Goal: Task Accomplishment & Management: Complete application form

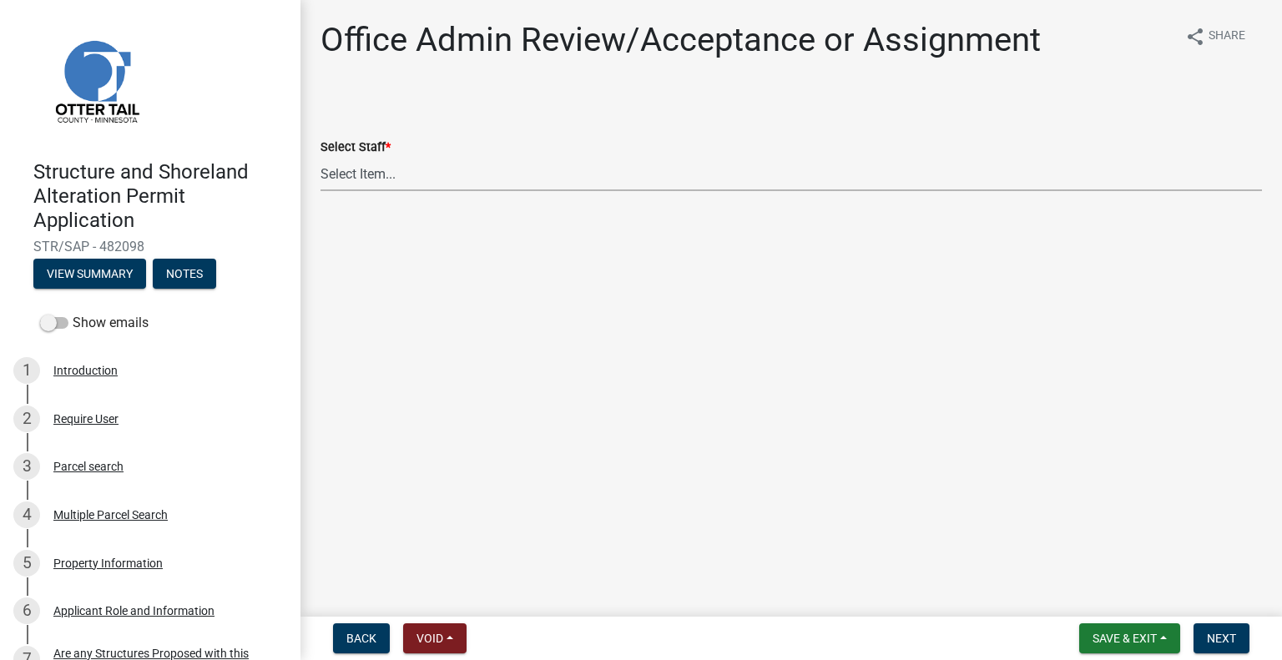
click at [452, 169] on select "Select Item... Alexis Newark (anewark@ottertailcounty.gov) Amy Busko (abusko@ot…" at bounding box center [792, 174] width 942 height 34
click at [321, 157] on select "Select Item... Alexis Newark (anewark@ottertailcounty.gov) Amy Busko (abusko@ot…" at bounding box center [792, 174] width 942 height 34
select select "587f38f5-c90e-4c12-9e10-d3e23909bbca"
click at [1208, 654] on button "Next" at bounding box center [1222, 638] width 56 height 30
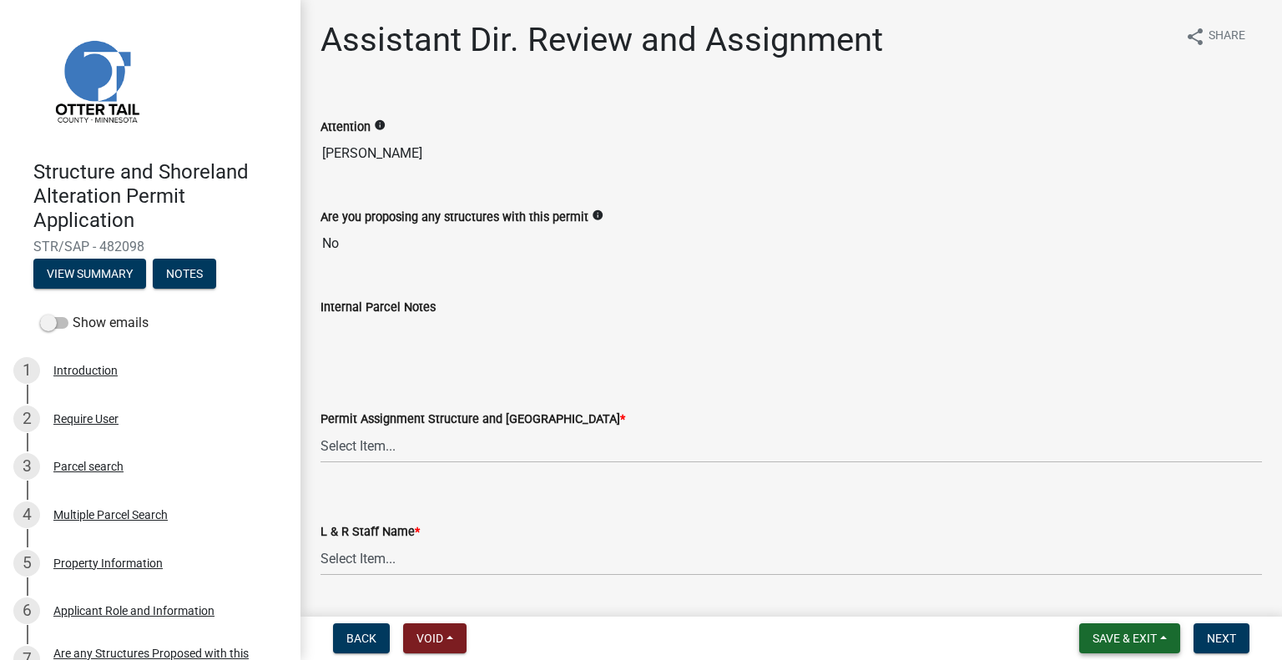
click at [1139, 644] on span "Save & Exit" at bounding box center [1125, 638] width 64 height 13
click at [1112, 595] on button "Save & Exit" at bounding box center [1114, 595] width 134 height 40
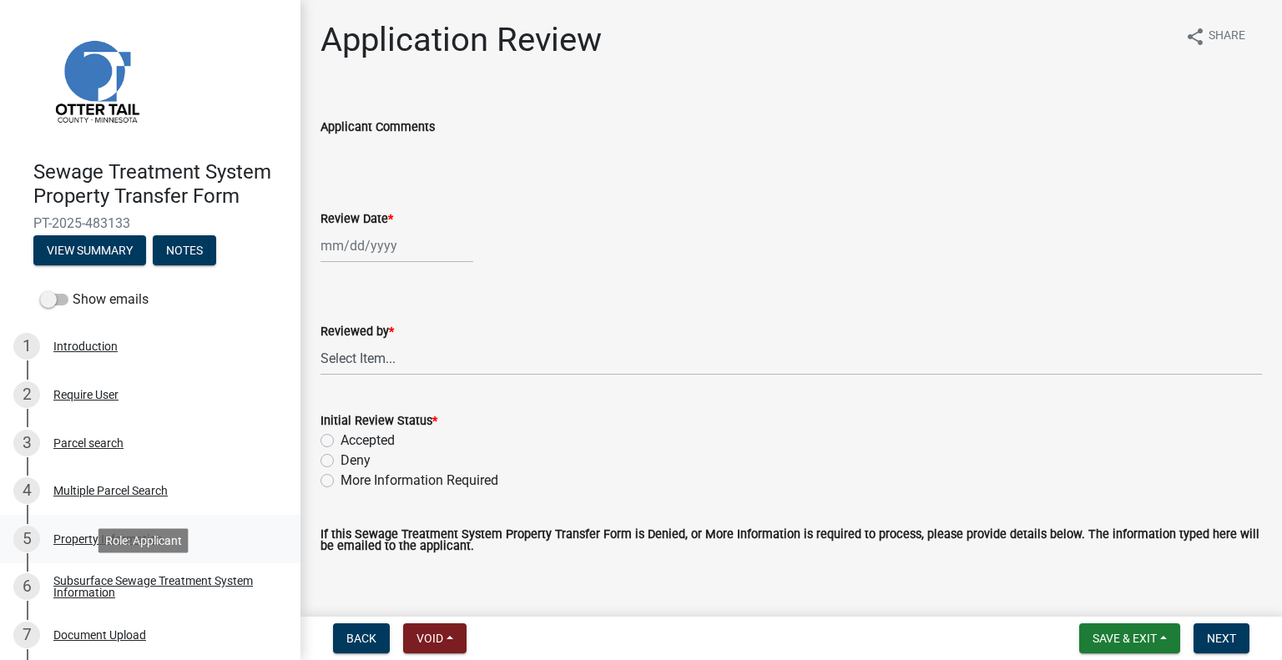
drag, startPoint x: 187, startPoint y: 583, endPoint x: 194, endPoint y: 557, distance: 26.9
click at [189, 583] on div "Subsurface Sewage Treatment System Information" at bounding box center [163, 586] width 220 height 23
click at [222, 575] on div "Subsurface Sewage Treatment System Information" at bounding box center [163, 586] width 220 height 23
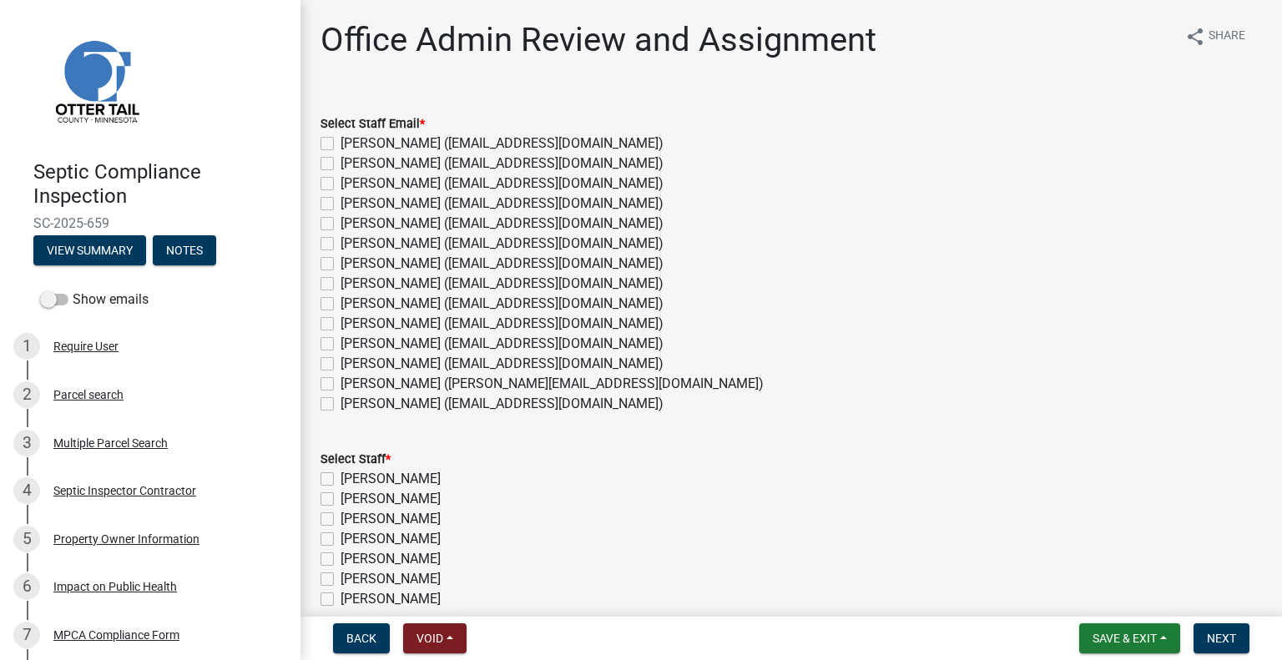
click at [395, 285] on label "Emma Swenson (eswenson@ottertailcounty.gov)" at bounding box center [502, 284] width 323 height 20
click at [351, 285] on input "Emma Swenson (eswenson@ottertailcounty.gov)" at bounding box center [346, 279] width 11 height 11
checkbox input "true"
checkbox input "false"
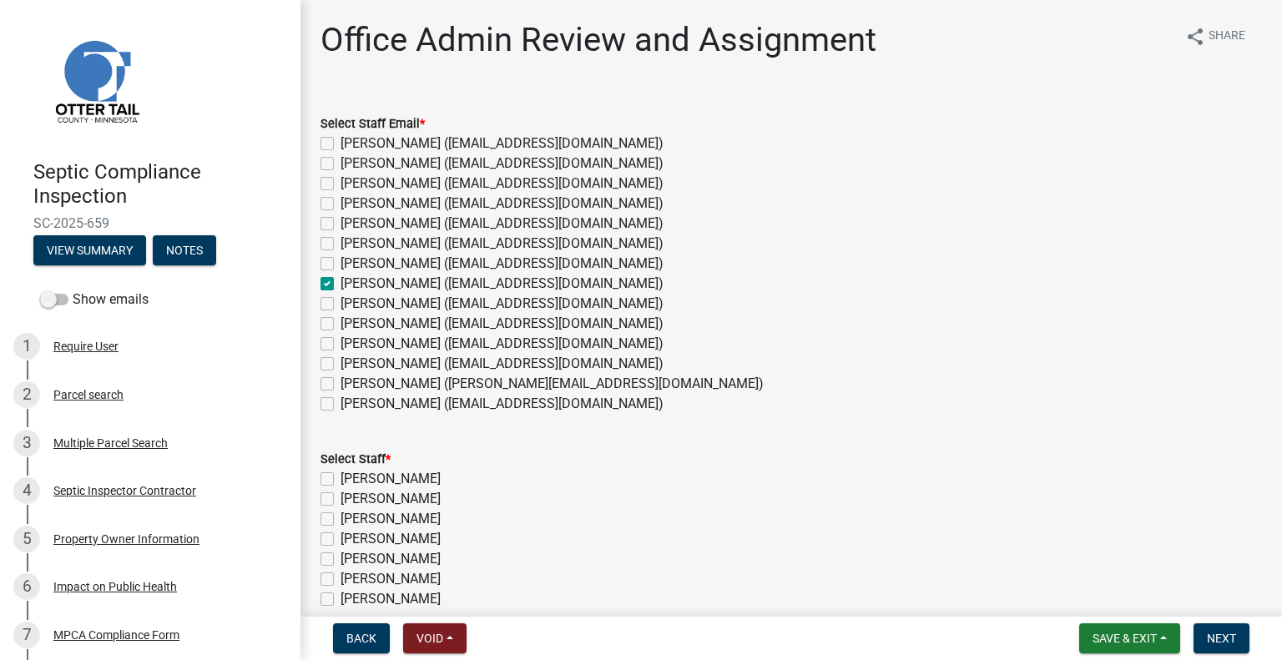
checkbox input "false"
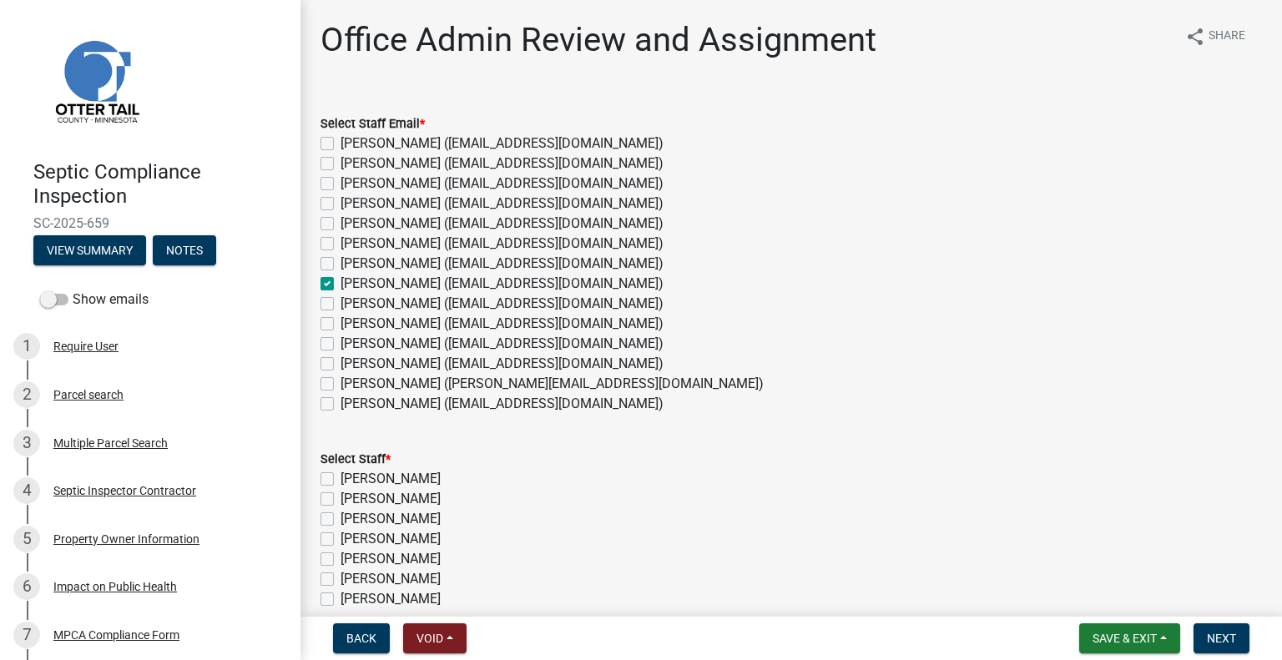
checkbox input "true"
checkbox input "false"
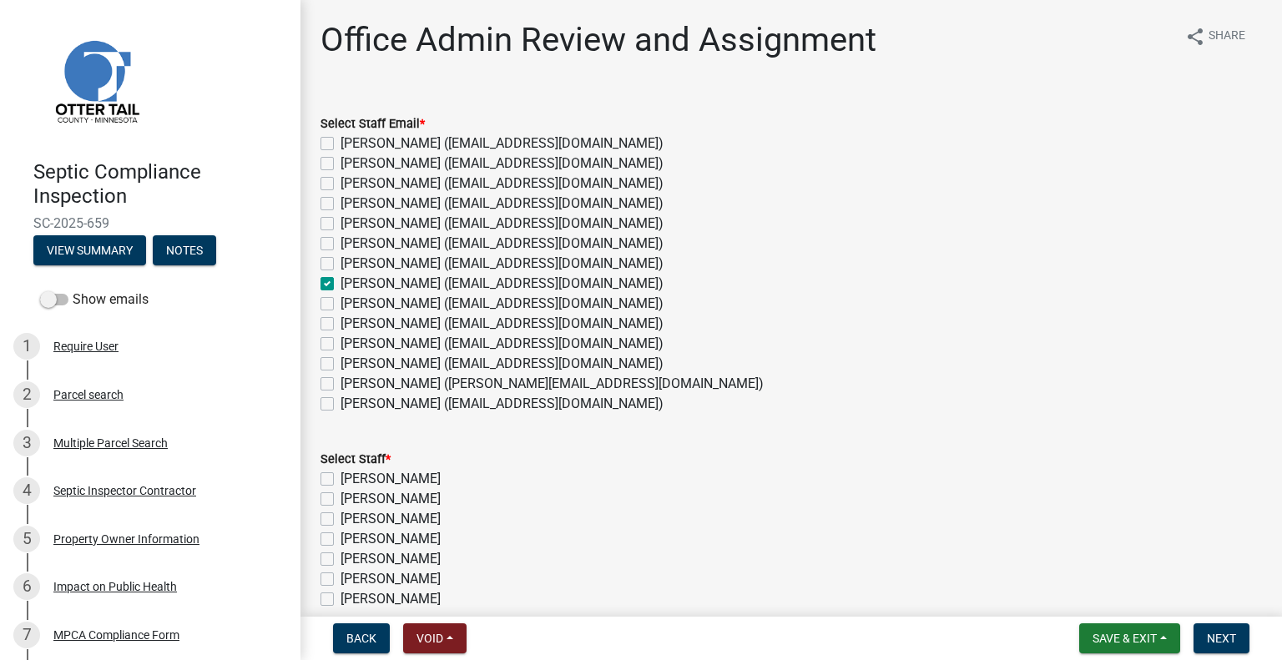
checkbox input "false"
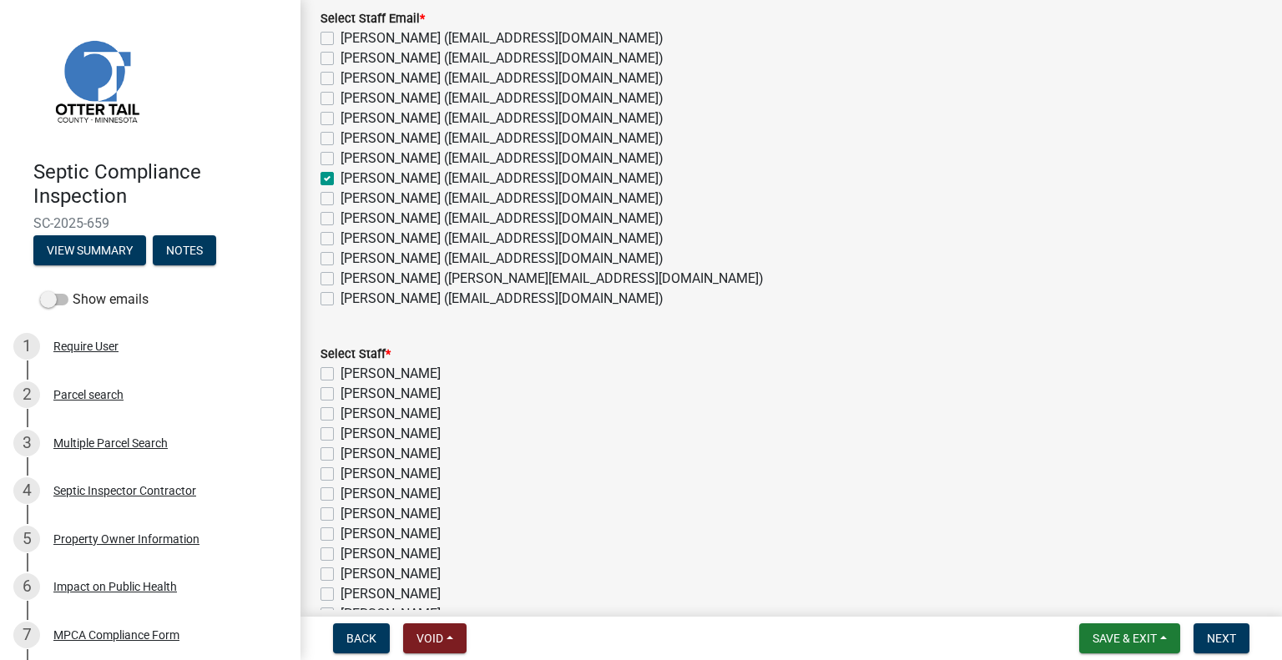
scroll to position [83, 0]
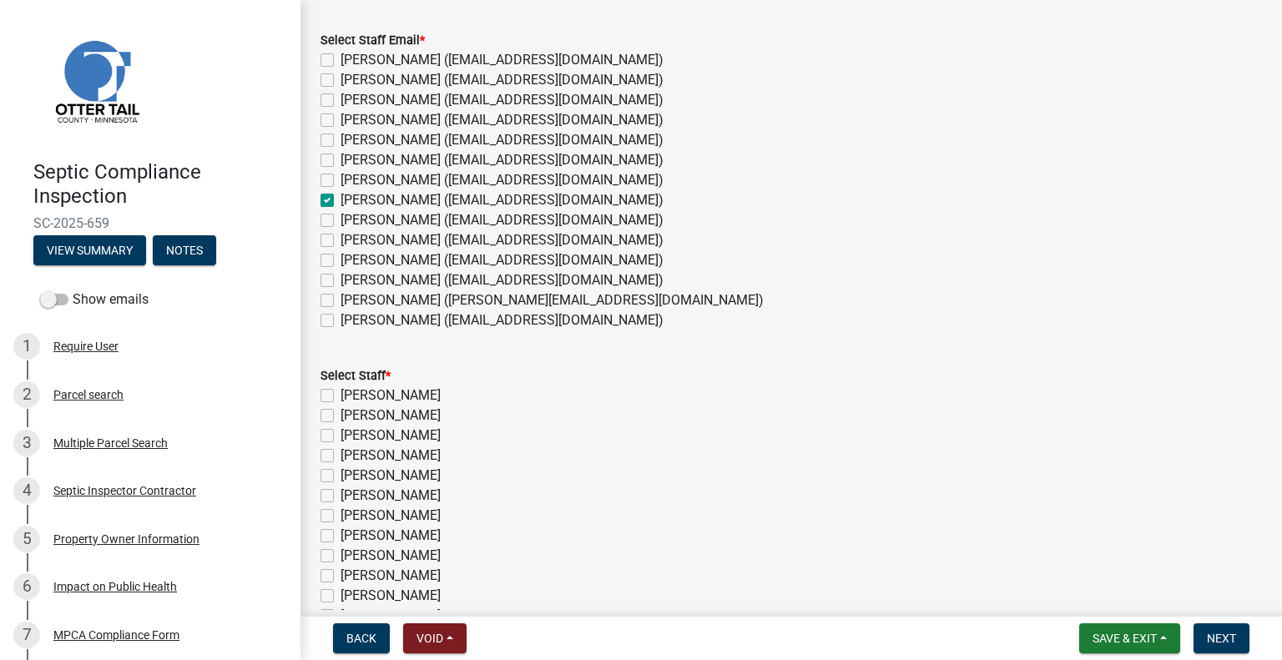
drag, startPoint x: 424, startPoint y: 540, endPoint x: 452, endPoint y: 533, distance: 29.4
click at [427, 540] on label "[PERSON_NAME]" at bounding box center [391, 536] width 100 height 20
click at [427, 538] on label "[PERSON_NAME]" at bounding box center [391, 536] width 100 height 20
click at [351, 537] on input "[PERSON_NAME]" at bounding box center [346, 531] width 11 height 11
checkbox input "true"
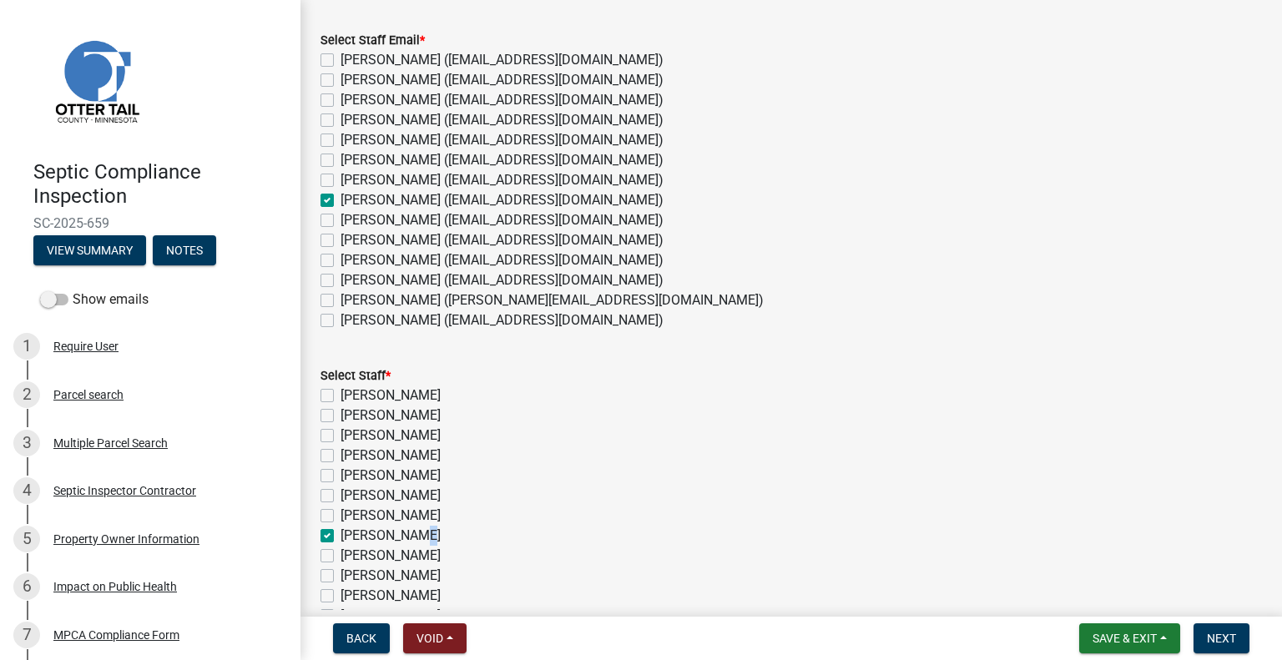
checkbox input "false"
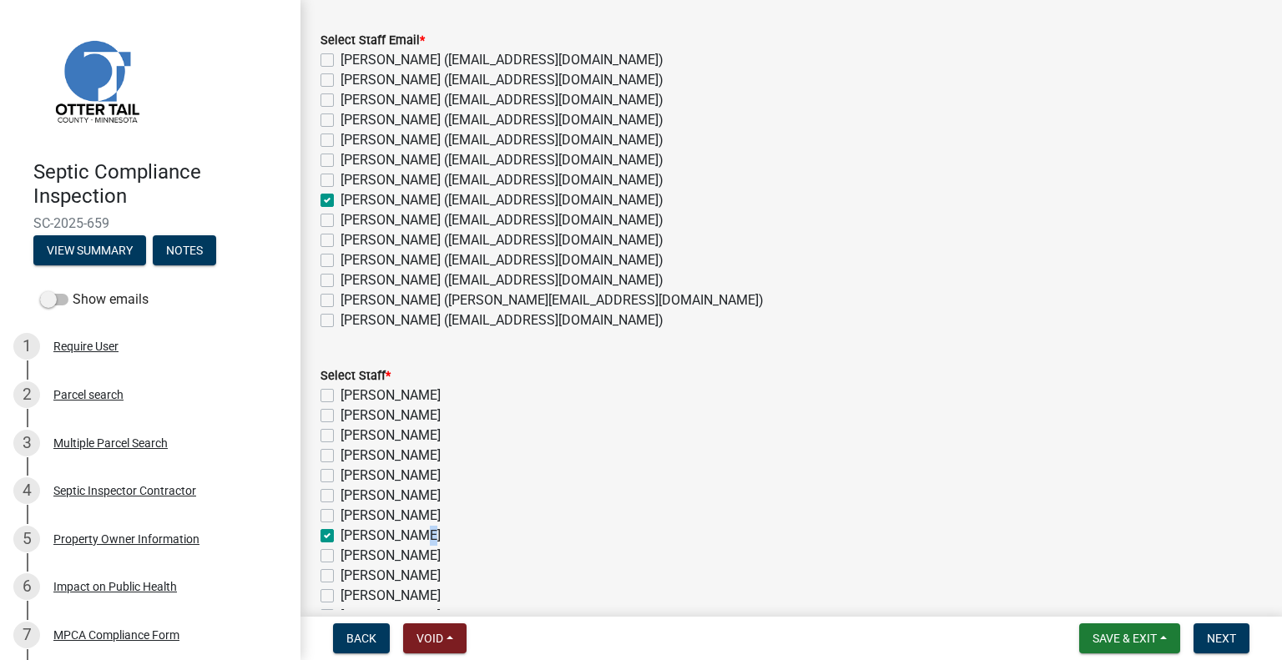
checkbox input "false"
checkbox input "true"
checkbox input "false"
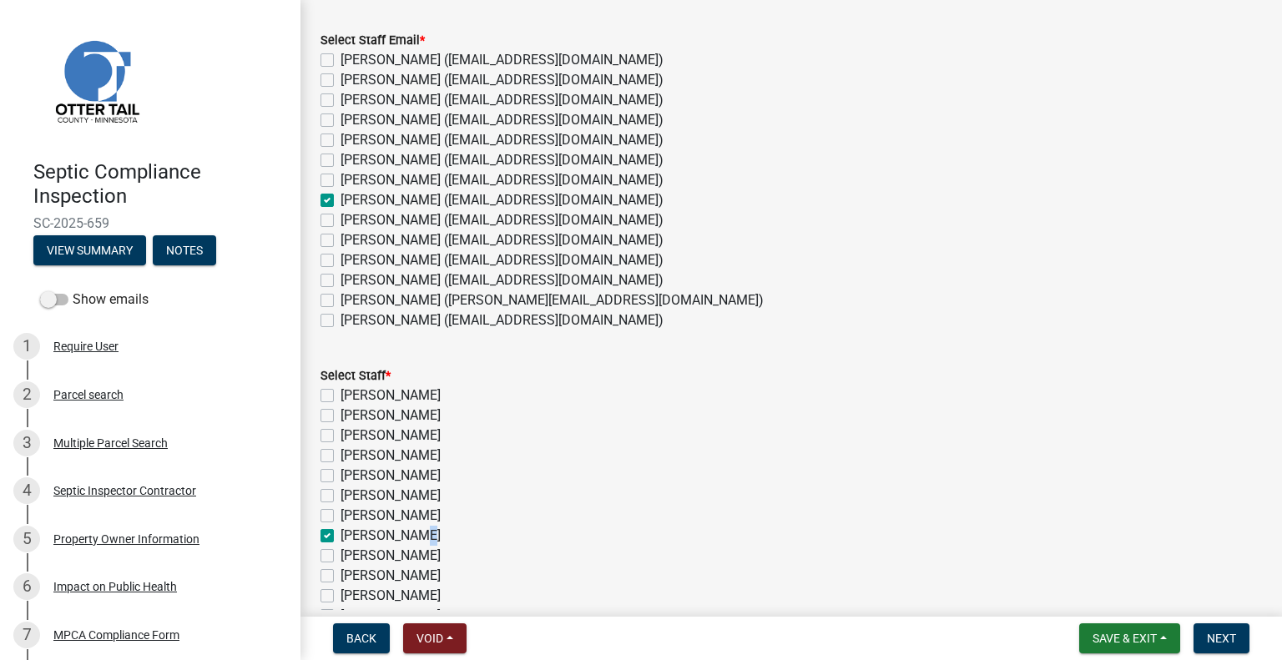
checkbox input "false"
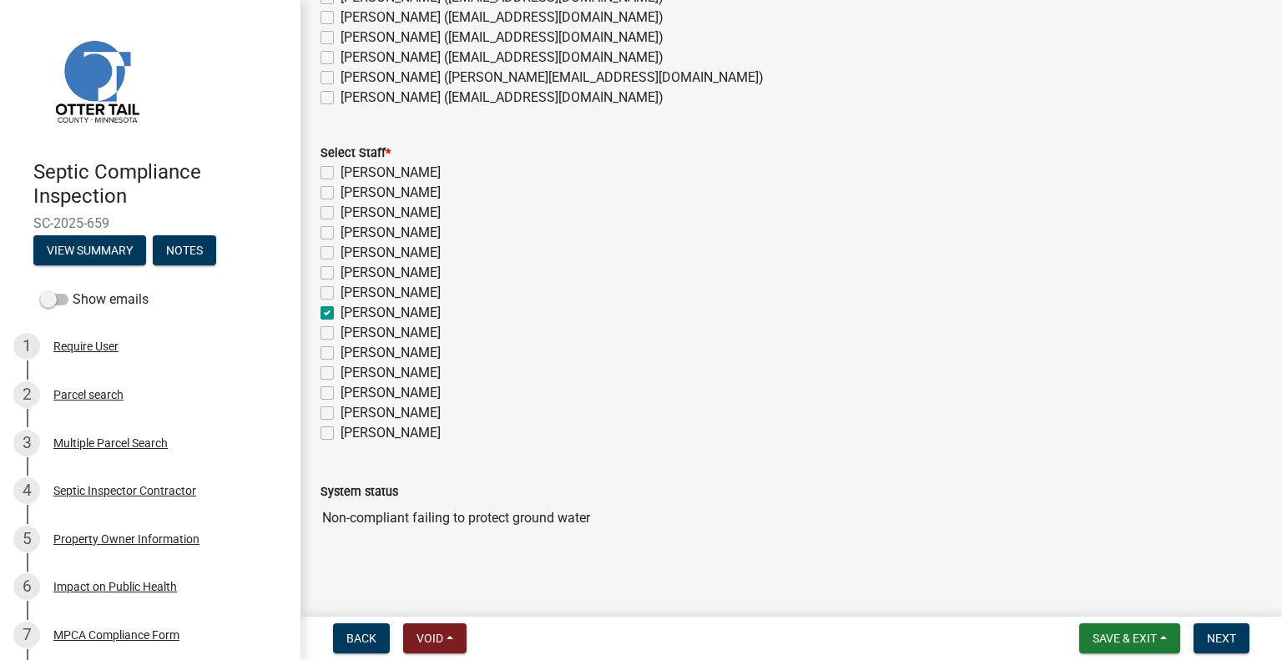
scroll to position [309, 0]
click at [1212, 640] on span "Next" at bounding box center [1221, 638] width 29 height 13
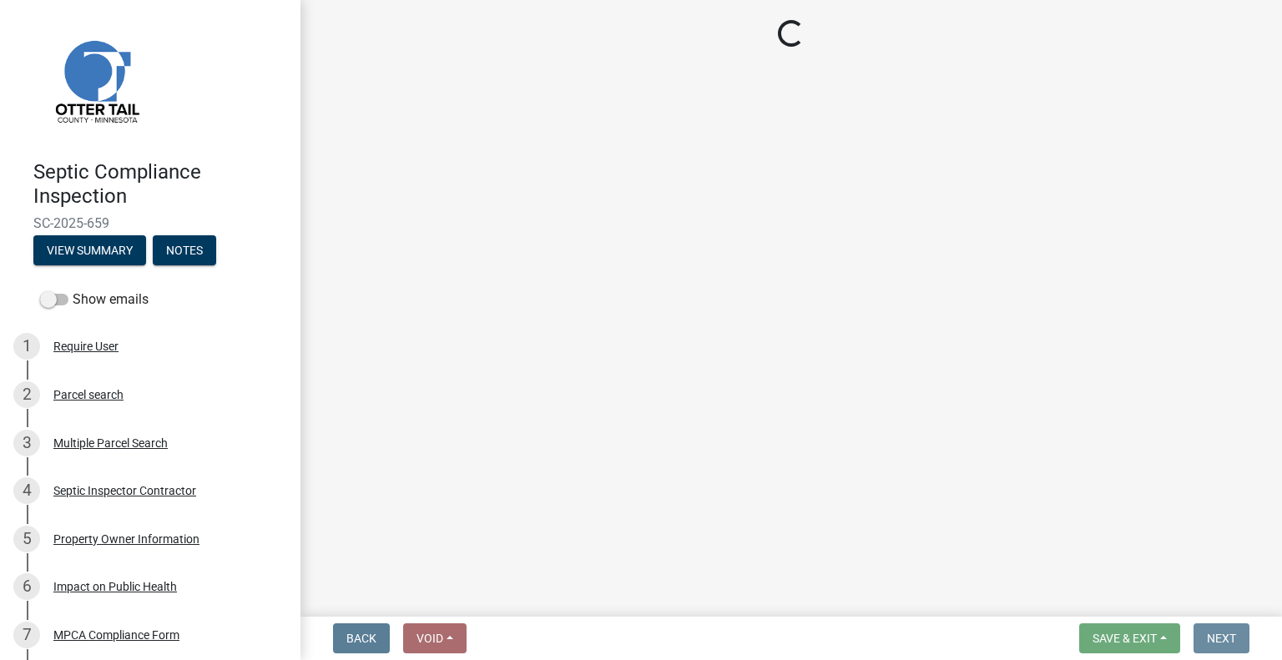
scroll to position [0, 0]
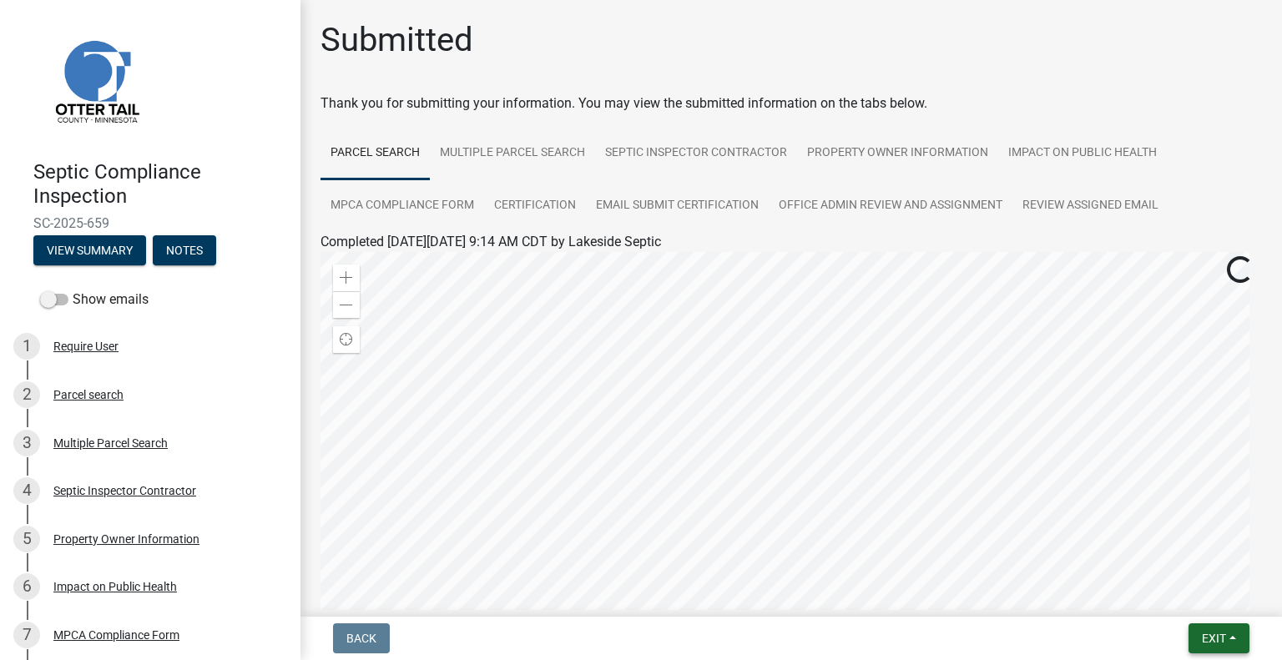
click at [1215, 628] on button "Exit" at bounding box center [1219, 638] width 61 height 30
click at [1172, 587] on button "Save & Exit" at bounding box center [1184, 595] width 134 height 40
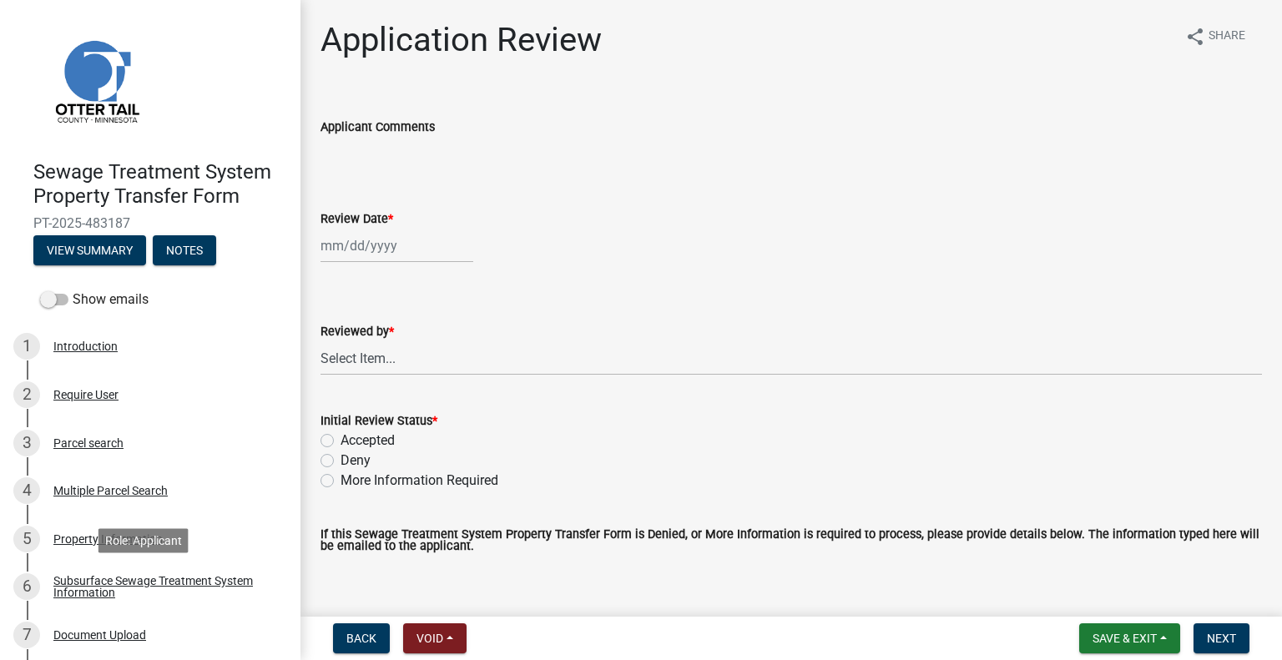
drag, startPoint x: 232, startPoint y: 574, endPoint x: 307, endPoint y: 490, distance: 112.9
click at [233, 575] on div "Subsurface Sewage Treatment System Information" at bounding box center [163, 586] width 220 height 23
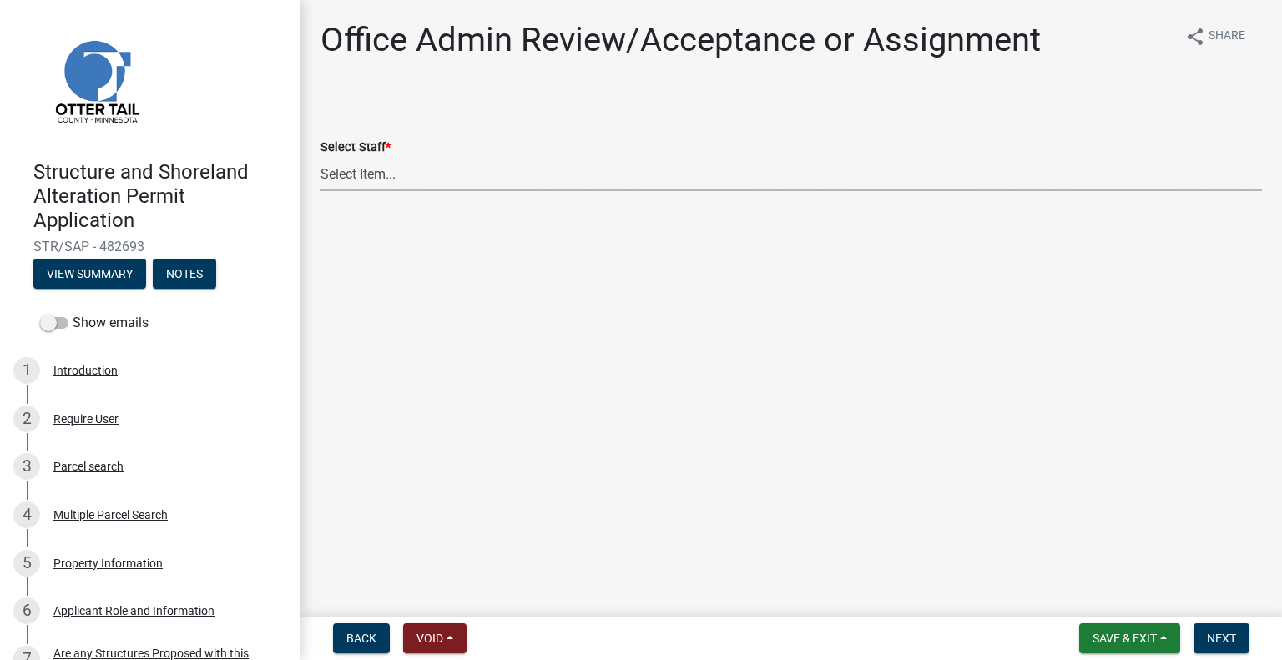
click at [422, 169] on select "Select Item... [PERSON_NAME] ([EMAIL_ADDRESS][DOMAIN_NAME]) [PERSON_NAME] ([EMA…" at bounding box center [792, 174] width 942 height 34
click at [321, 157] on select "Select Item... [PERSON_NAME] ([EMAIL_ADDRESS][DOMAIN_NAME]) [PERSON_NAME] ([EMA…" at bounding box center [792, 174] width 942 height 34
select select "587f38f5-c90e-4c12-9e10-d3e23909bbca"
click at [1217, 634] on span "Next" at bounding box center [1221, 638] width 29 height 13
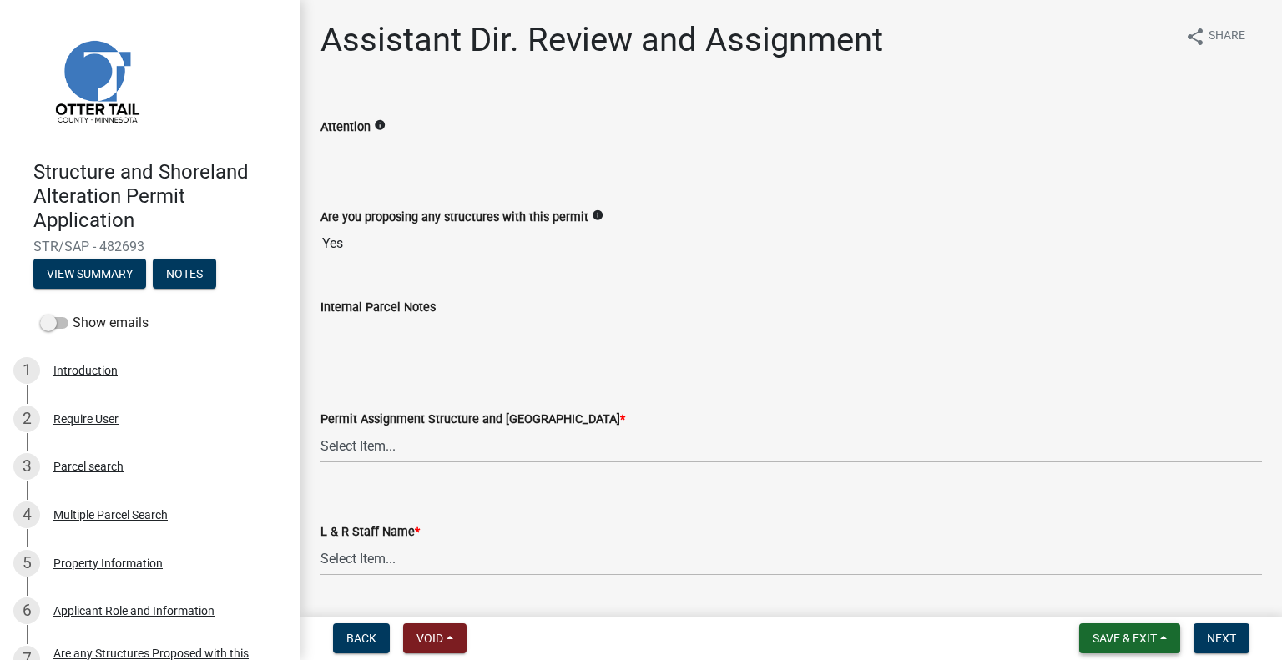
click at [1115, 639] on span "Save & Exit" at bounding box center [1125, 638] width 64 height 13
click at [1087, 603] on button "Save & Exit" at bounding box center [1114, 595] width 134 height 40
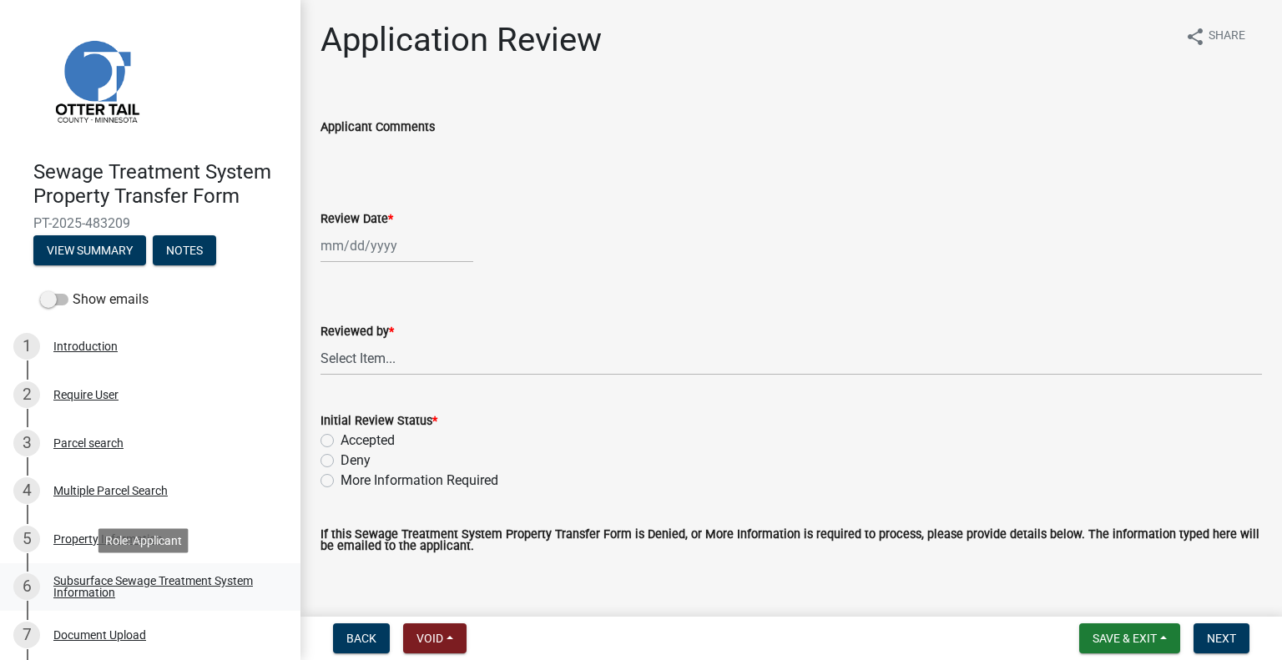
click at [235, 584] on div "Subsurface Sewage Treatment System Information" at bounding box center [163, 586] width 220 height 23
click at [227, 596] on div "Subsurface Sewage Treatment System Information" at bounding box center [163, 586] width 220 height 23
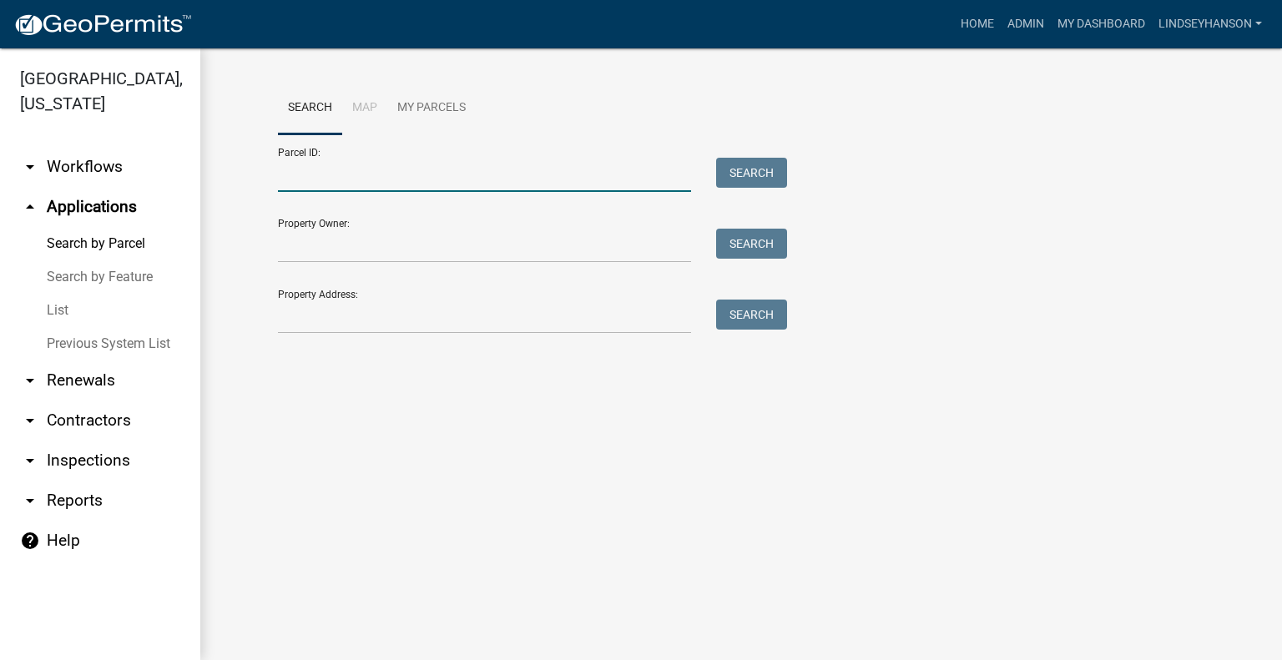
click at [341, 169] on input "Parcel ID:" at bounding box center [484, 175] width 413 height 34
type input "3"
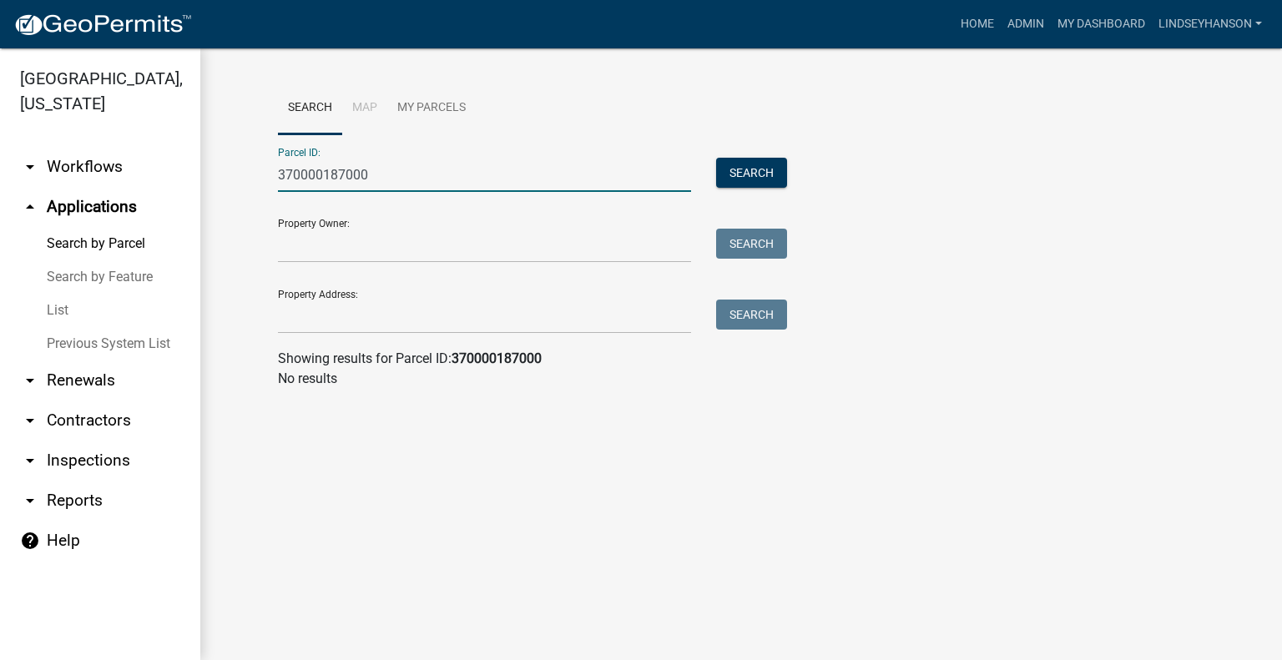
type input "370000187000"
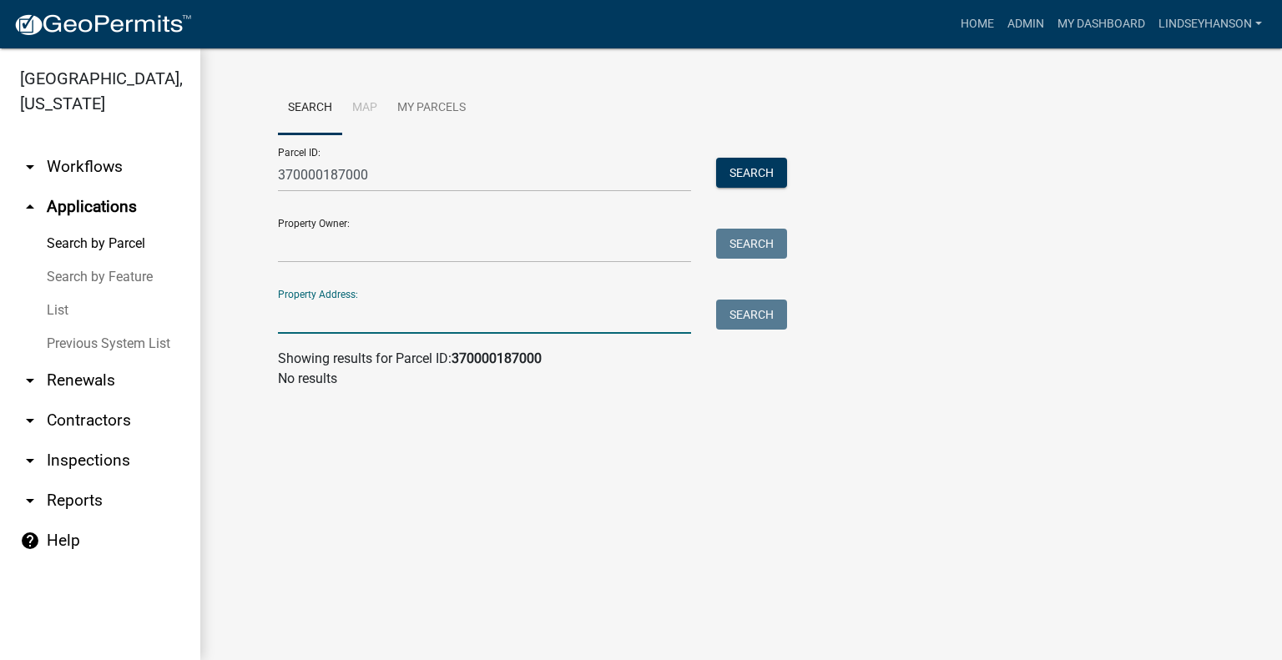
click at [367, 301] on input "Property Address:" at bounding box center [484, 317] width 413 height 34
click at [426, 173] on input "370000187000" at bounding box center [484, 175] width 413 height 34
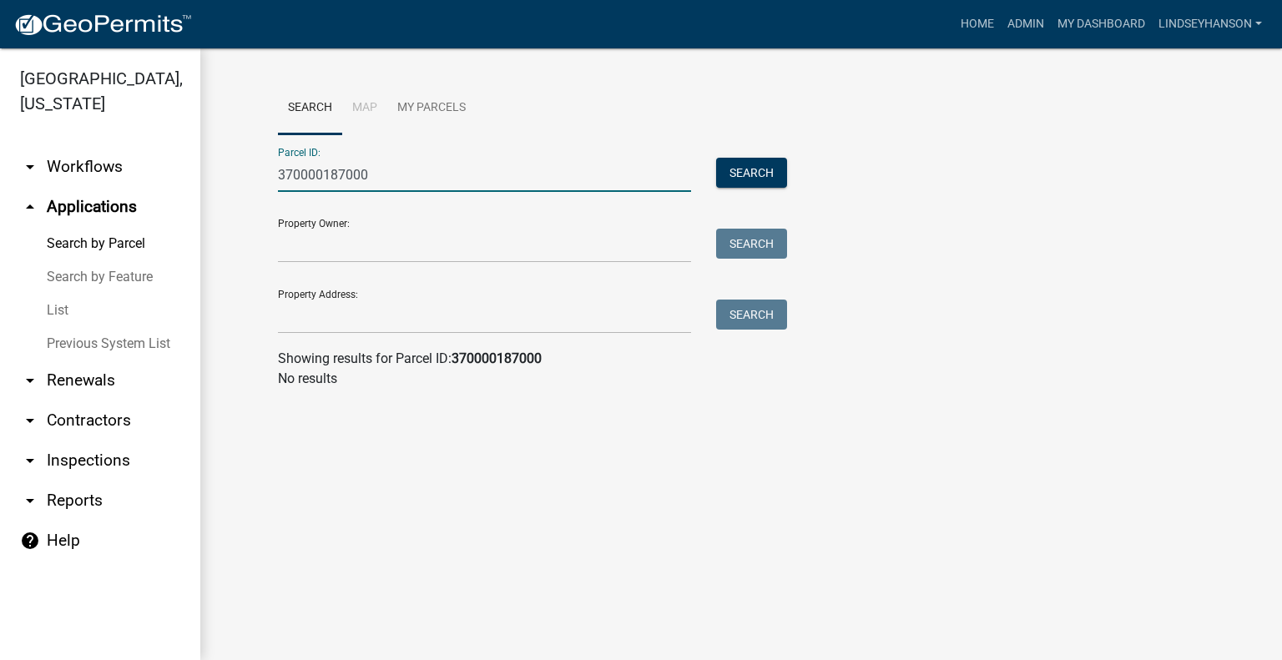
click at [426, 173] on input "370000187000" at bounding box center [484, 175] width 413 height 34
click at [96, 179] on link "arrow_drop_down Workflows" at bounding box center [100, 167] width 200 height 40
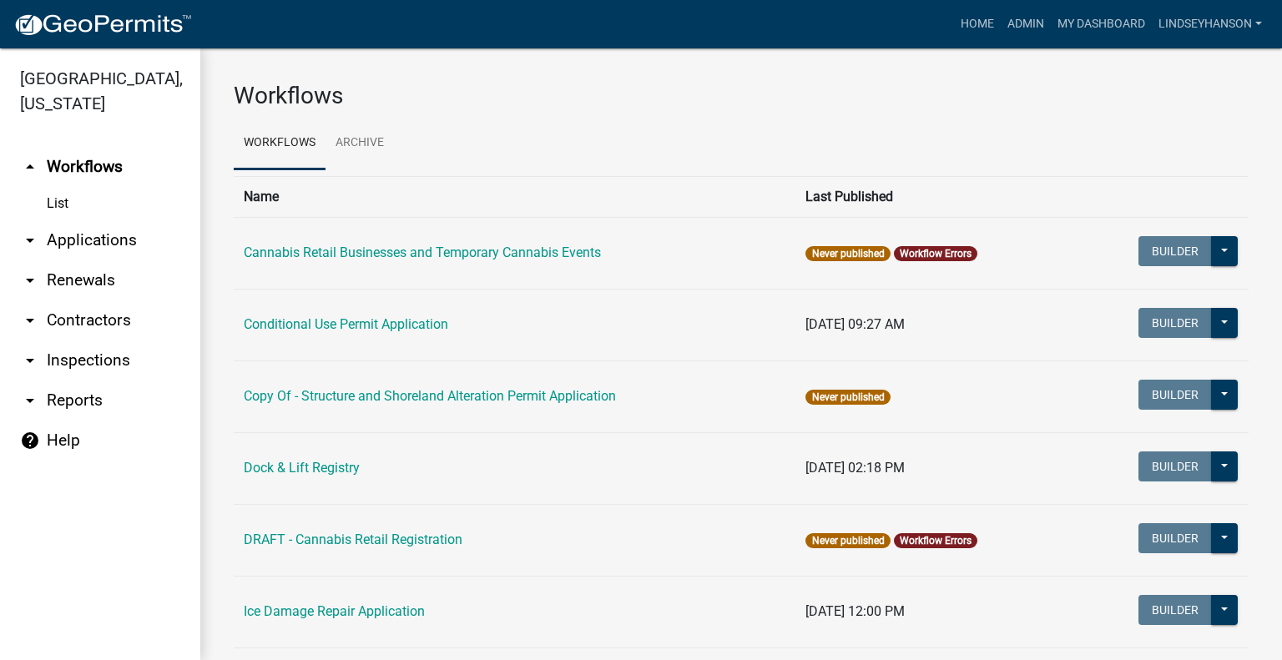
click at [105, 238] on link "arrow_drop_down Applications" at bounding box center [100, 240] width 200 height 40
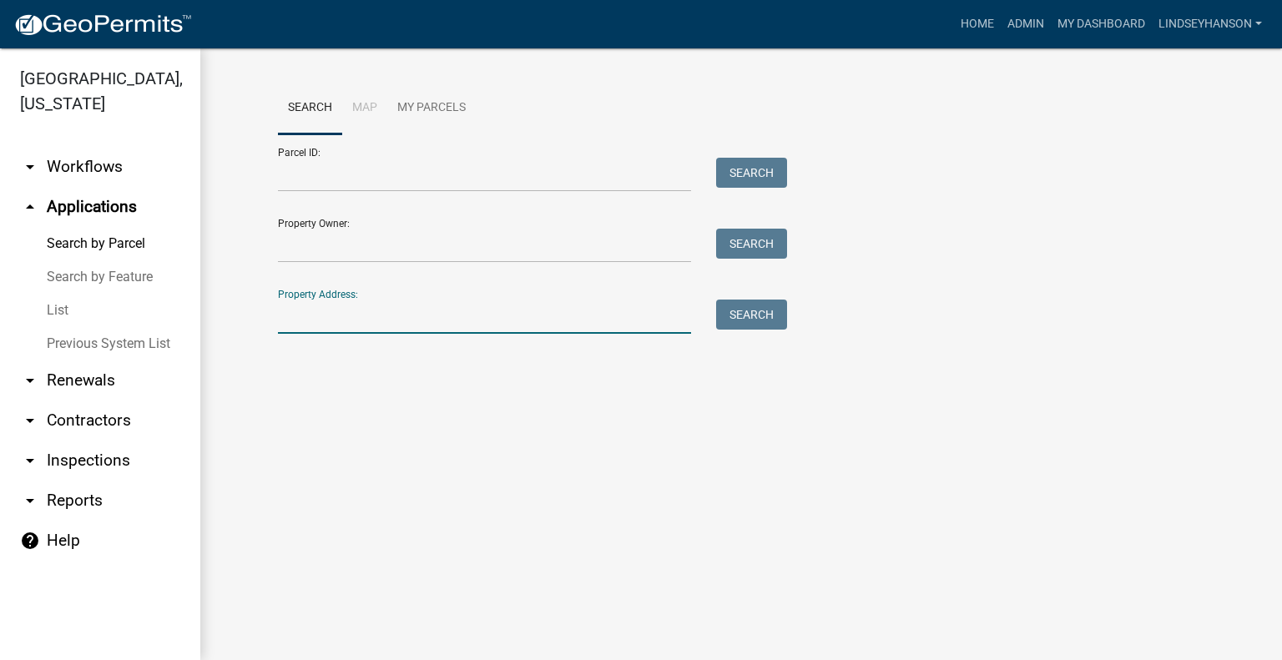
click at [384, 307] on input "Property Address:" at bounding box center [484, 317] width 413 height 34
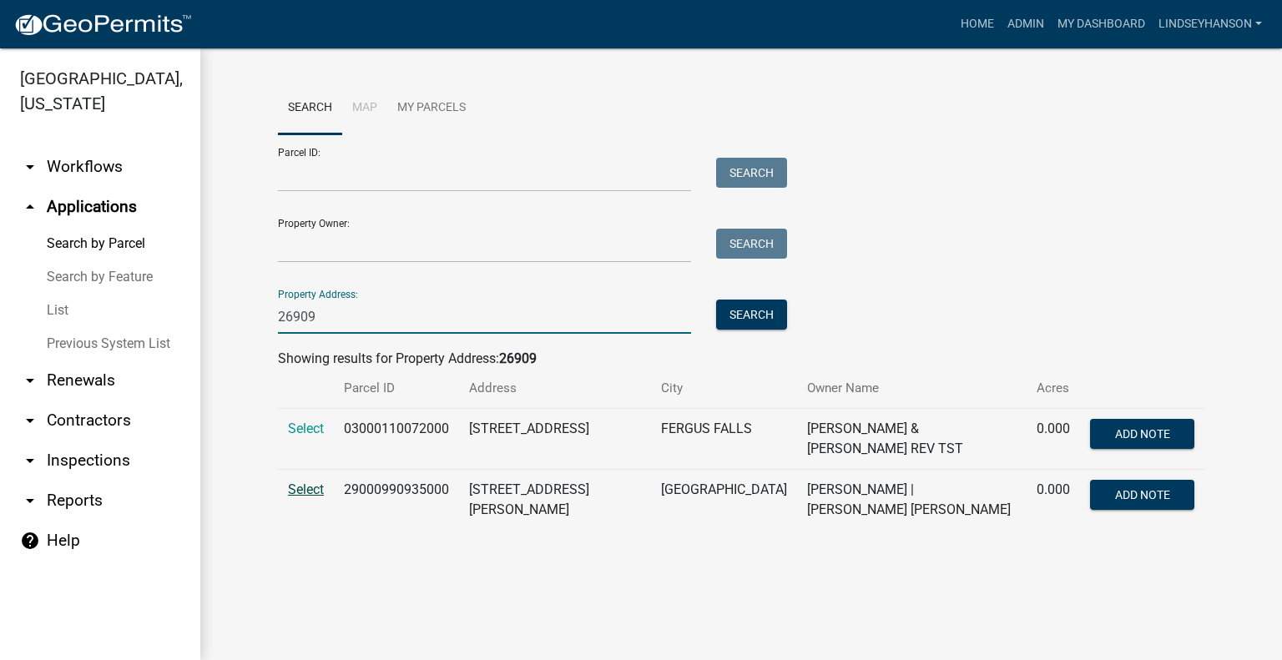
type input "26909"
click at [314, 482] on span "Select" at bounding box center [306, 490] width 36 height 16
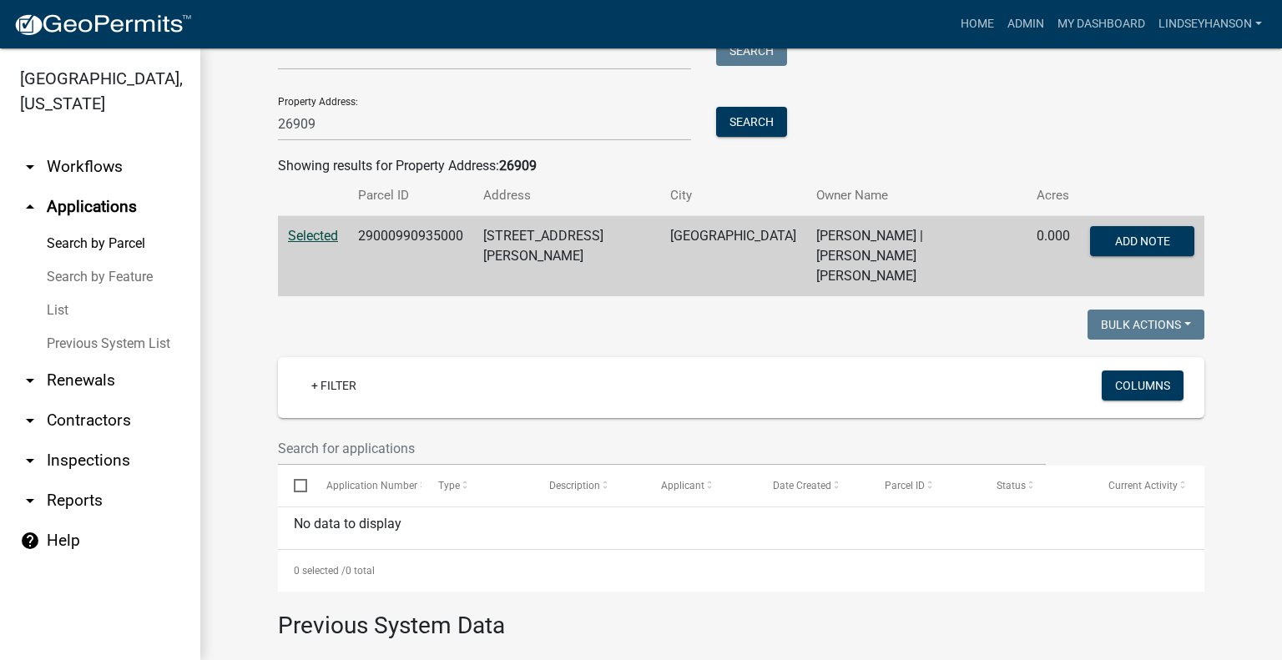
scroll to position [212, 0]
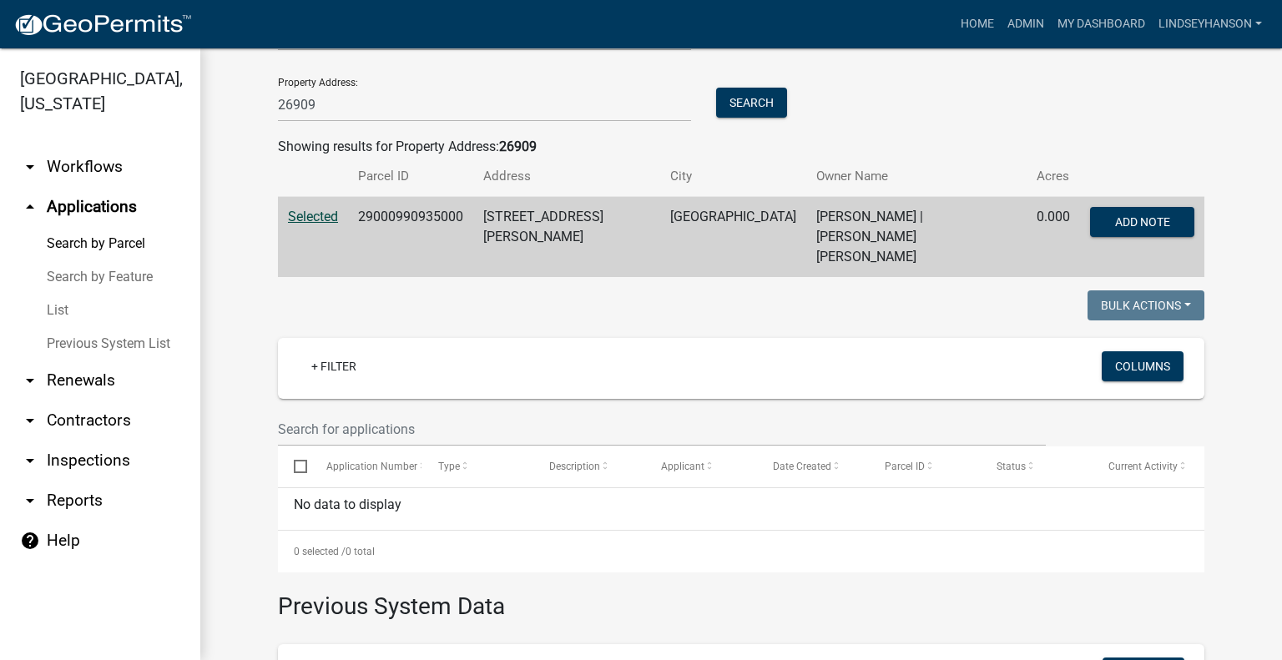
click at [421, 205] on td "29000990935000" at bounding box center [410, 237] width 125 height 81
click at [413, 214] on td "29000990935000" at bounding box center [410, 237] width 125 height 81
copy td "29000990935000"
click at [131, 182] on link "arrow_drop_down Workflows" at bounding box center [100, 167] width 200 height 40
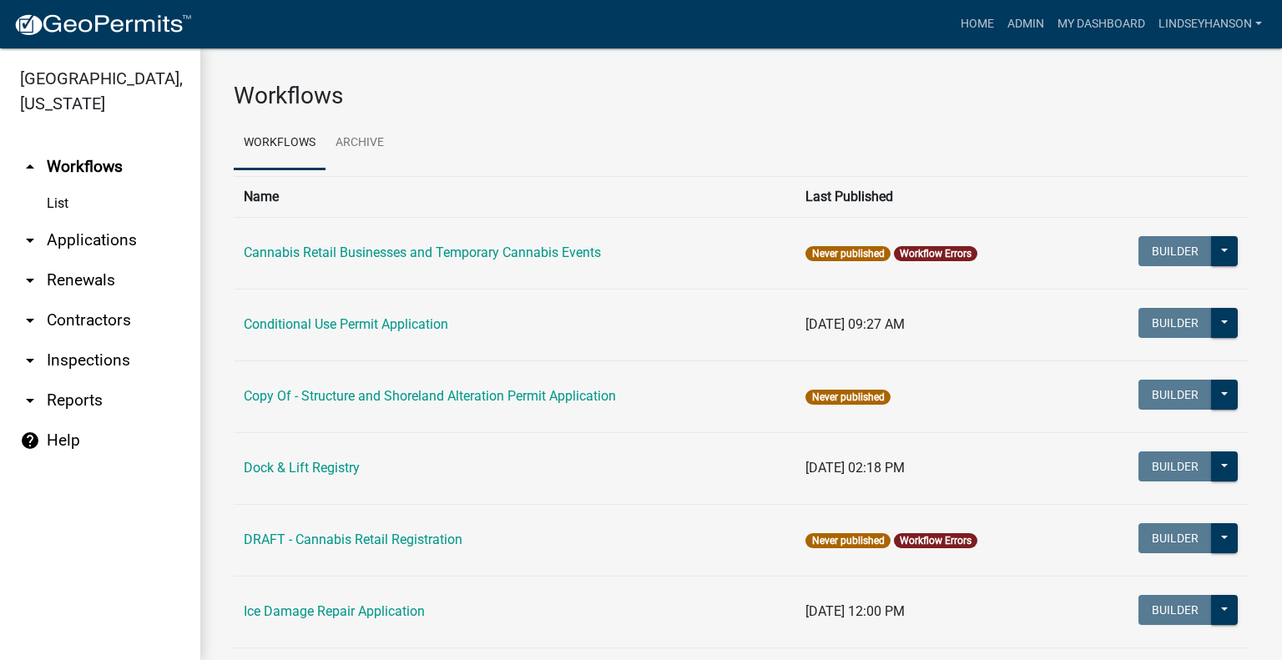
click at [127, 239] on link "arrow_drop_down Applications" at bounding box center [100, 240] width 200 height 40
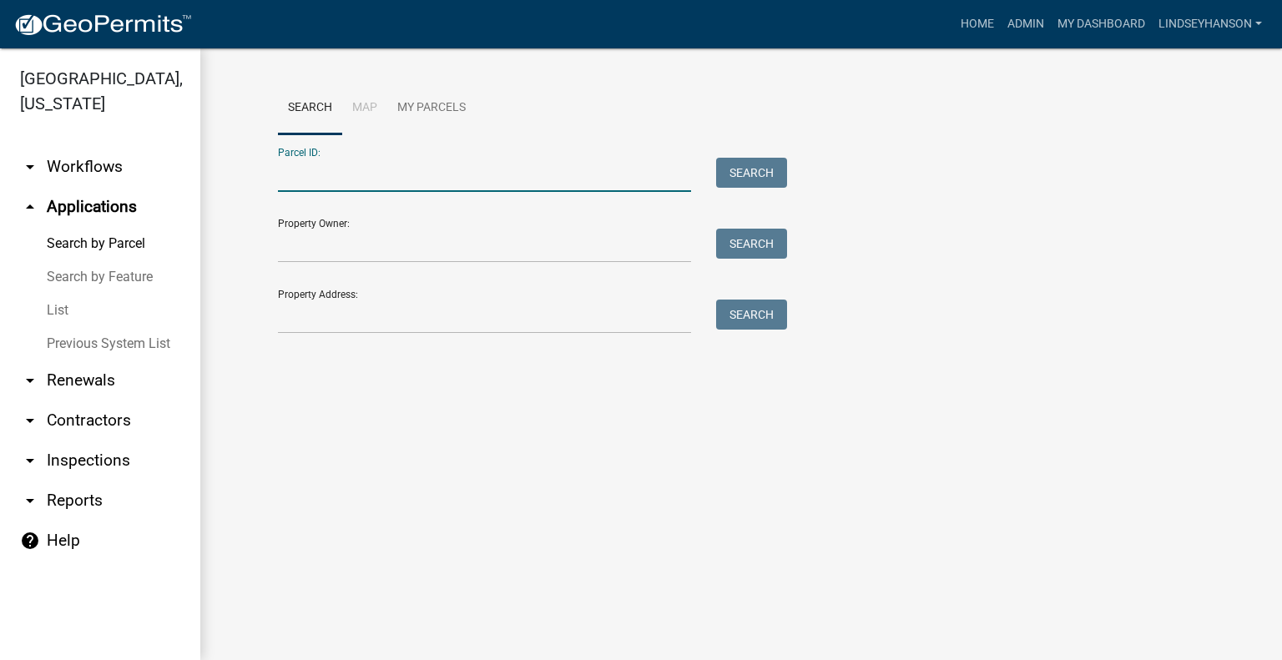
click at [341, 166] on input "Parcel ID:" at bounding box center [484, 175] width 413 height 34
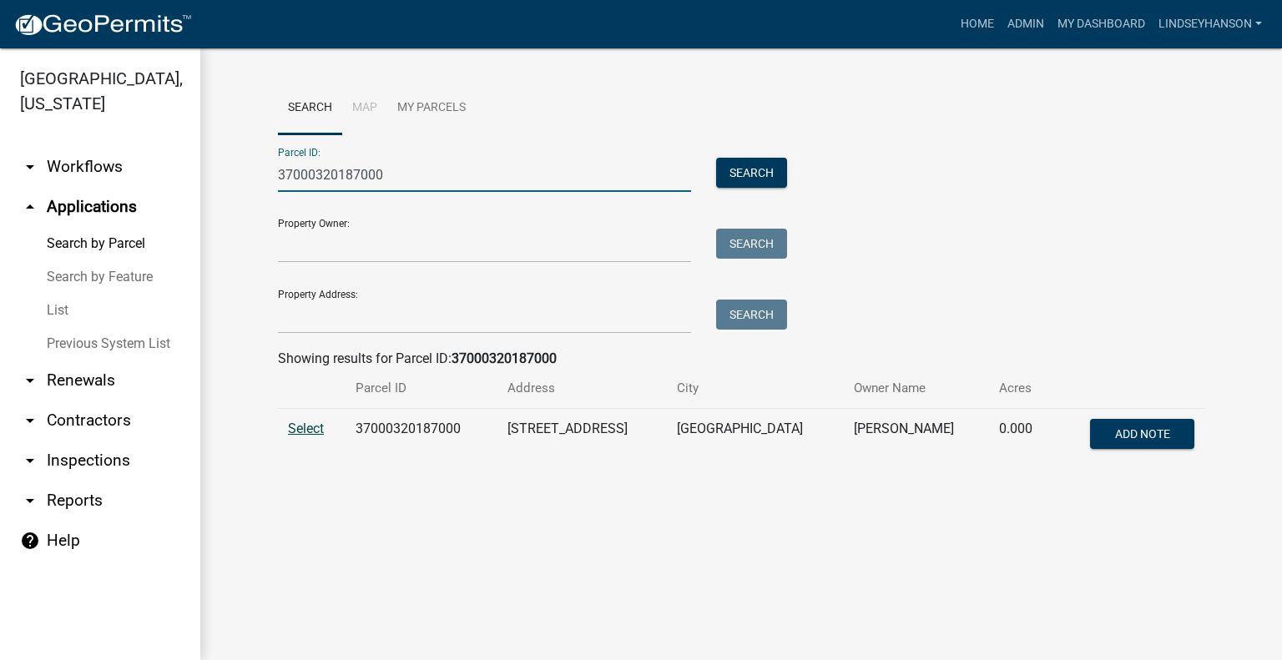
type input "37000320187000"
click at [307, 429] on span "Select" at bounding box center [306, 429] width 36 height 16
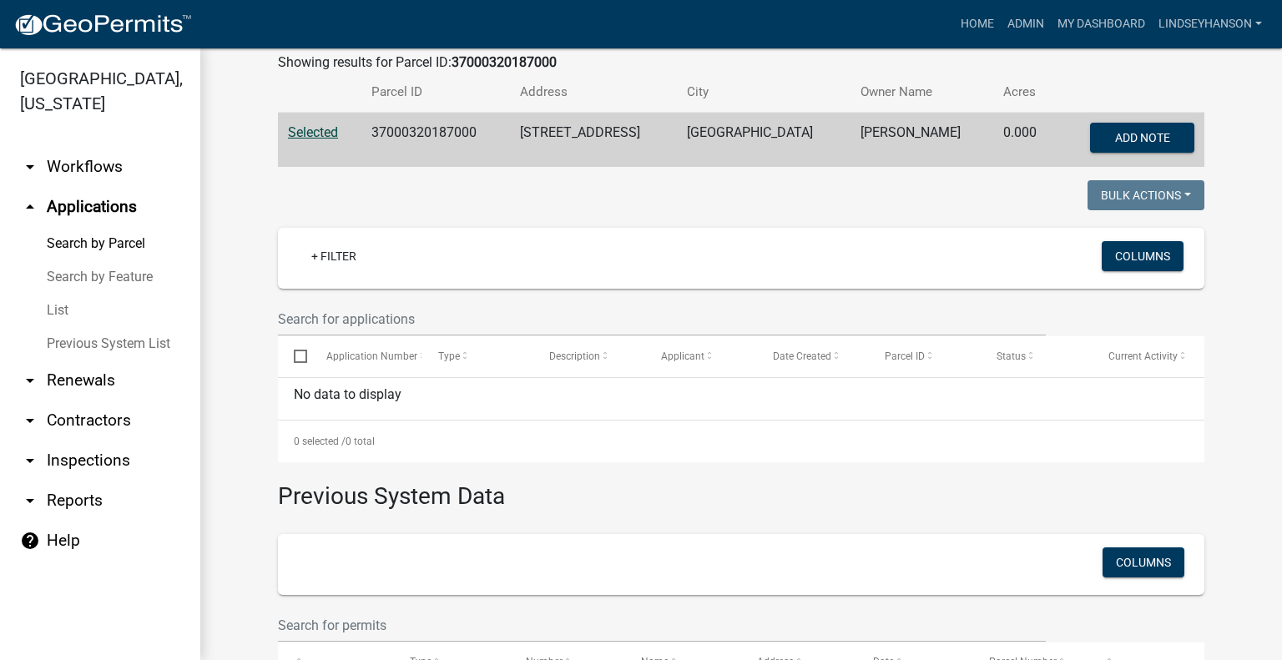
scroll to position [83, 0]
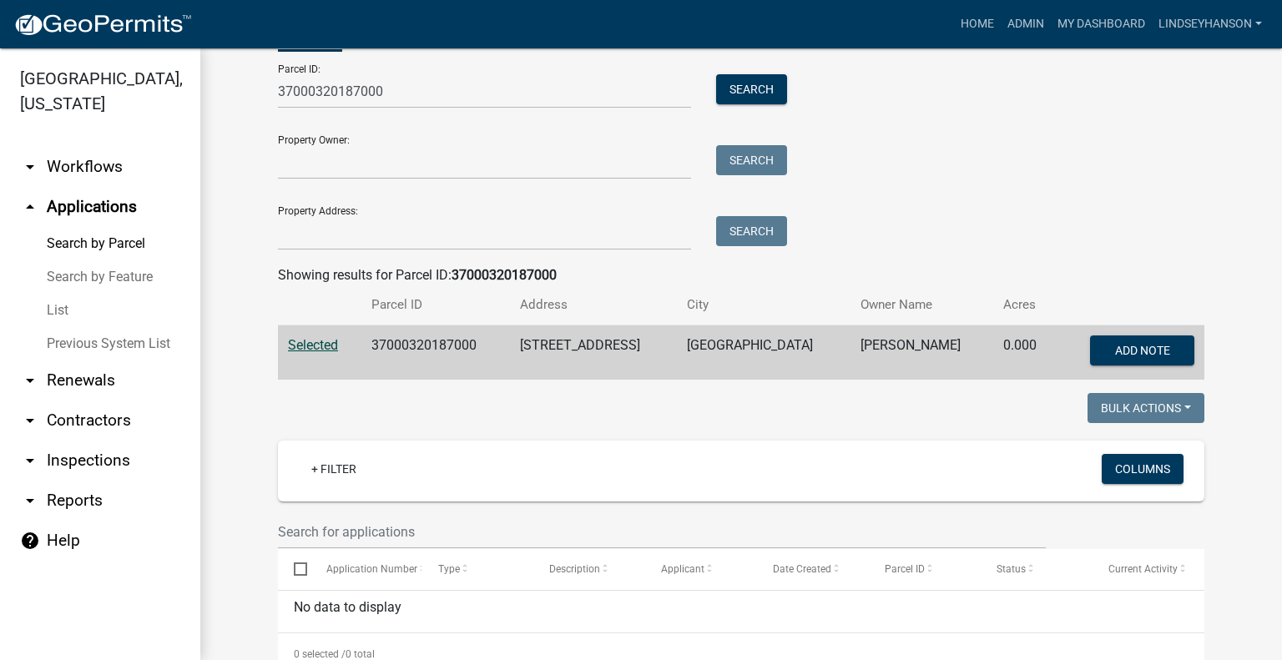
click at [414, 358] on td "37000320187000" at bounding box center [435, 353] width 149 height 55
click at [413, 350] on td "37000320187000" at bounding box center [435, 353] width 149 height 55
copy td "37000320187000"
click at [100, 174] on link "arrow_drop_down Workflows" at bounding box center [100, 167] width 200 height 40
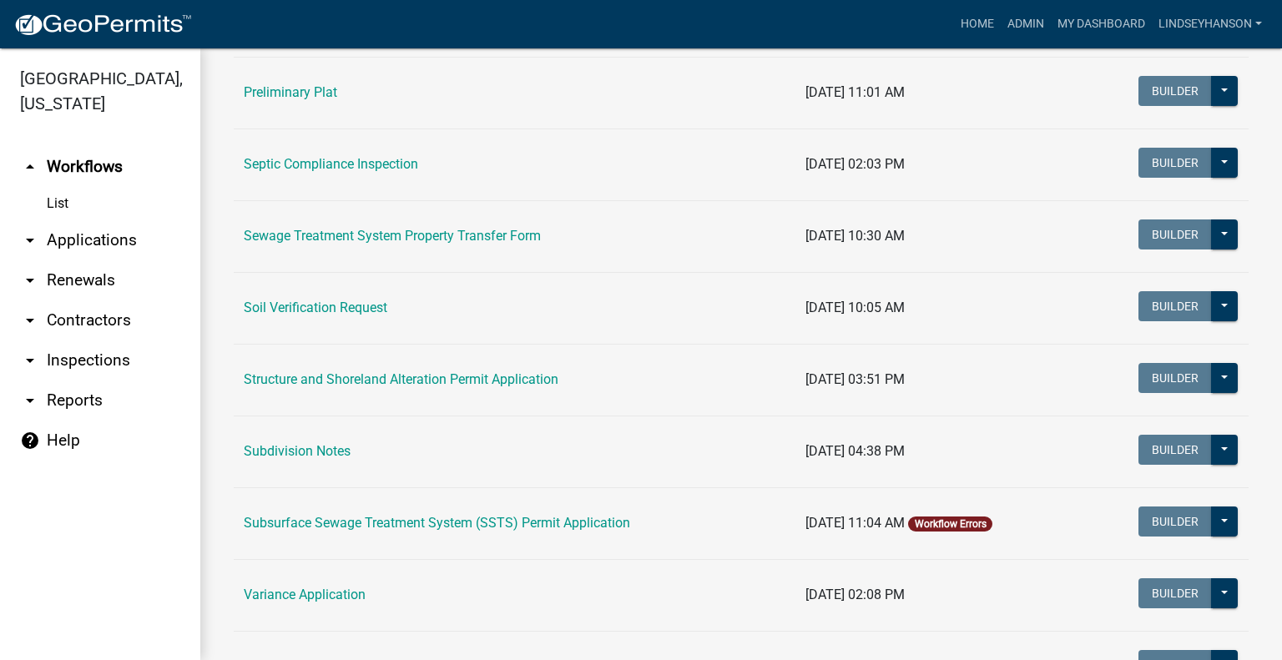
scroll to position [886, 0]
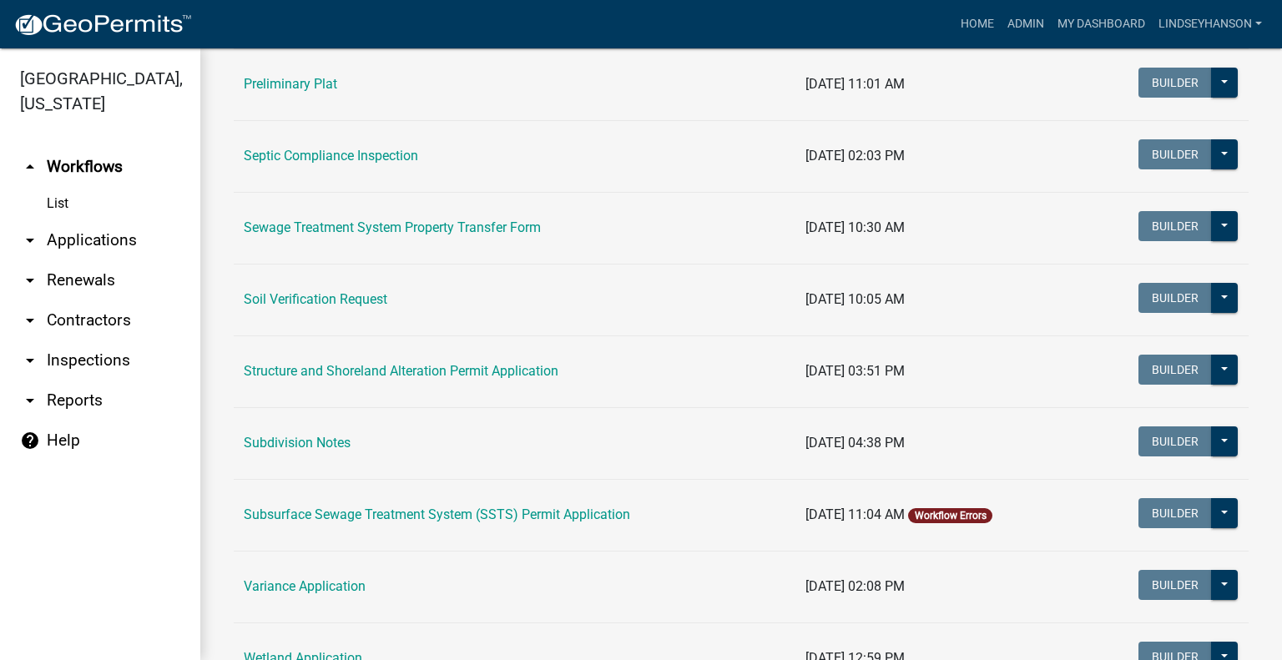
click at [585, 502] on td "Subsurface Sewage Treatment System (SSTS) Permit Application" at bounding box center [515, 515] width 562 height 72
click at [584, 512] on link "Subsurface Sewage Treatment System (SSTS) Permit Application" at bounding box center [437, 515] width 386 height 16
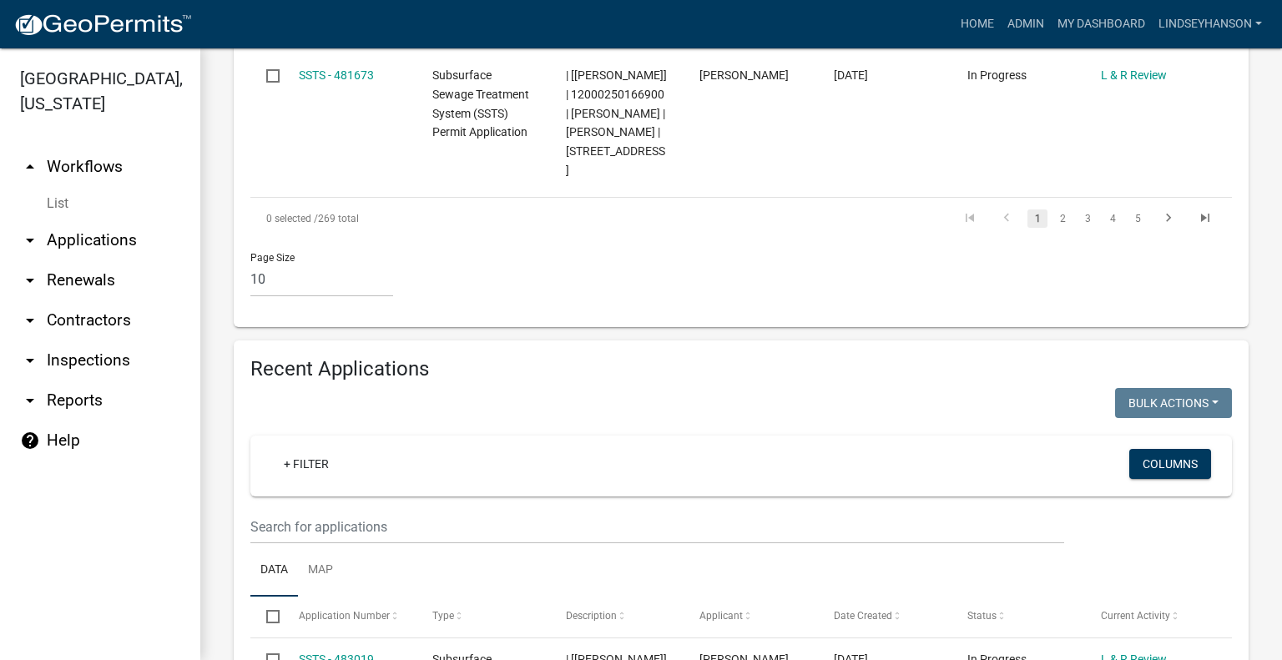
scroll to position [1899, 0]
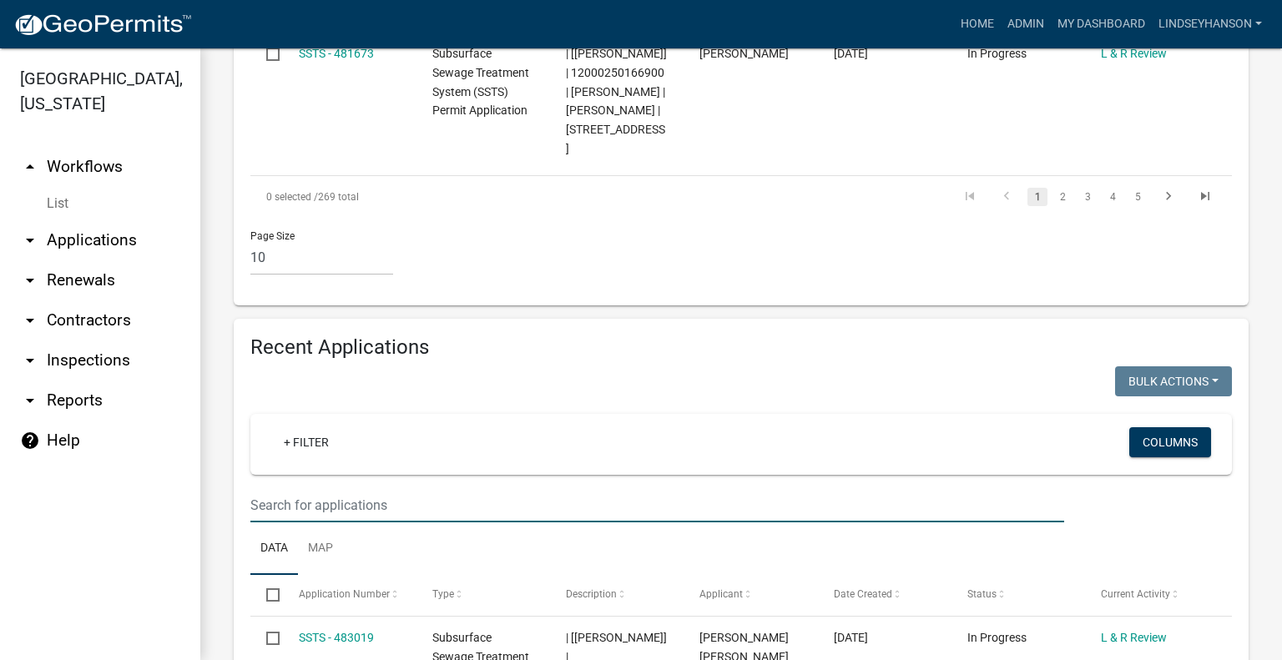
drag, startPoint x: 808, startPoint y: 314, endPoint x: 816, endPoint y: 312, distance: 8.5
click at [808, 488] on input "text" at bounding box center [657, 505] width 814 height 34
type input "2025-266"
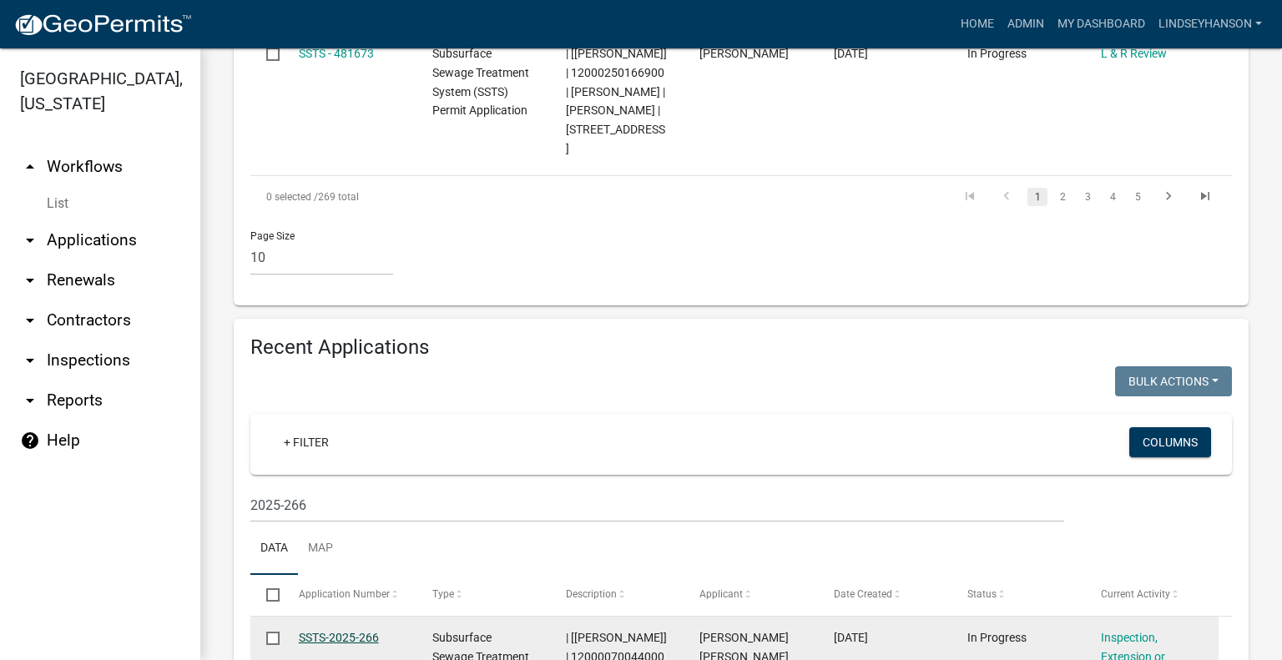
click at [333, 631] on link "SSTS-2025-266" at bounding box center [339, 637] width 80 height 13
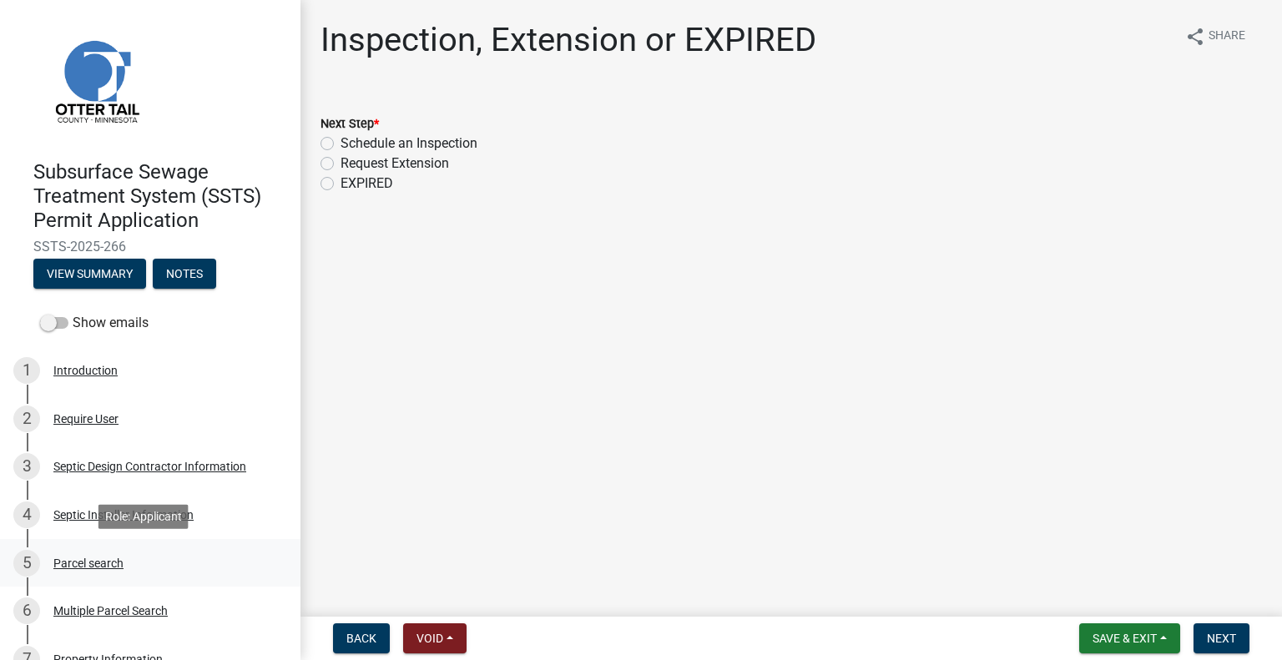
click at [104, 553] on div "5 Parcel search" at bounding box center [143, 563] width 260 height 27
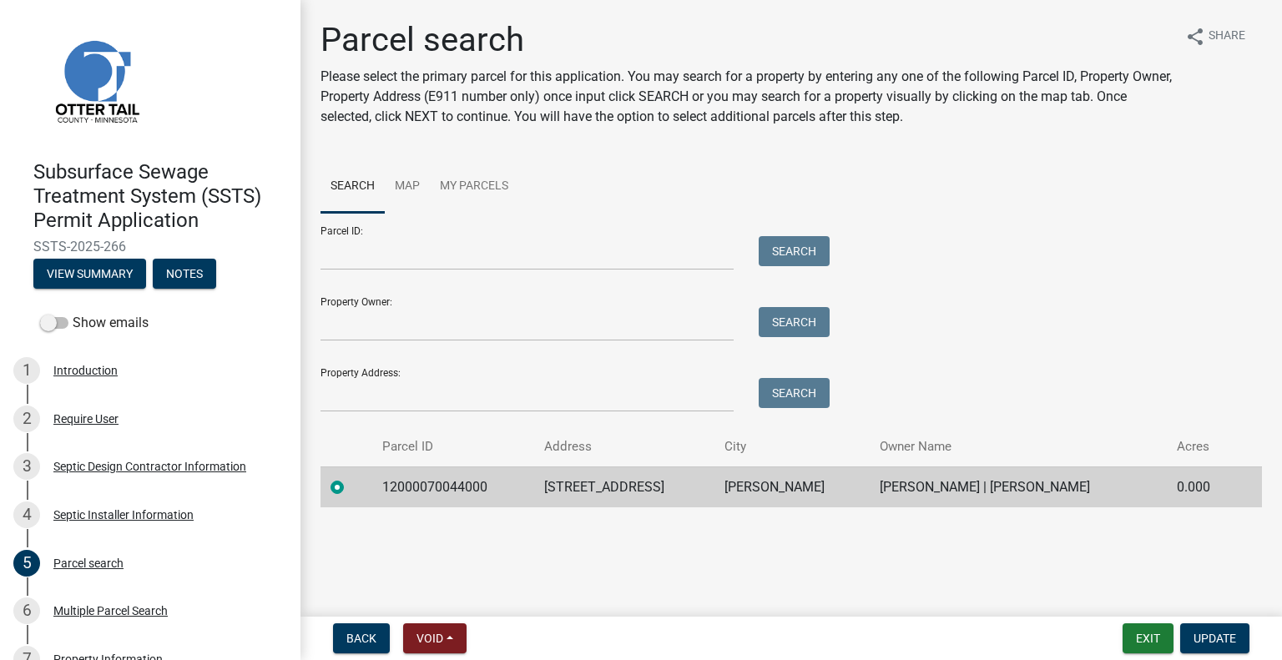
click at [436, 488] on td "12000070044000" at bounding box center [453, 487] width 162 height 41
copy td "12000070044000"
click at [600, 494] on td "45742 510TH ST" at bounding box center [624, 487] width 181 height 41
click at [599, 492] on td "45742 510TH ST" at bounding box center [624, 487] width 181 height 41
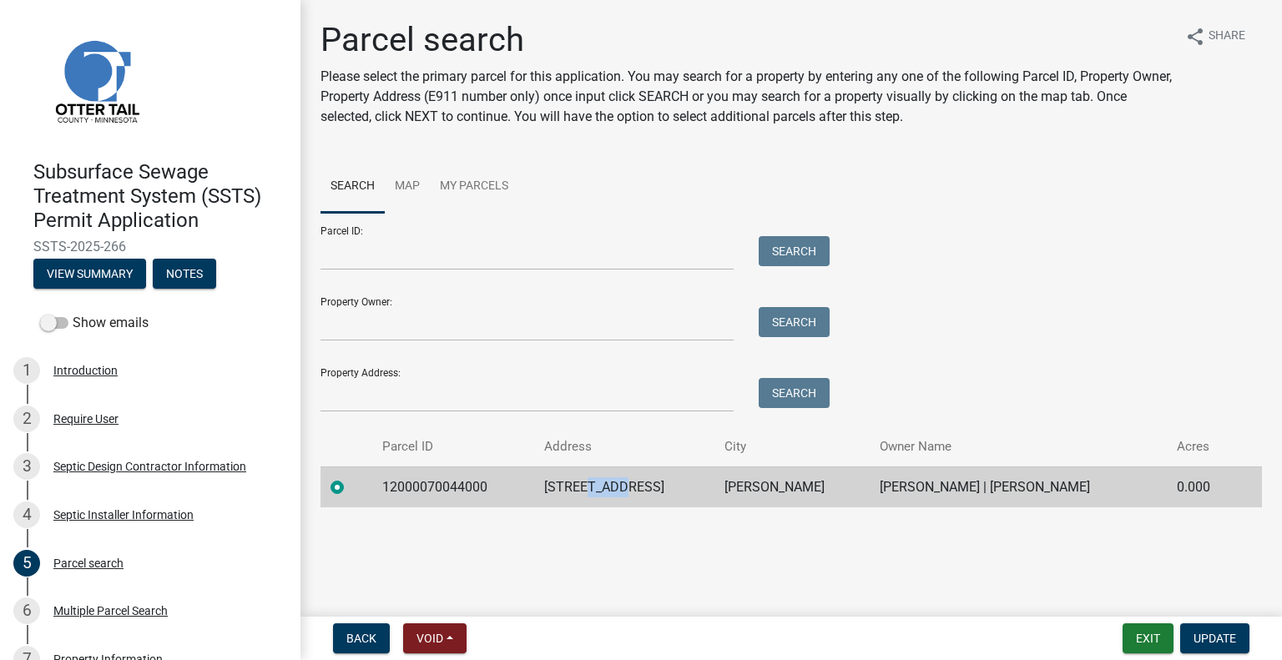
click at [599, 496] on td "45742 510TH ST" at bounding box center [624, 487] width 181 height 41
click at [598, 494] on td "45742 510TH ST" at bounding box center [624, 487] width 181 height 41
click at [598, 493] on td "45742 510TH ST" at bounding box center [624, 487] width 181 height 41
click at [730, 490] on td "PERHAM" at bounding box center [791, 487] width 155 height 41
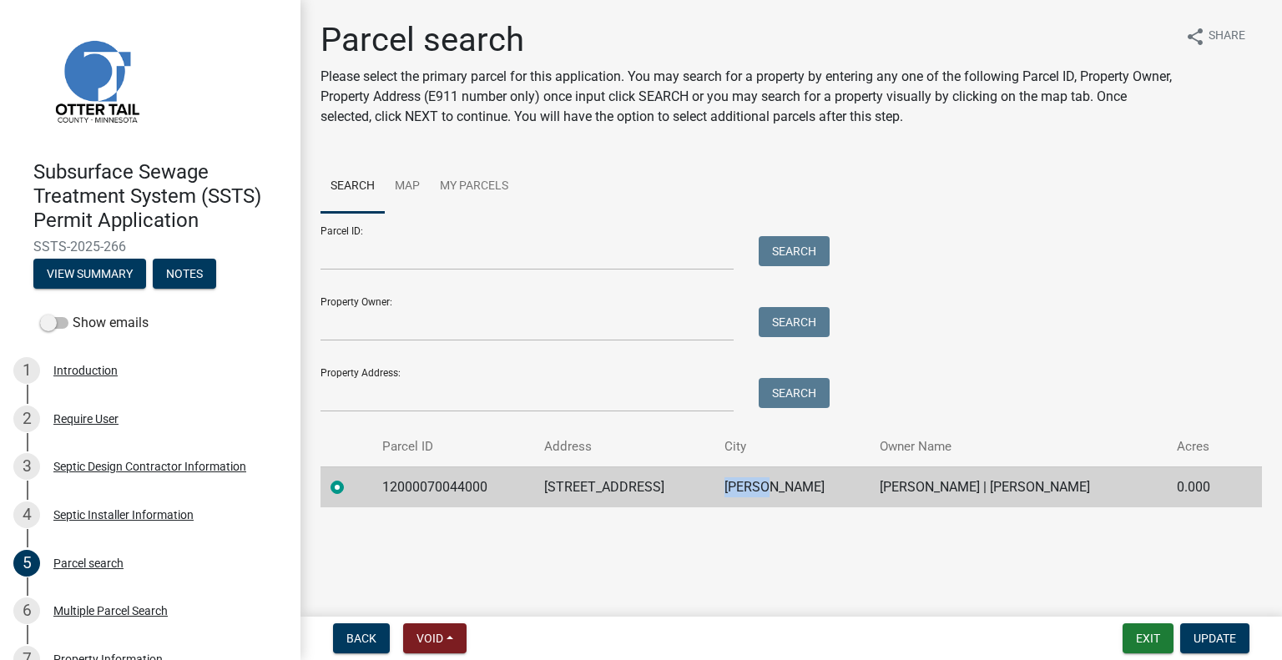
click at [730, 490] on td "PERHAM" at bounding box center [791, 487] width 155 height 41
copy td "PERHAM"
click at [902, 483] on td "MICHAEL A BRASEL | KIMBERLY J BRASEL" at bounding box center [1018, 487] width 297 height 41
click at [902, 482] on td "MICHAEL A BRASEL | KIMBERLY J BRASEL" at bounding box center [1018, 487] width 297 height 41
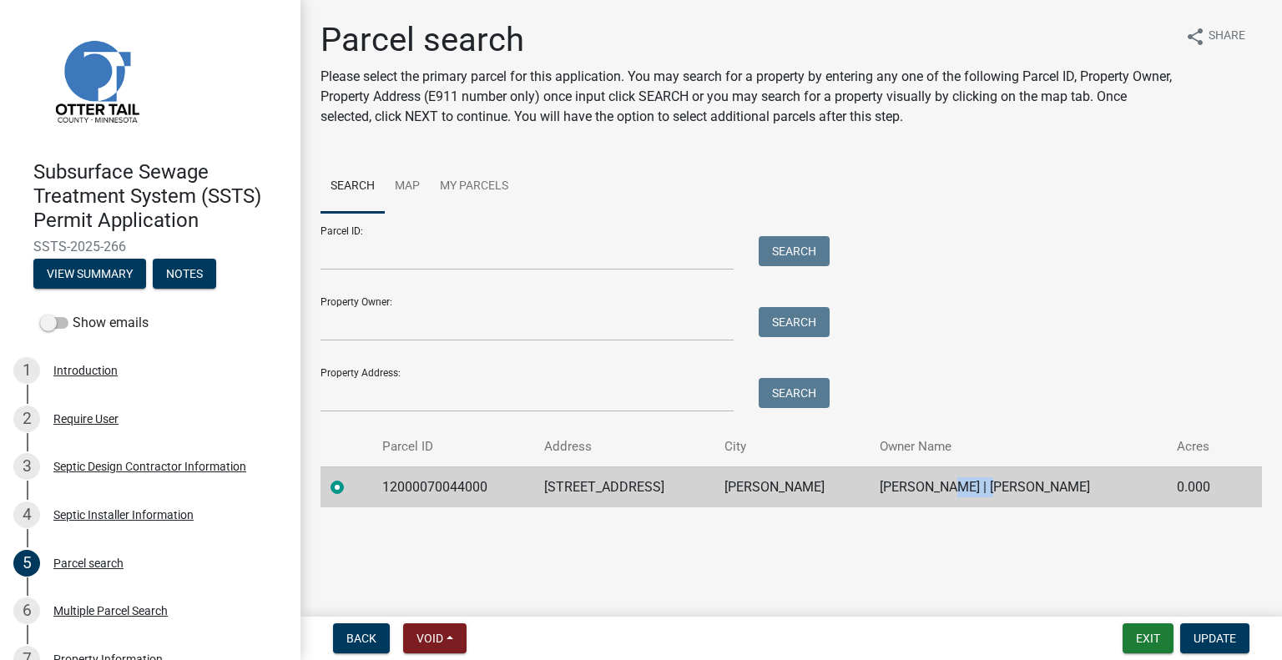
click at [902, 482] on td "MICHAEL A BRASEL | KIMBERLY J BRASEL" at bounding box center [1018, 487] width 297 height 41
click at [901, 480] on td "MICHAEL A BRASEL | KIMBERLY J BRASEL" at bounding box center [1018, 487] width 297 height 41
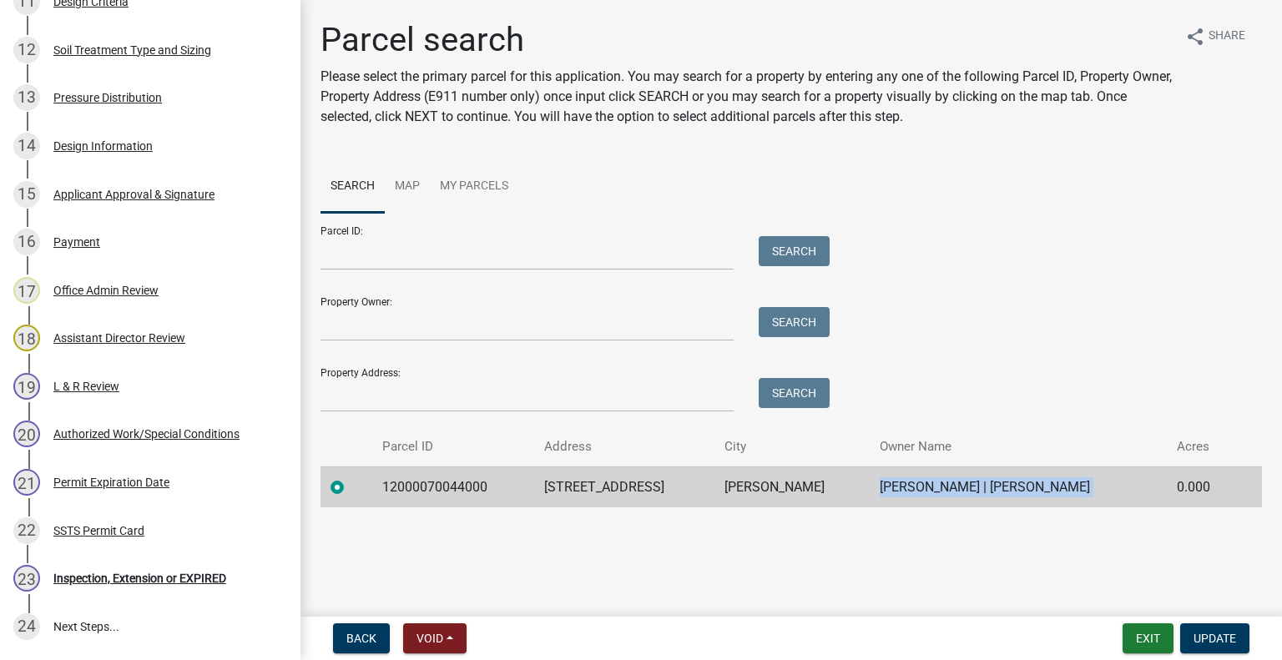
scroll to position [995, 0]
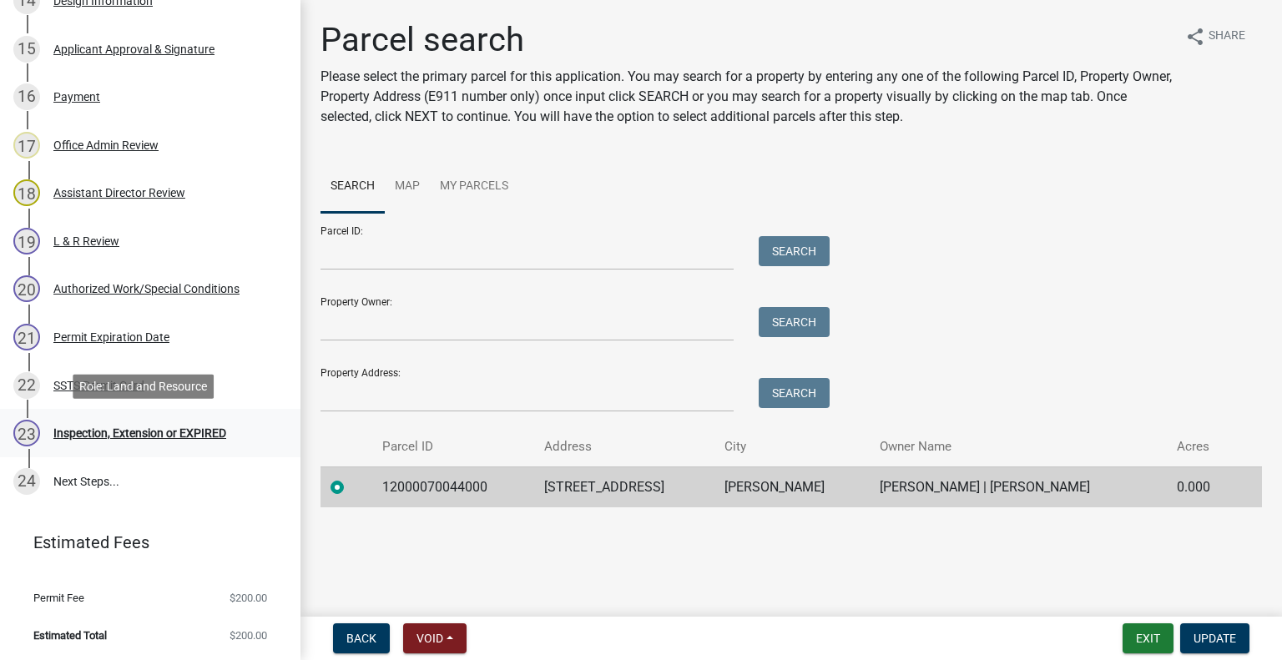
click at [149, 437] on div "Inspection, Extension or EXPIRED" at bounding box center [139, 433] width 173 height 12
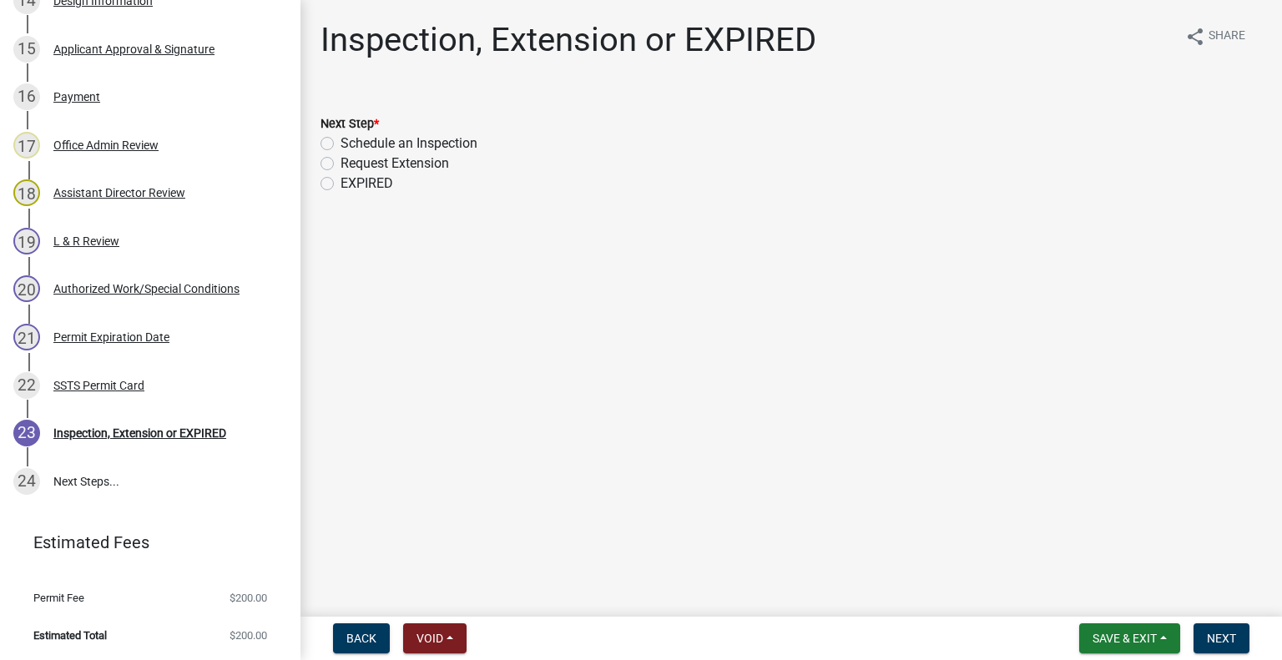
click at [441, 140] on label "Schedule an Inspection" at bounding box center [409, 144] width 137 height 20
click at [351, 140] on input "Schedule an Inspection" at bounding box center [346, 139] width 11 height 11
radio input "true"
click at [1219, 644] on span "Next" at bounding box center [1221, 638] width 29 height 13
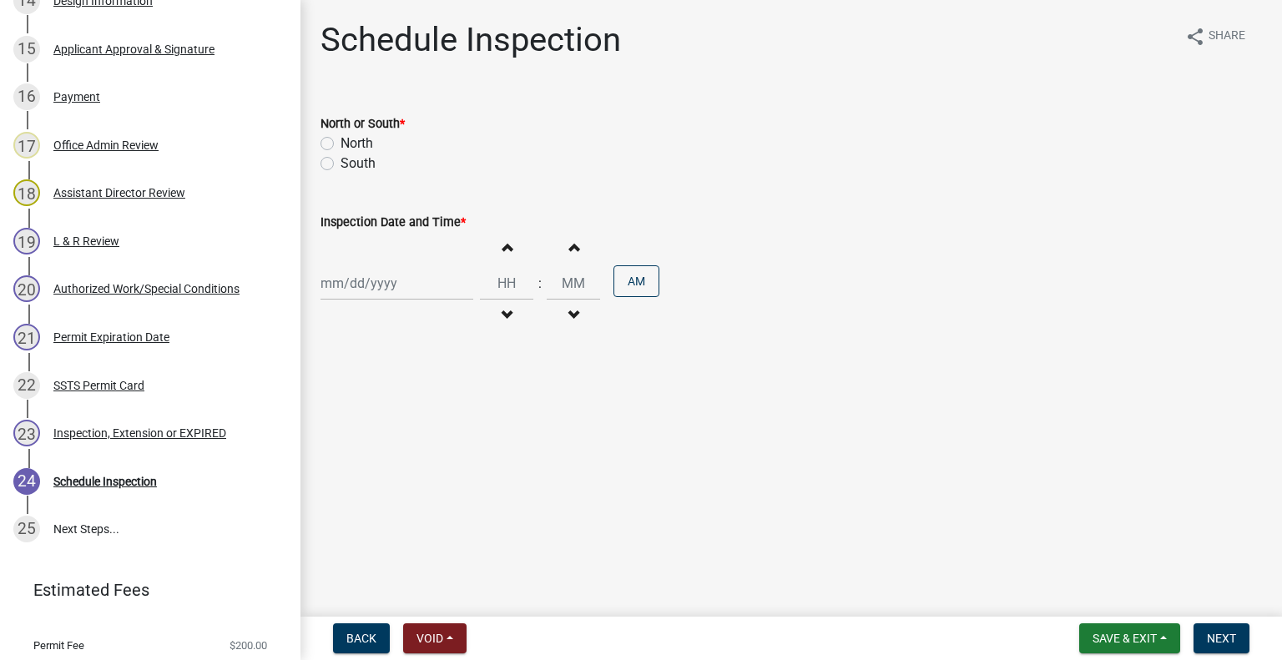
scroll to position [1043, 0]
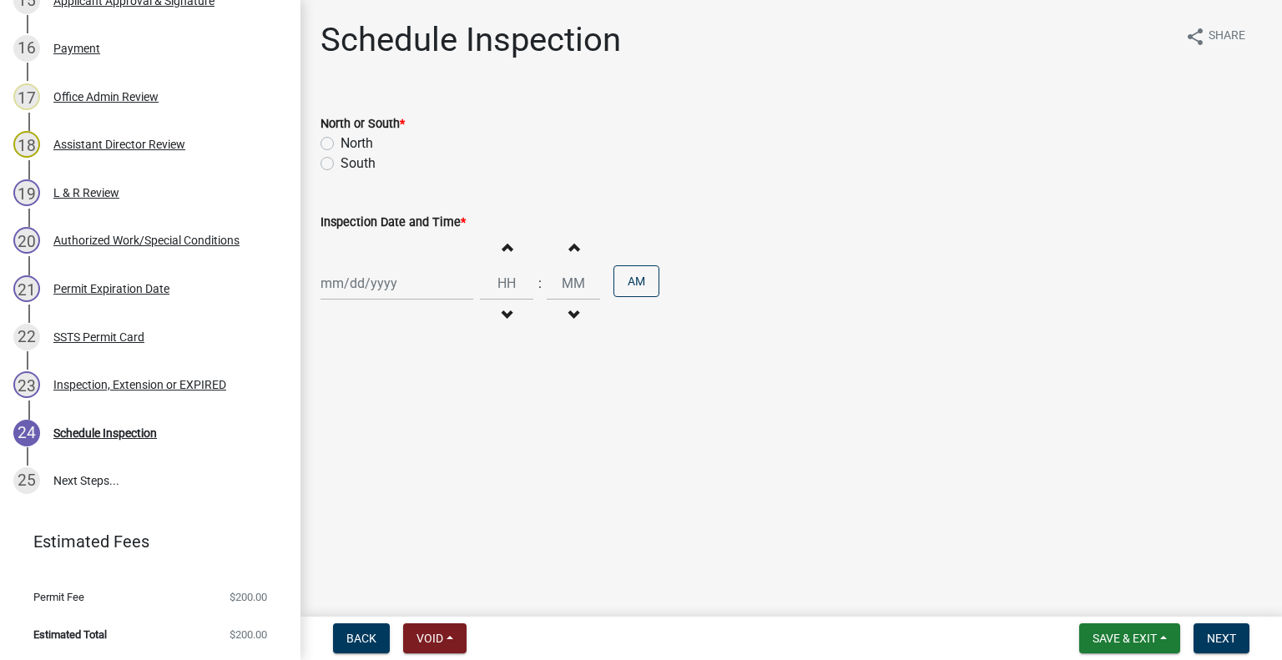
click at [347, 144] on label "North" at bounding box center [357, 144] width 33 height 20
click at [347, 144] on input "North" at bounding box center [346, 139] width 11 height 11
radio input "true"
click at [374, 279] on div at bounding box center [397, 283] width 153 height 34
select select "9"
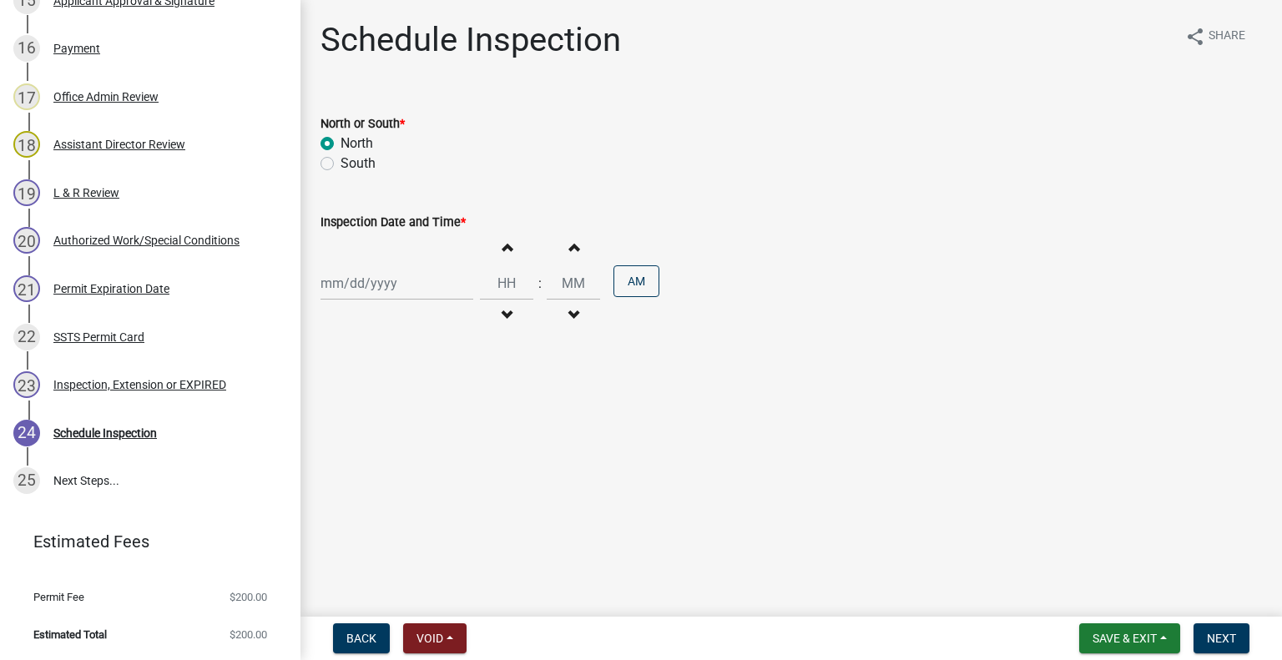
select select "2025"
click at [414, 445] on div "25" at bounding box center [417, 452] width 27 height 27
type input "09/25/2025"
click at [502, 310] on span "button" at bounding box center [506, 315] width 8 height 13
type input "11"
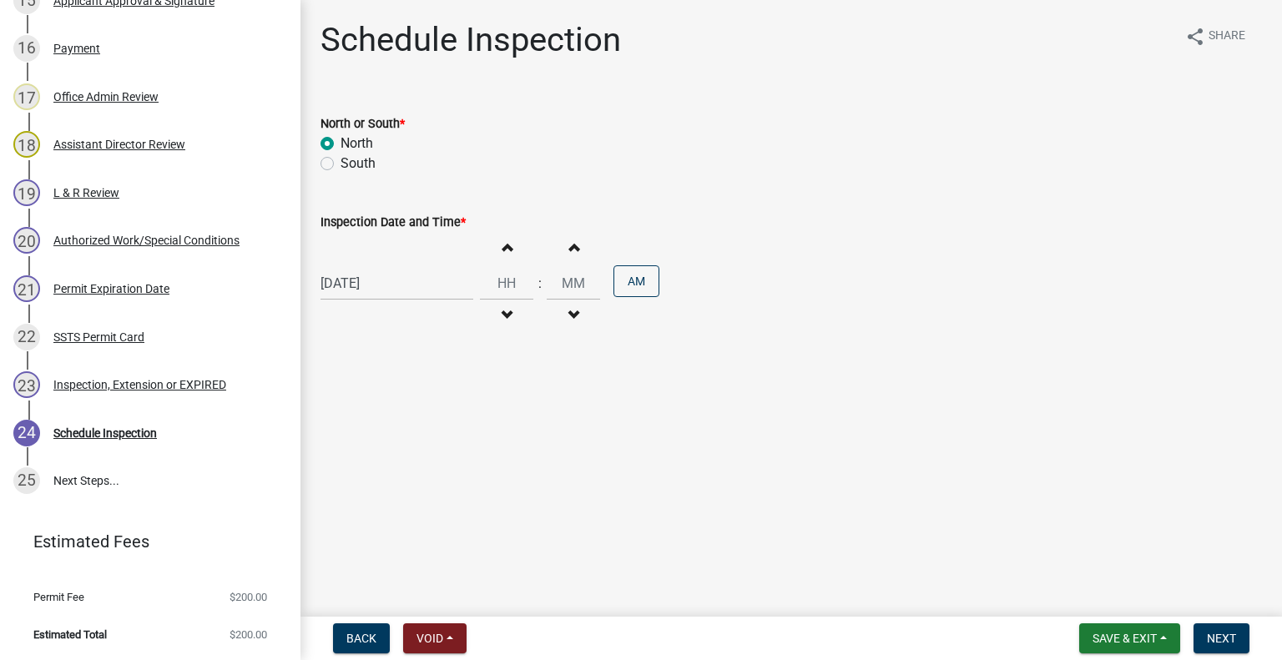
type input "00"
click at [502, 249] on span "button" at bounding box center [506, 246] width 8 height 13
drag, startPoint x: 493, startPoint y: 246, endPoint x: 580, endPoint y: 261, distance: 88.1
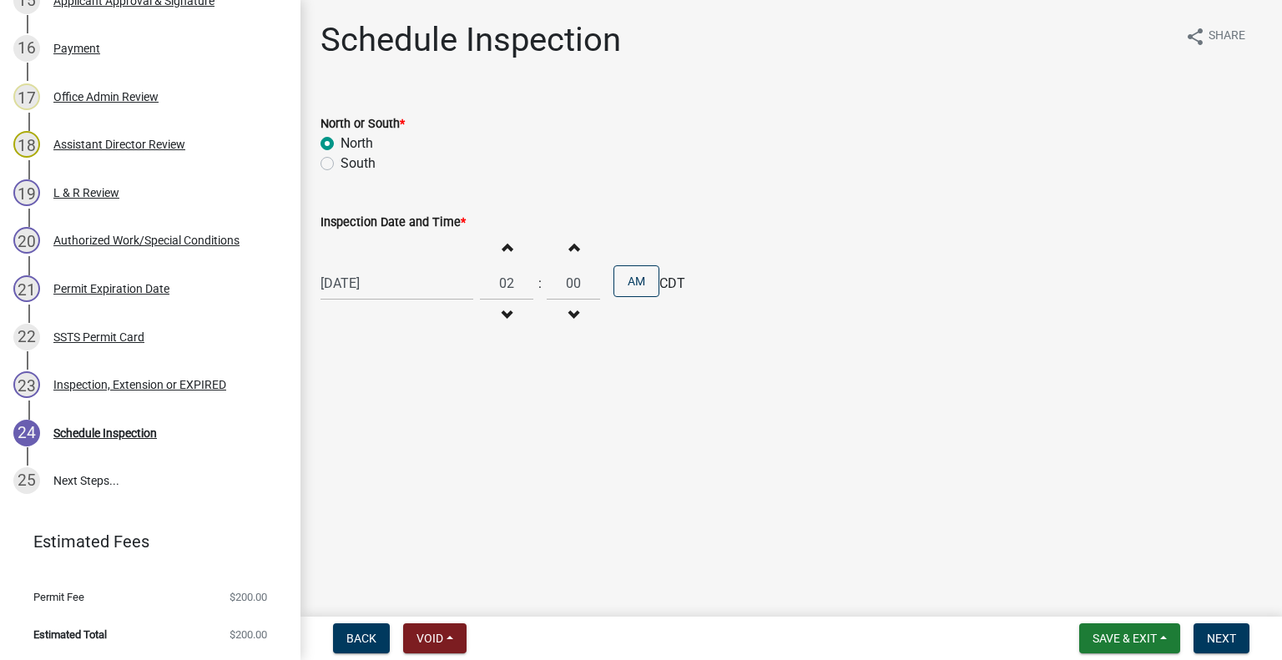
click at [494, 246] on button "Increment hours" at bounding box center [506, 247] width 35 height 30
type input "03"
click at [613, 272] on button "AM" at bounding box center [636, 281] width 46 height 32
click at [1224, 627] on button "Next" at bounding box center [1222, 638] width 56 height 30
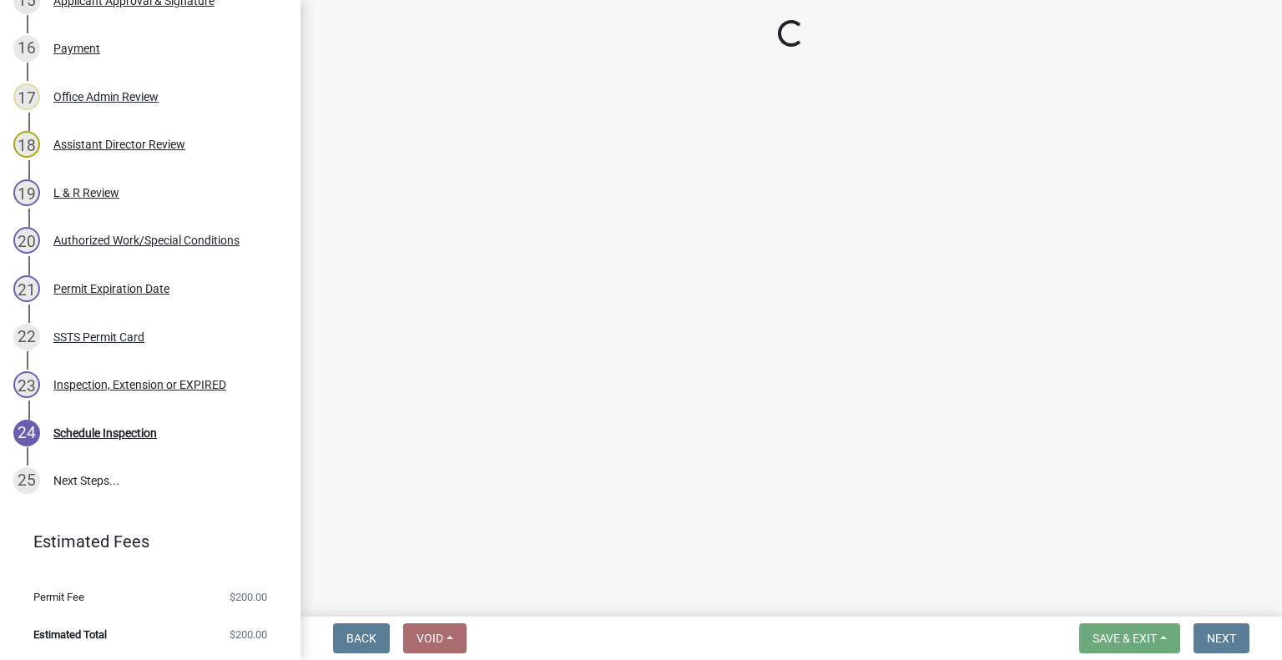
scroll to position [1188, 0]
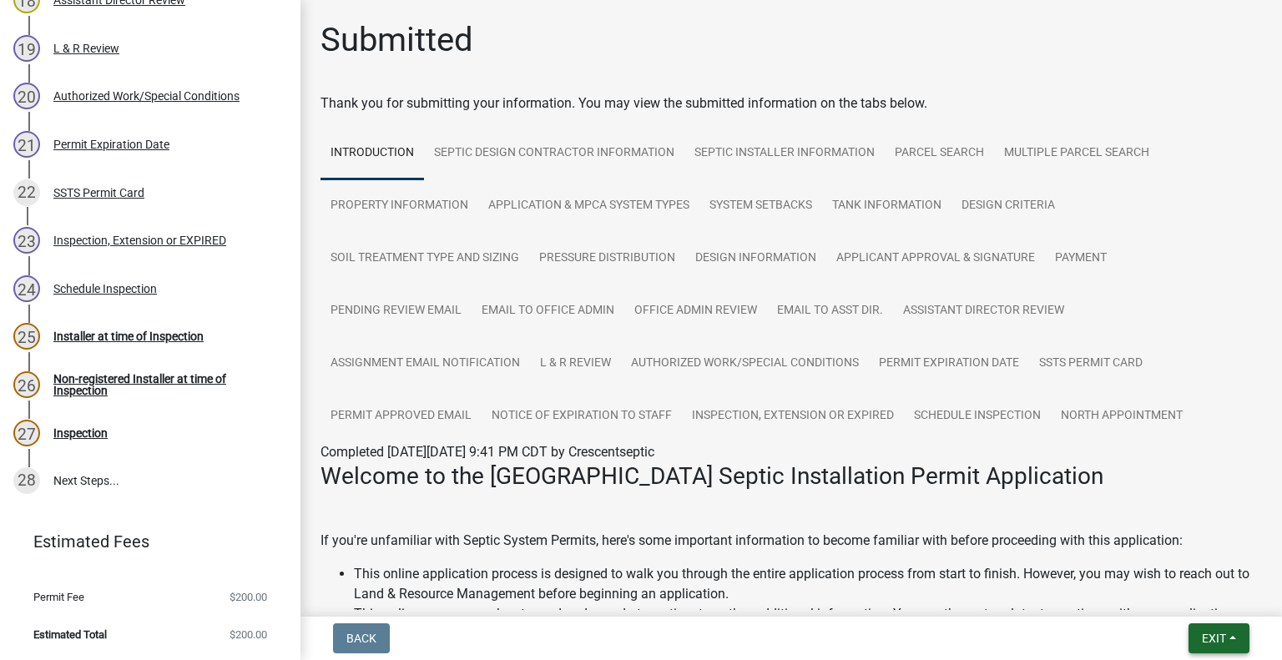
click at [1209, 634] on span "Exit" at bounding box center [1214, 638] width 24 height 13
click at [1194, 601] on button "Save & Exit" at bounding box center [1184, 595] width 134 height 40
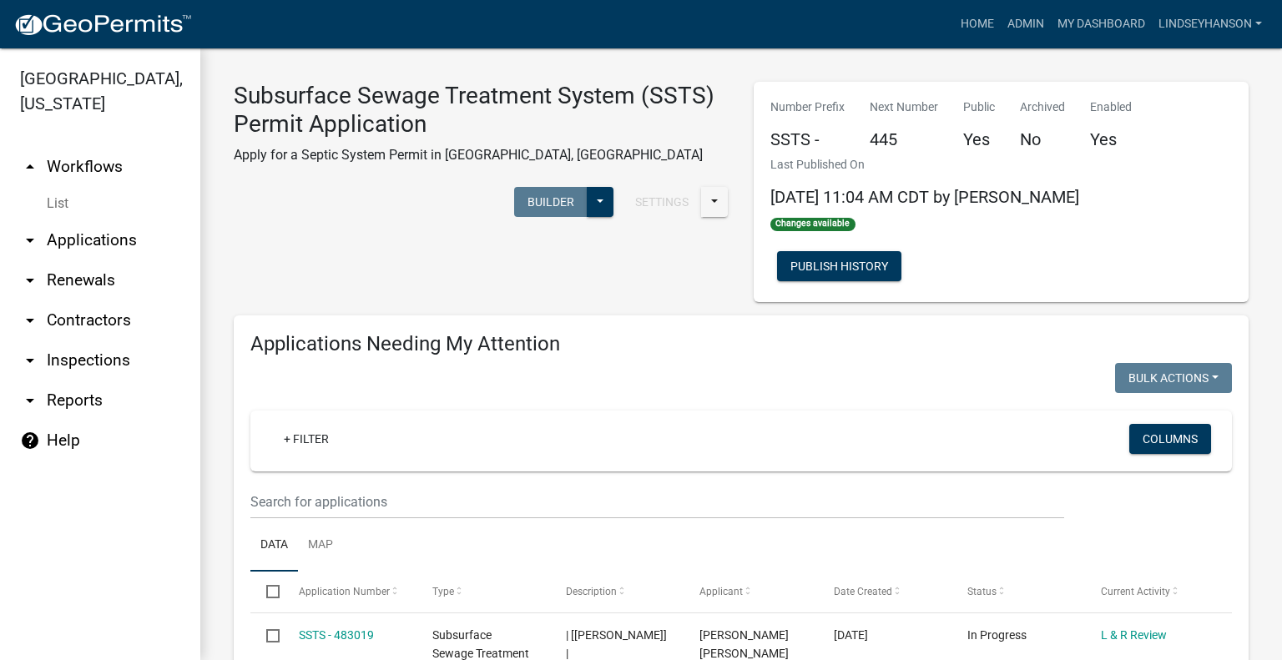
click at [108, 235] on link "arrow_drop_down Applications" at bounding box center [100, 240] width 200 height 40
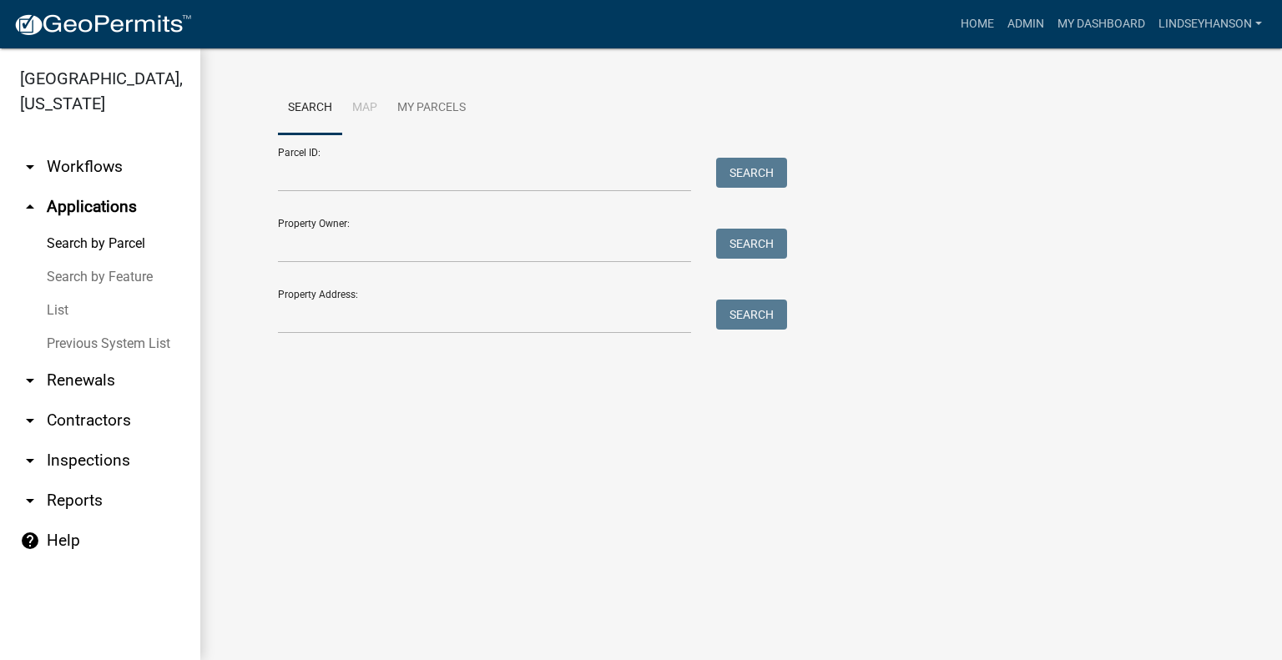
click at [86, 165] on link "arrow_drop_down Workflows" at bounding box center [100, 167] width 200 height 40
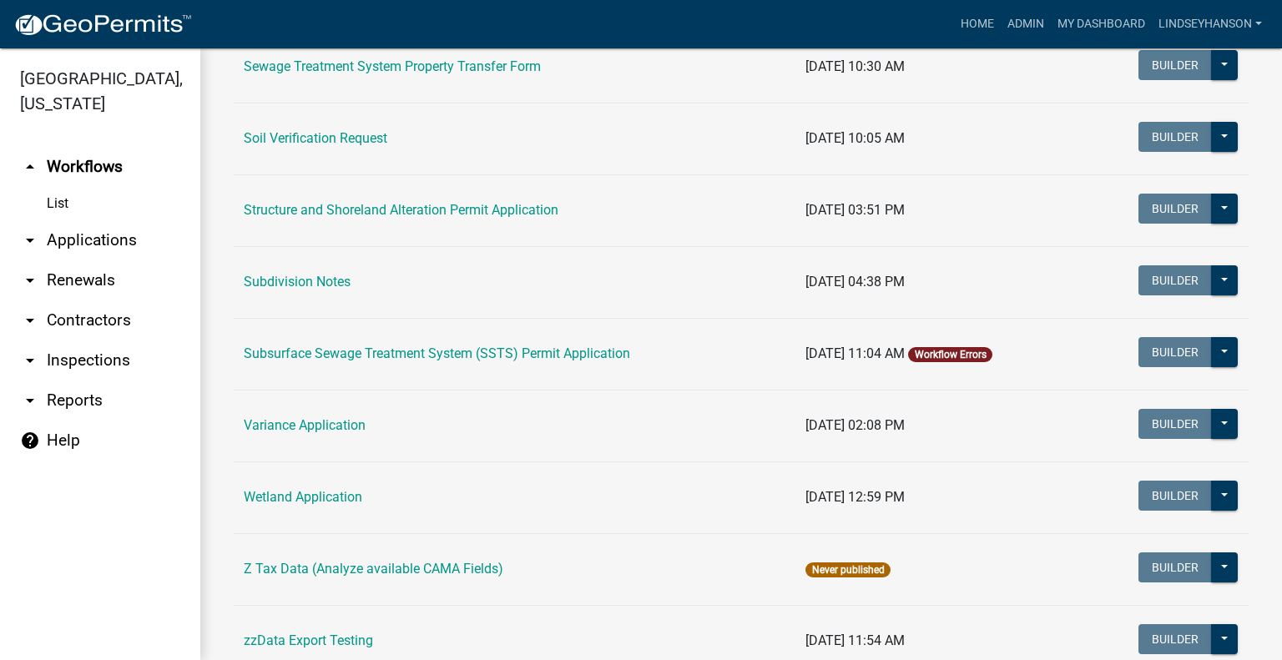
scroll to position [1113, 0]
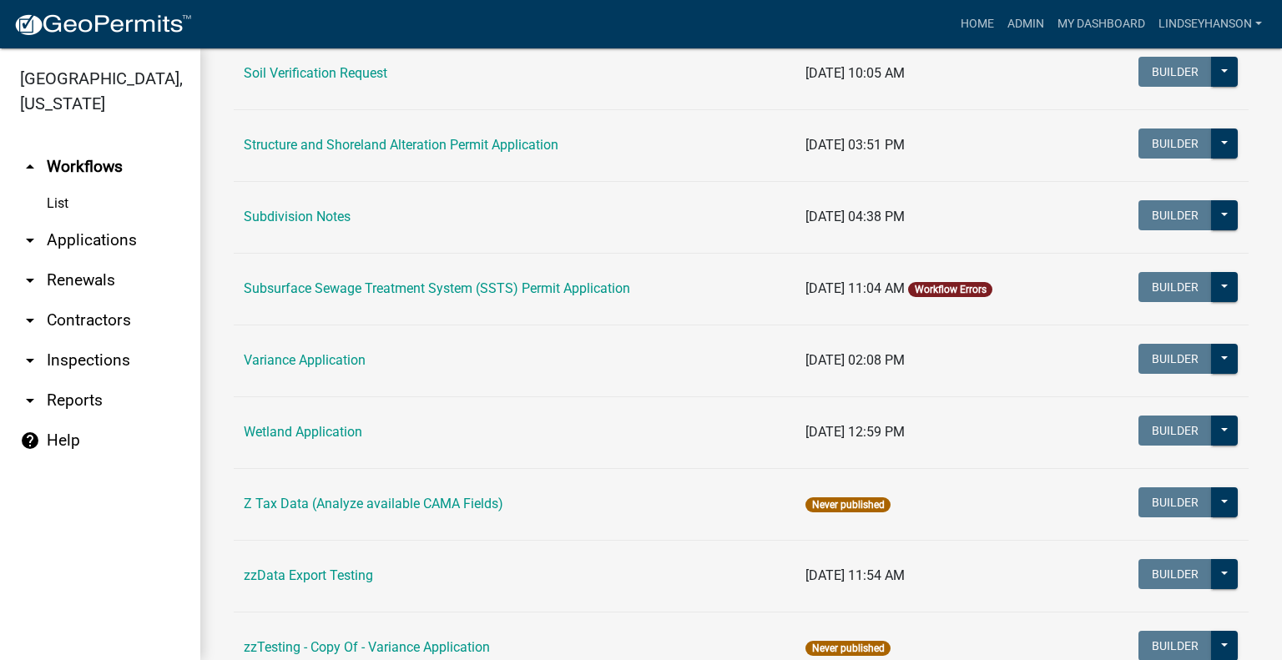
click at [528, 286] on link "Subsurface Sewage Treatment System (SSTS) Permit Application" at bounding box center [437, 288] width 386 height 16
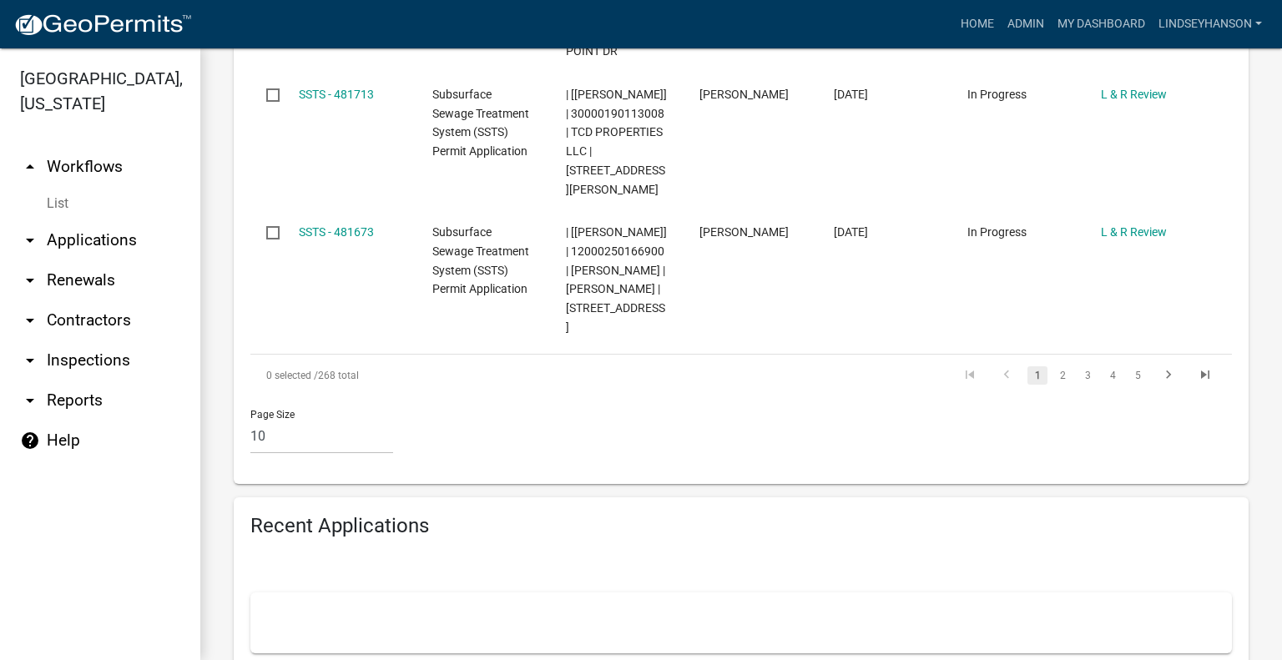
scroll to position [1823, 0]
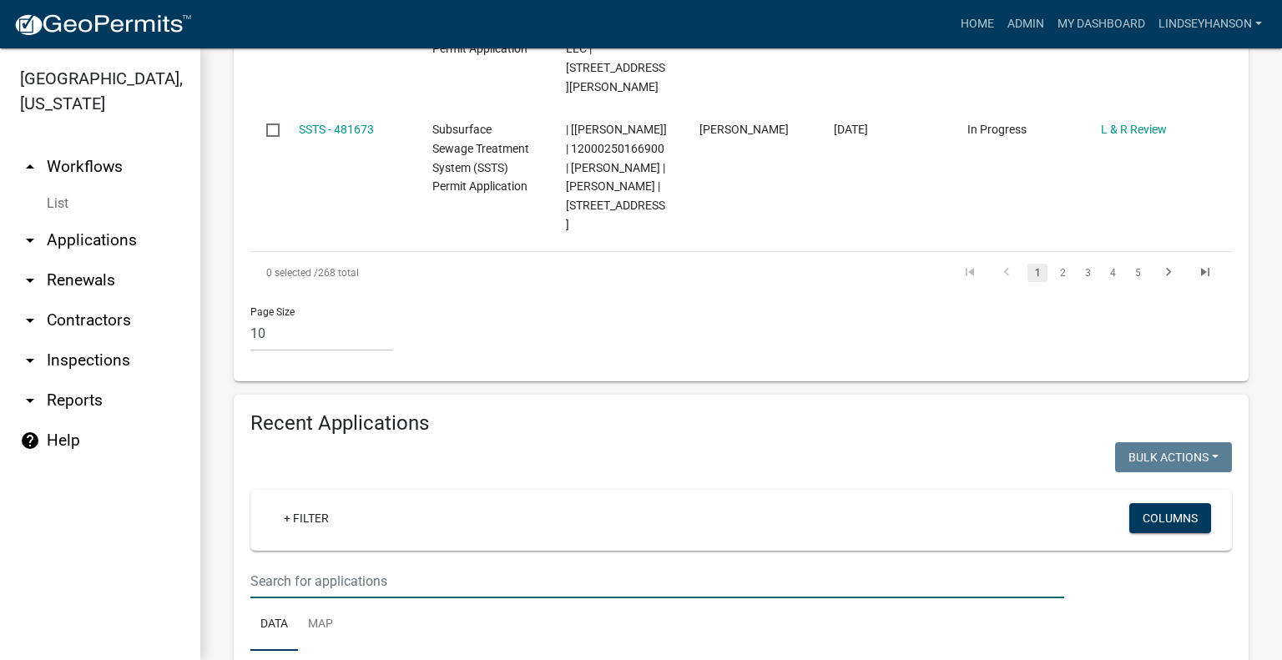
click at [664, 564] on input "text" at bounding box center [657, 581] width 814 height 34
type input "2025-51"
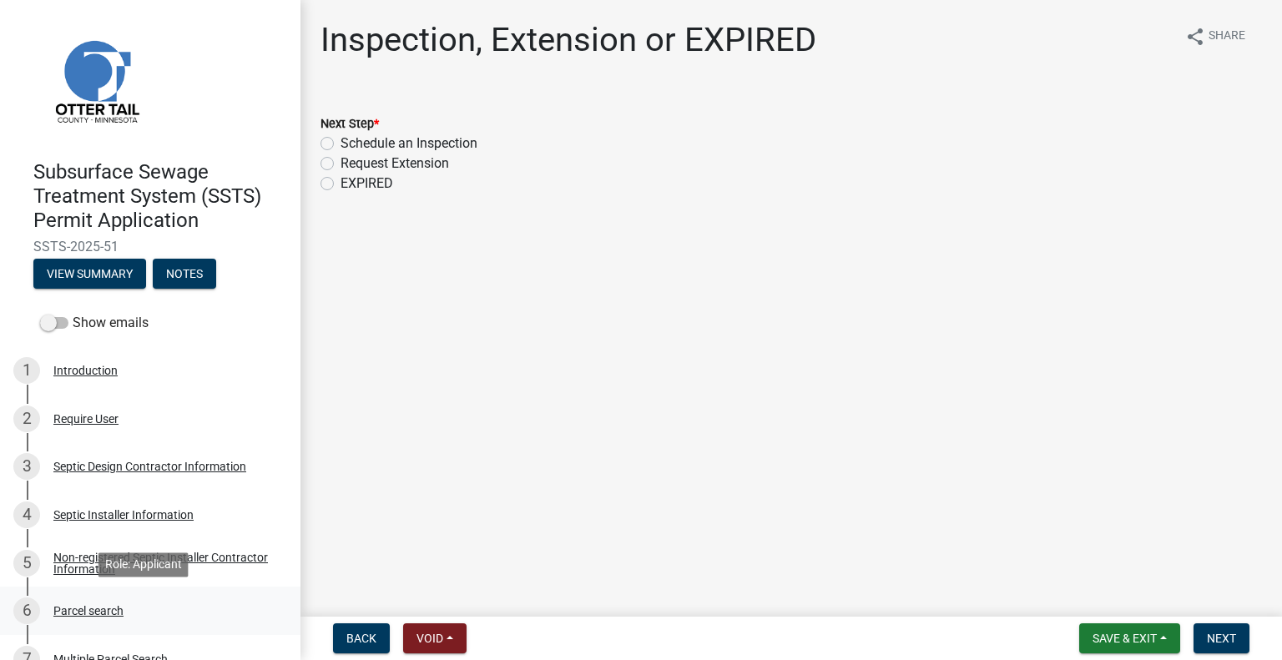
click at [92, 616] on div "Parcel search" at bounding box center [88, 611] width 70 height 12
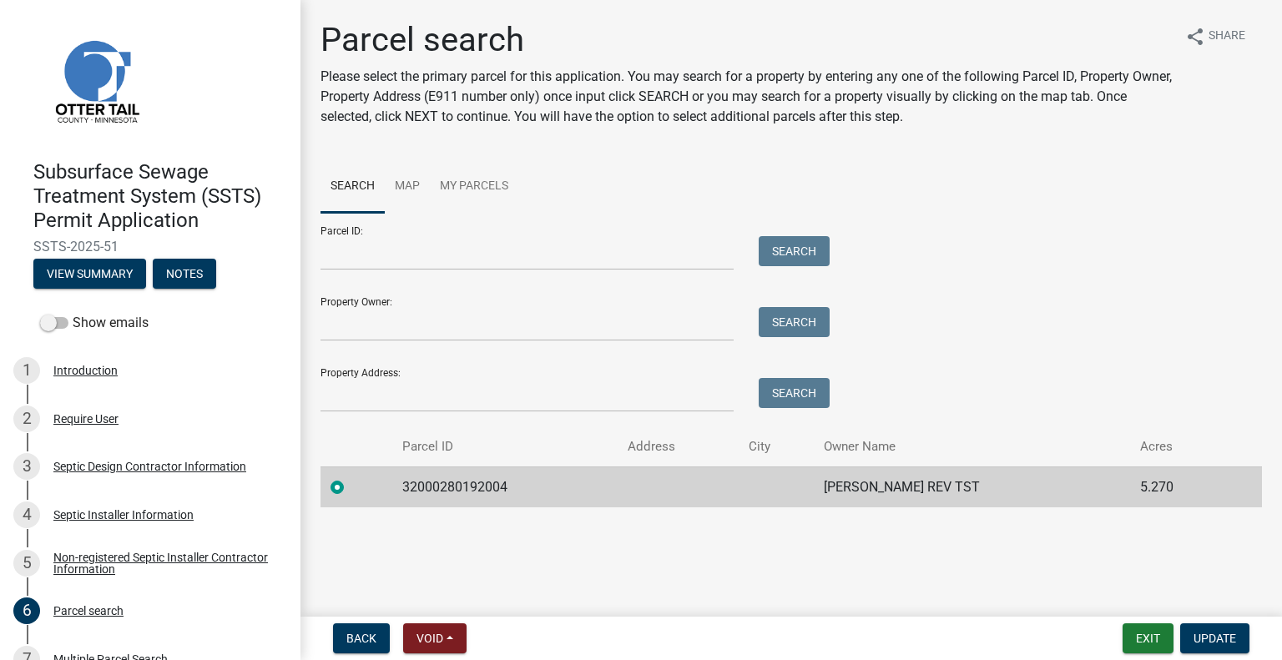
click at [447, 480] on td "32000280192004" at bounding box center [504, 487] width 225 height 41
copy td "32000280192004"
click at [888, 488] on td "MICHAELA A GLAWE REV TST" at bounding box center [972, 487] width 316 height 41
click at [888, 487] on td "MICHAELA A GLAWE REV TST" at bounding box center [972, 487] width 316 height 41
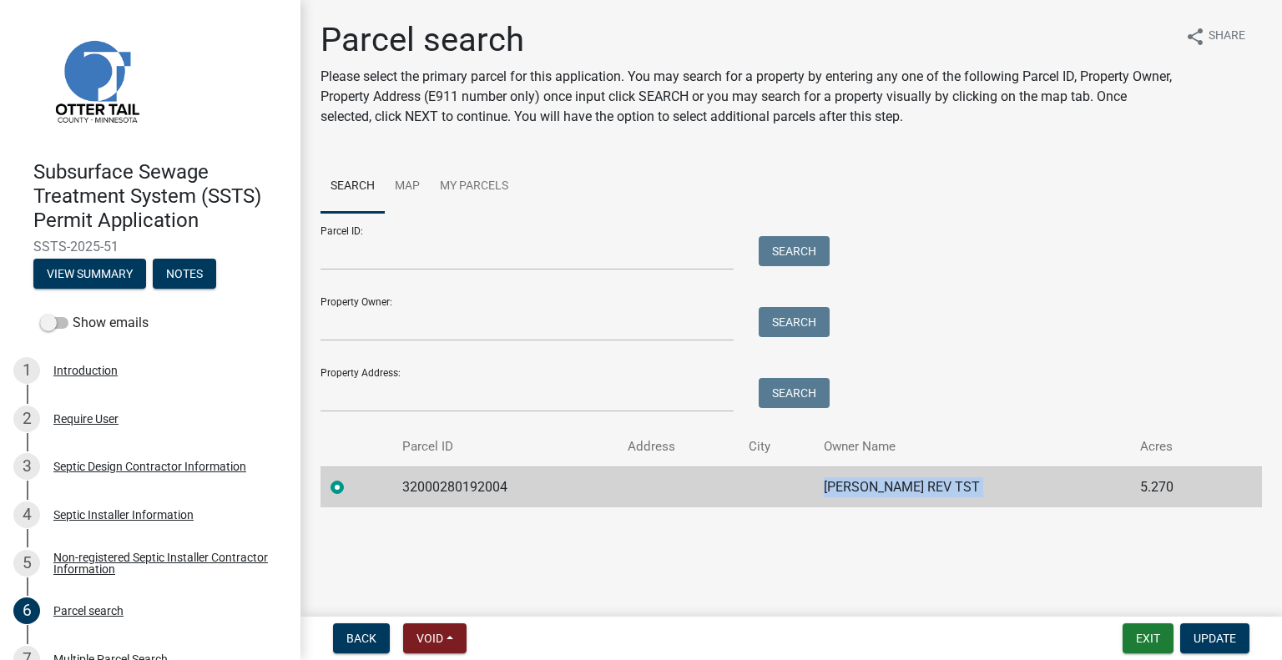
click at [888, 487] on td "MICHAELA A GLAWE REV TST" at bounding box center [972, 487] width 316 height 41
copy td "MICHAELA A GLAWE REV TST"
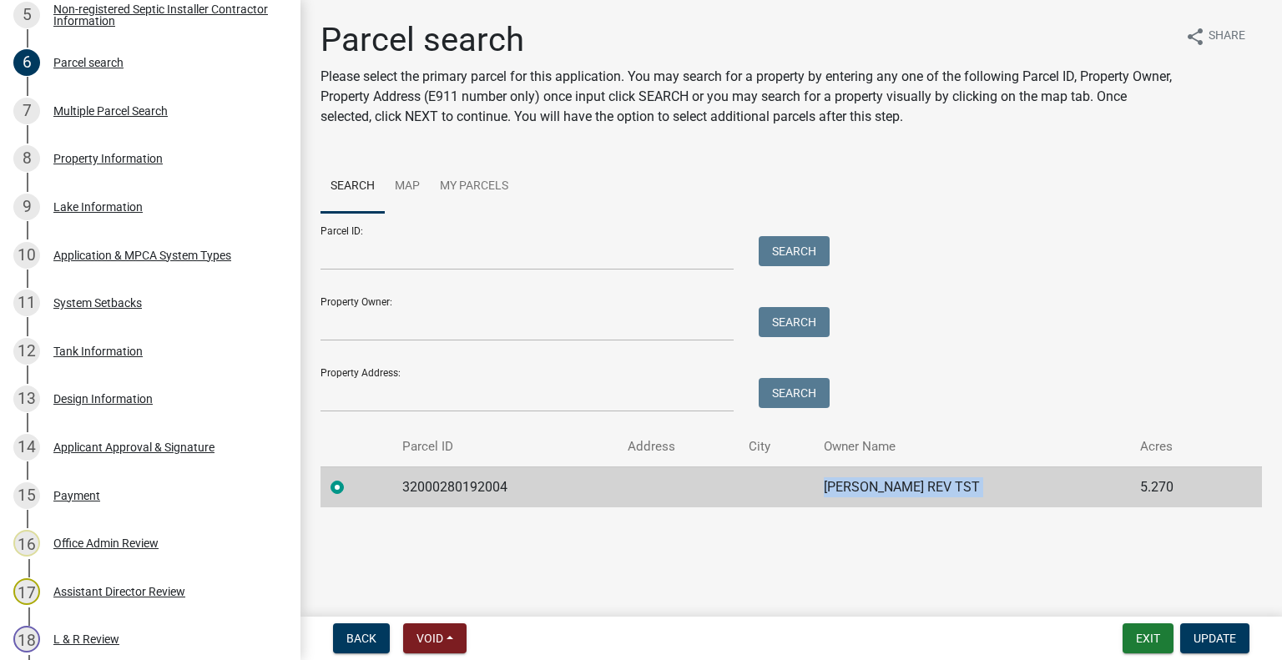
scroll to position [947, 0]
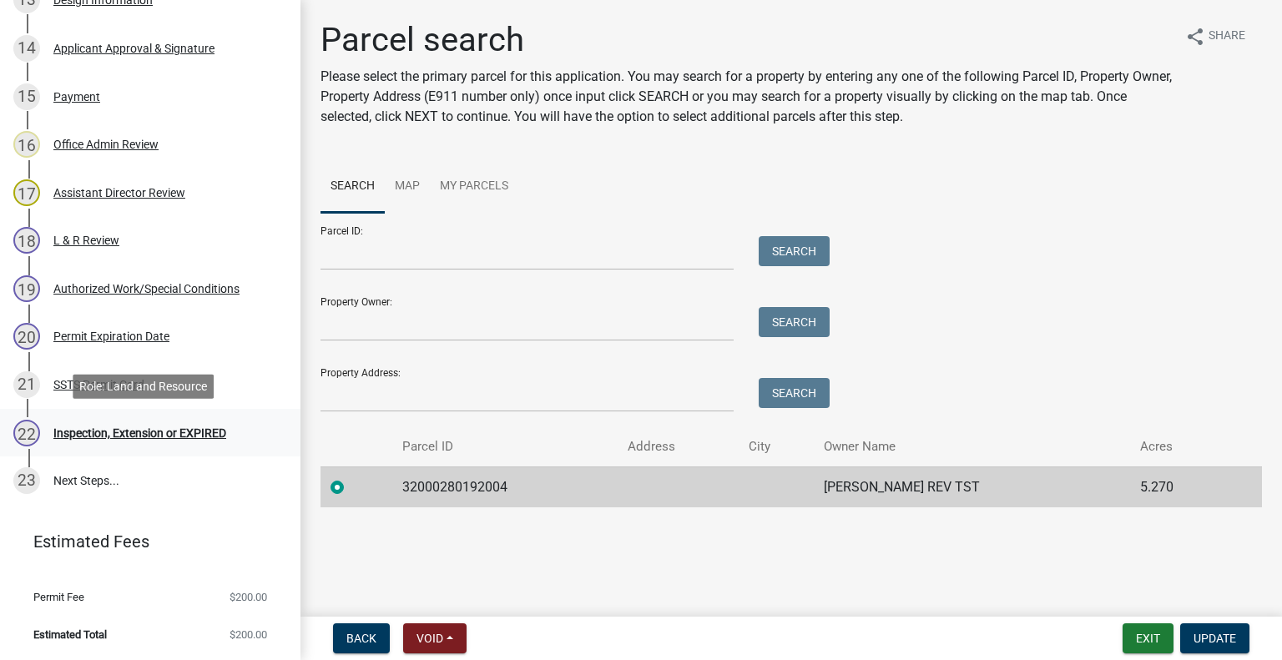
click at [169, 433] on div "Inspection, Extension or EXPIRED" at bounding box center [139, 433] width 173 height 12
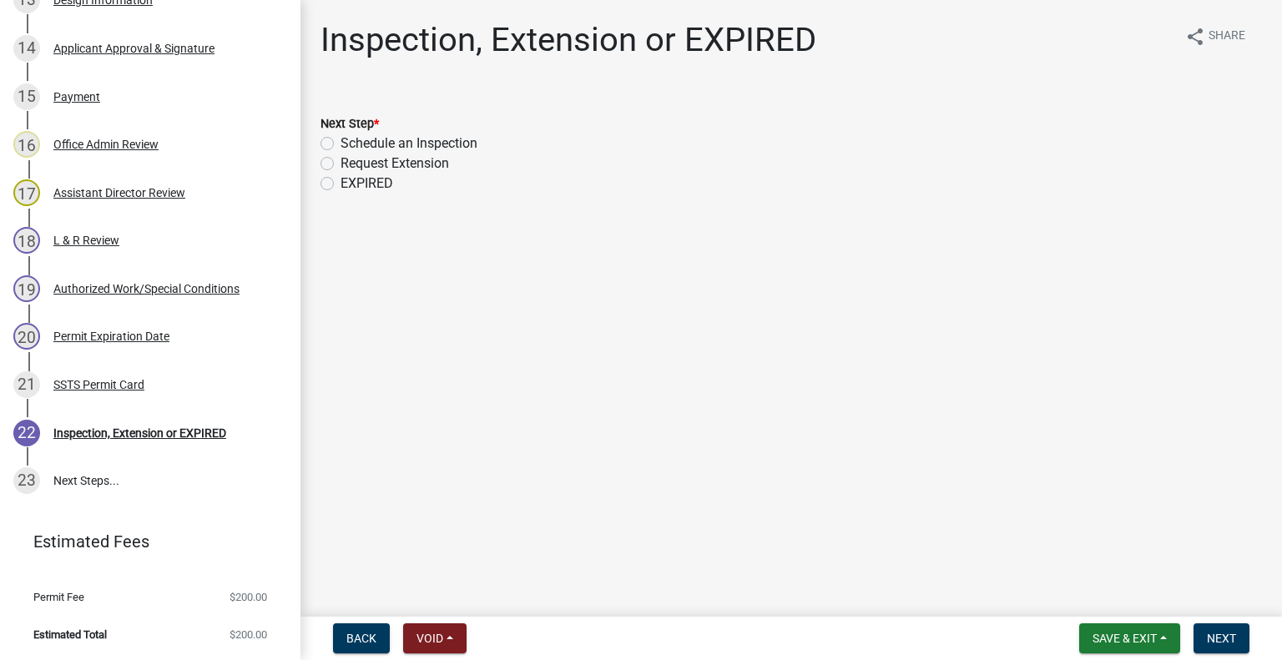
click at [440, 134] on label "Schedule an Inspection" at bounding box center [409, 144] width 137 height 20
click at [351, 134] on input "Schedule an Inspection" at bounding box center [346, 139] width 11 height 11
radio input "true"
click at [1239, 643] on button "Next" at bounding box center [1222, 638] width 56 height 30
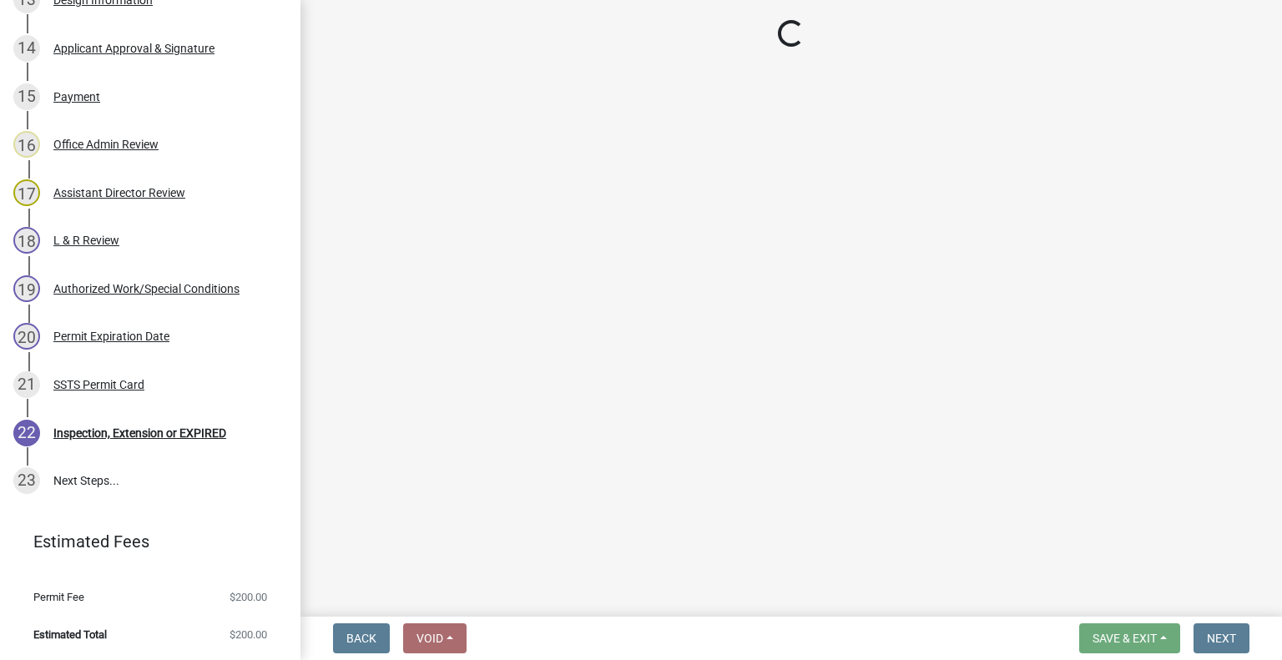
scroll to position [995, 0]
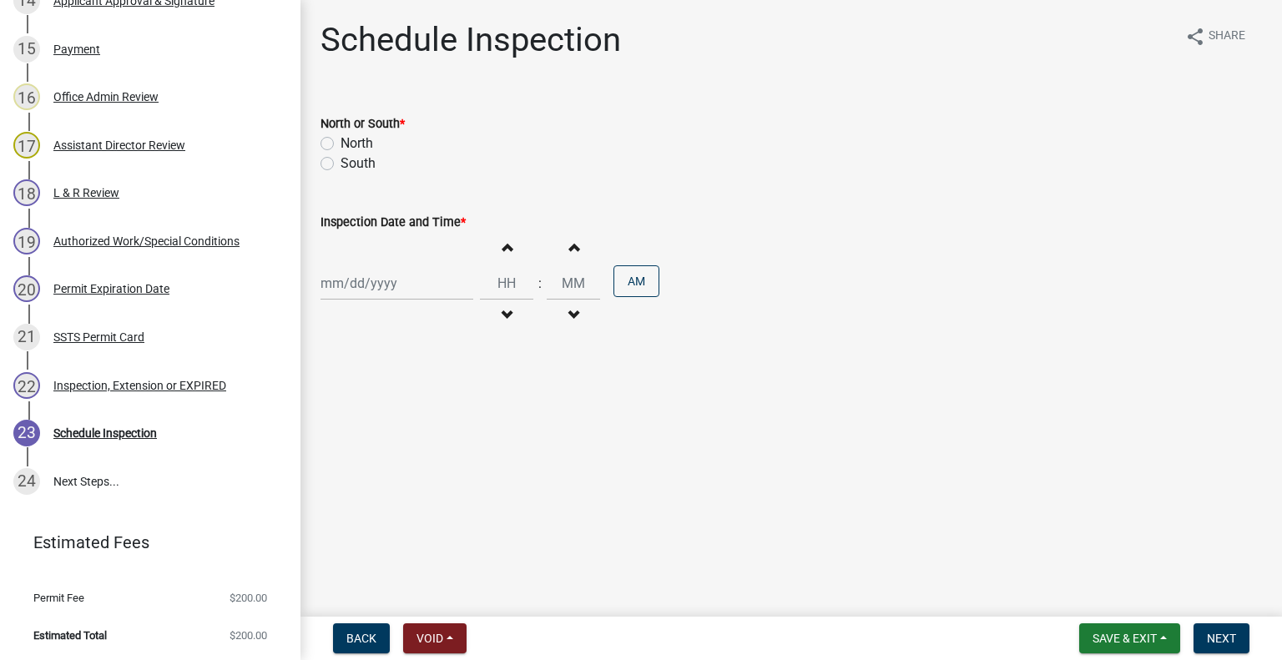
click at [364, 150] on label "North" at bounding box center [357, 144] width 33 height 20
click at [351, 144] on input "North" at bounding box center [346, 139] width 11 height 11
radio input "true"
select select "9"
select select "2025"
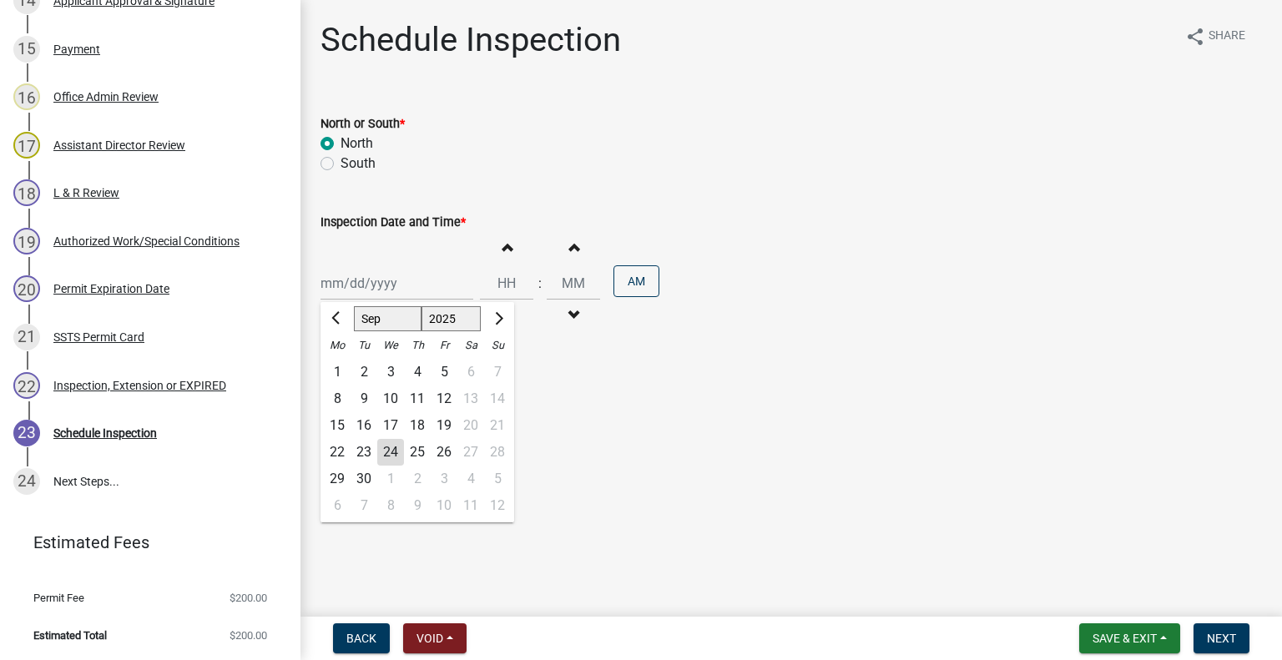
click at [368, 274] on div "Jan Feb Mar Apr May Jun Jul Aug Sep Oct Nov Dec 1525 1526 1527 1528 1529 1530 1…" at bounding box center [397, 283] width 153 height 34
click at [432, 445] on div "26" at bounding box center [444, 452] width 27 height 27
type input "09/26/2025"
click at [506, 308] on button "Decrement hours" at bounding box center [506, 315] width 35 height 30
type input "11"
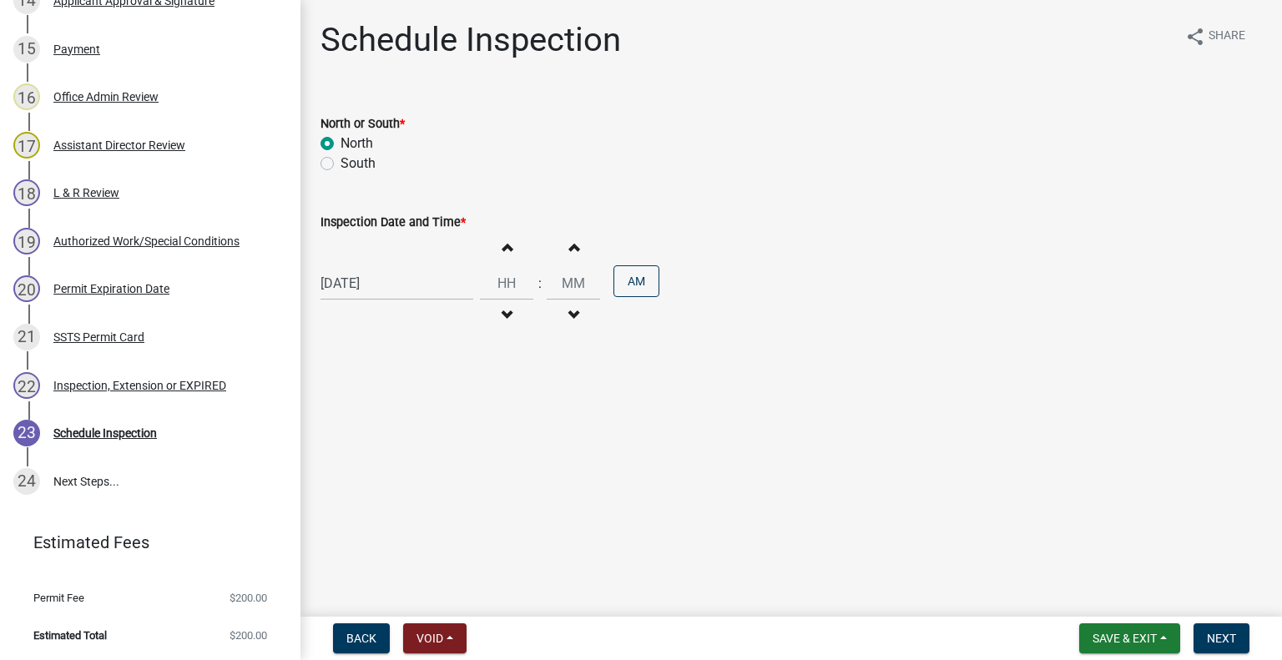
type input "00"
click at [502, 250] on span "button" at bounding box center [506, 246] width 8 height 13
click at [634, 283] on button "AM" at bounding box center [636, 281] width 46 height 32
click at [502, 249] on span "button" at bounding box center [506, 246] width 8 height 13
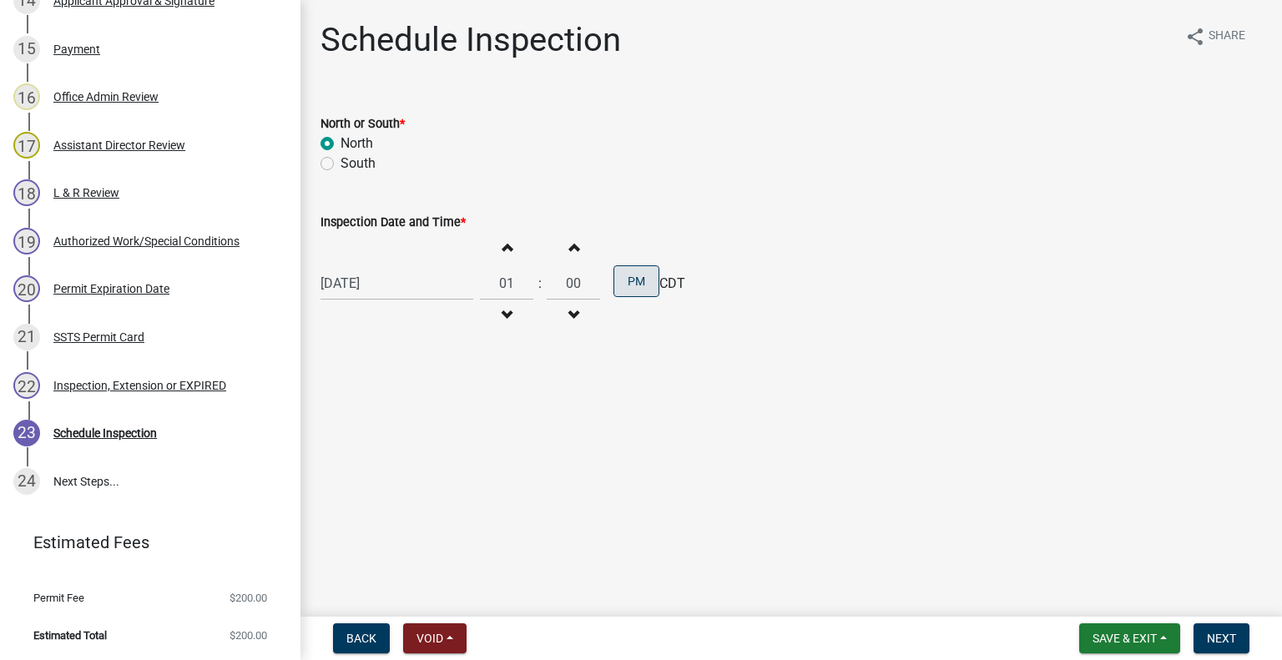
type input "02"
click at [1214, 636] on span "Next" at bounding box center [1221, 638] width 29 height 13
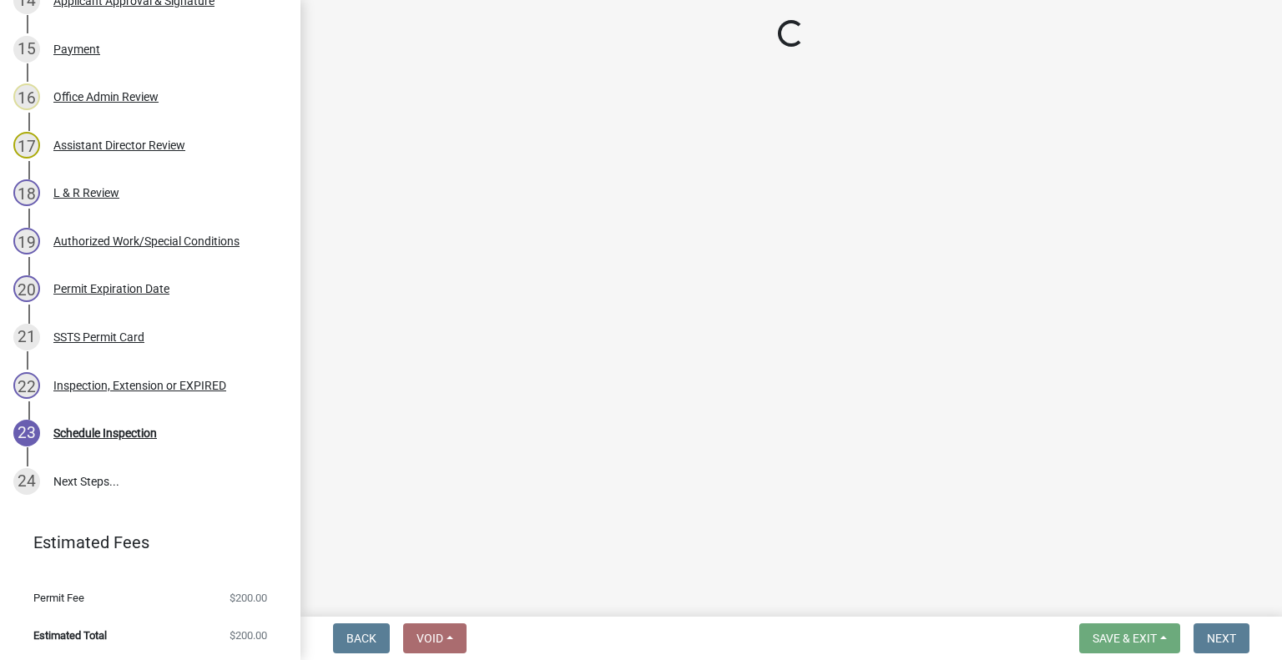
scroll to position [1139, 0]
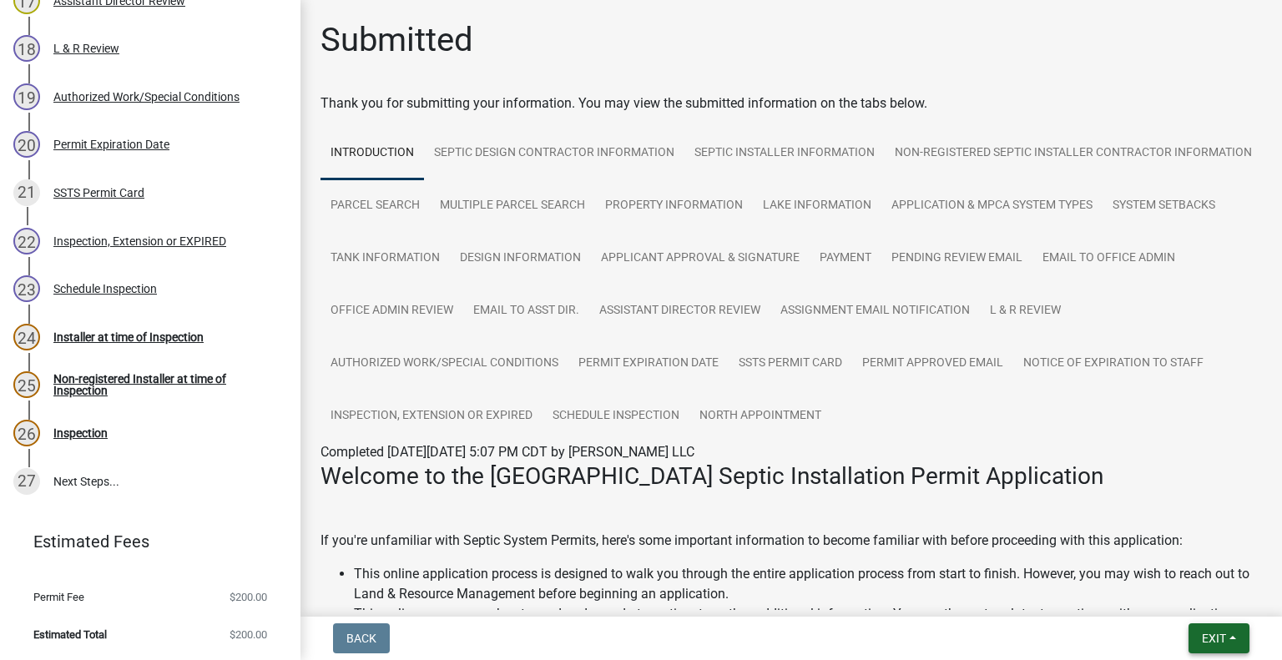
click at [1214, 640] on span "Exit" at bounding box center [1214, 638] width 24 height 13
click at [1181, 593] on button "Save & Exit" at bounding box center [1184, 595] width 134 height 40
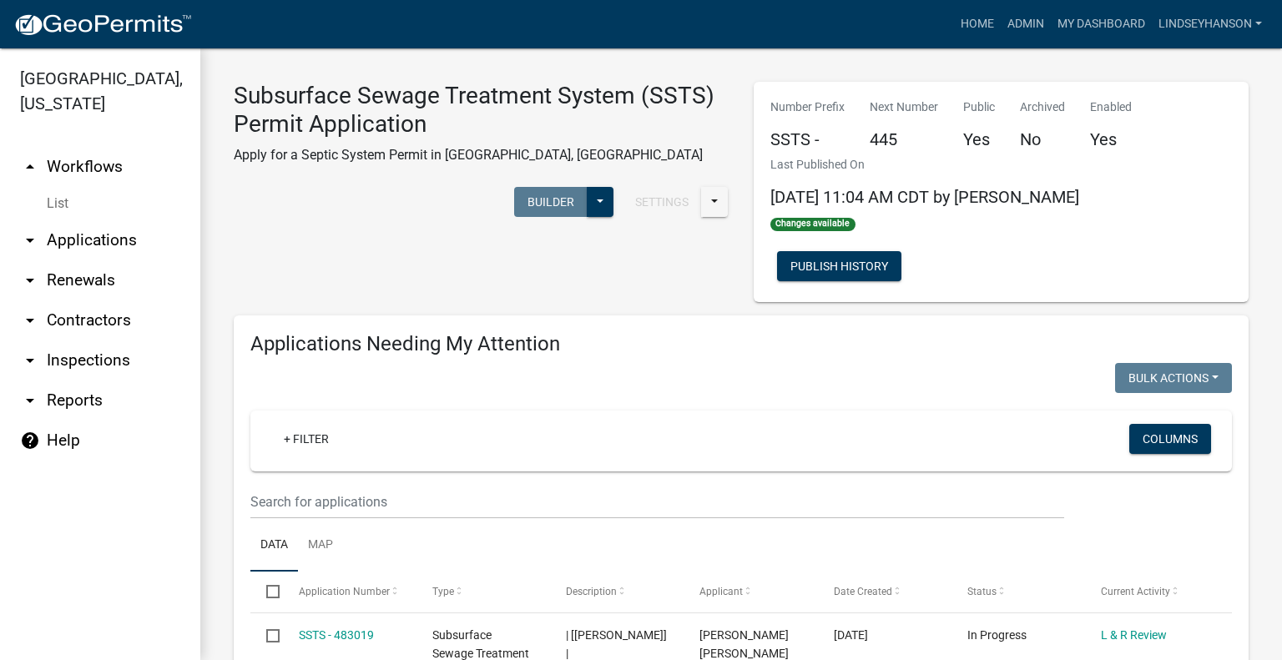
click at [125, 230] on link "arrow_drop_down Applications" at bounding box center [100, 240] width 200 height 40
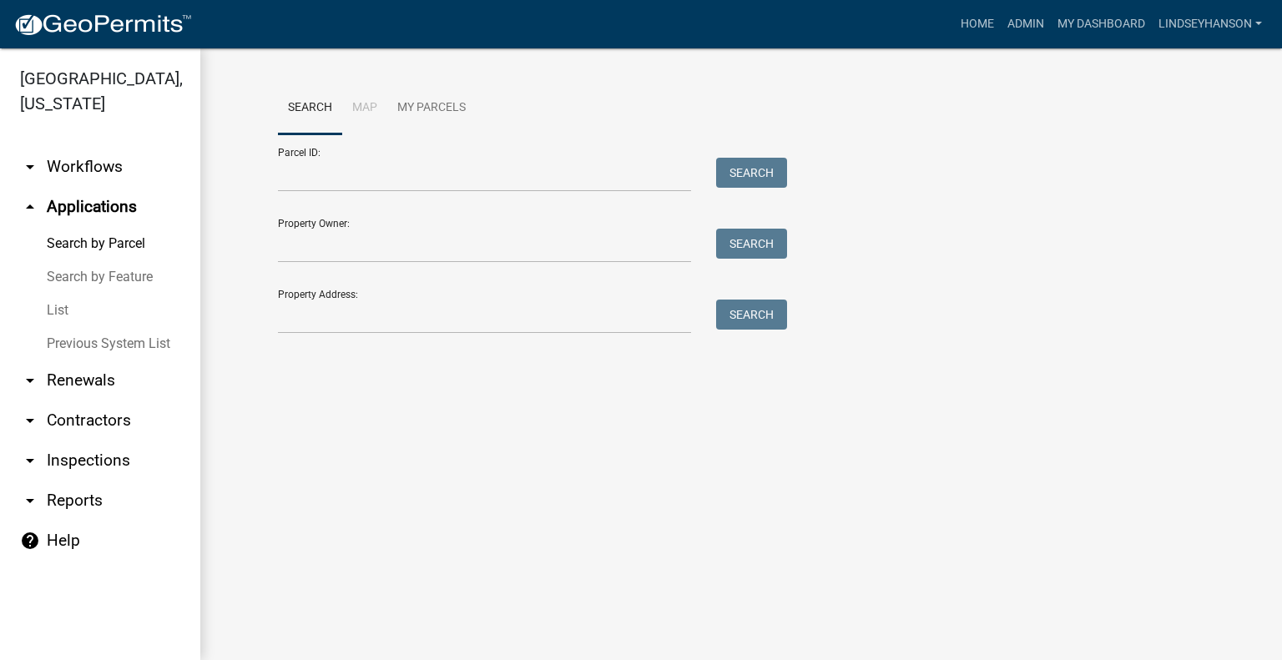
click at [87, 187] on link "arrow_drop_up Applications" at bounding box center [100, 207] width 200 height 40
click at [105, 176] on link "arrow_drop_down Workflows" at bounding box center [100, 167] width 200 height 40
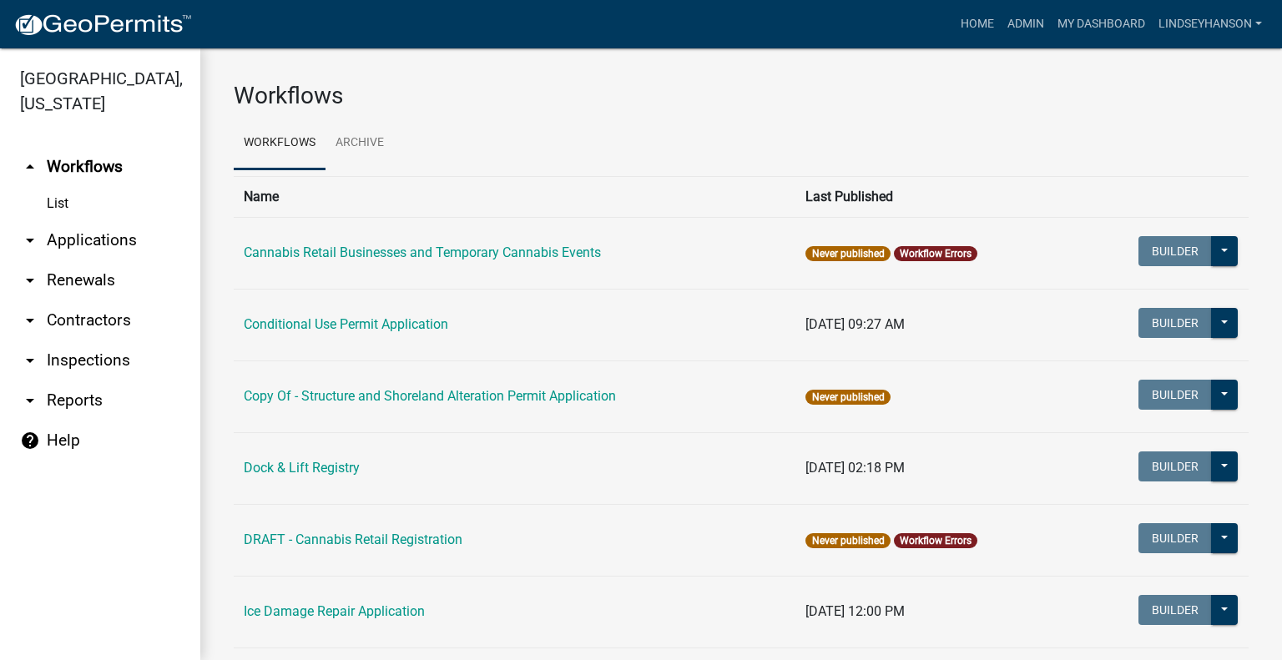
click at [107, 237] on link "arrow_drop_down Applications" at bounding box center [100, 240] width 200 height 40
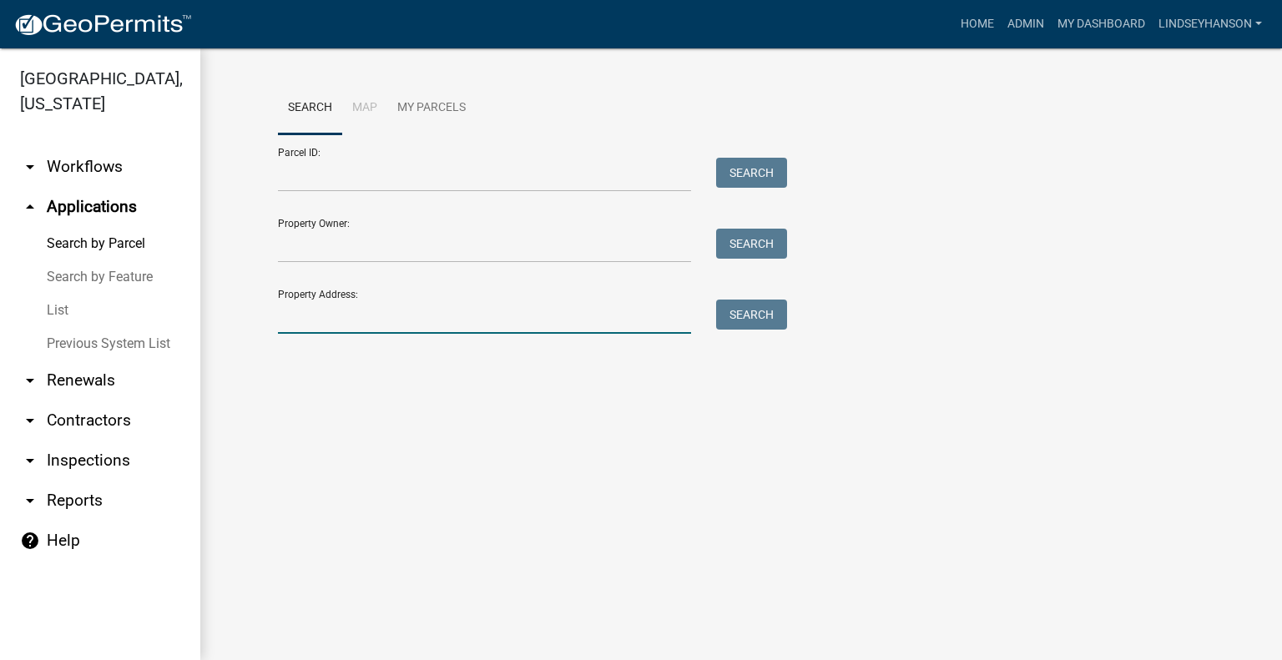
click at [509, 314] on input "Property Address:" at bounding box center [484, 317] width 413 height 34
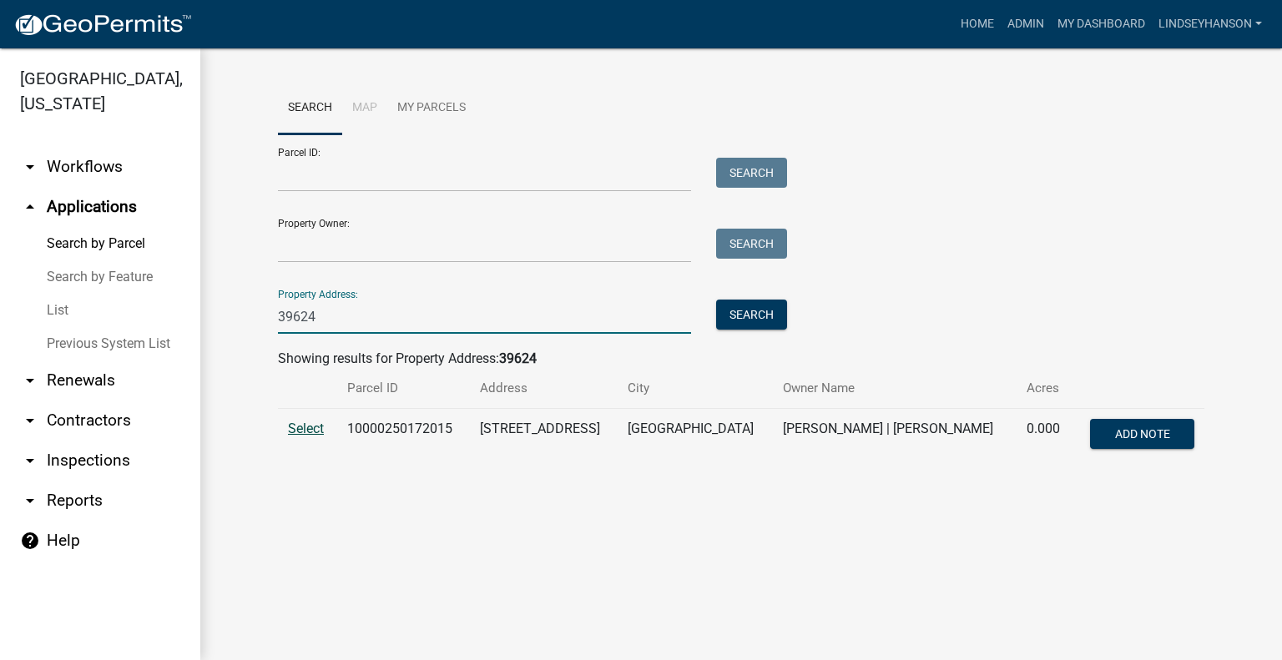
type input "39624"
click at [297, 422] on span "Select" at bounding box center [306, 429] width 36 height 16
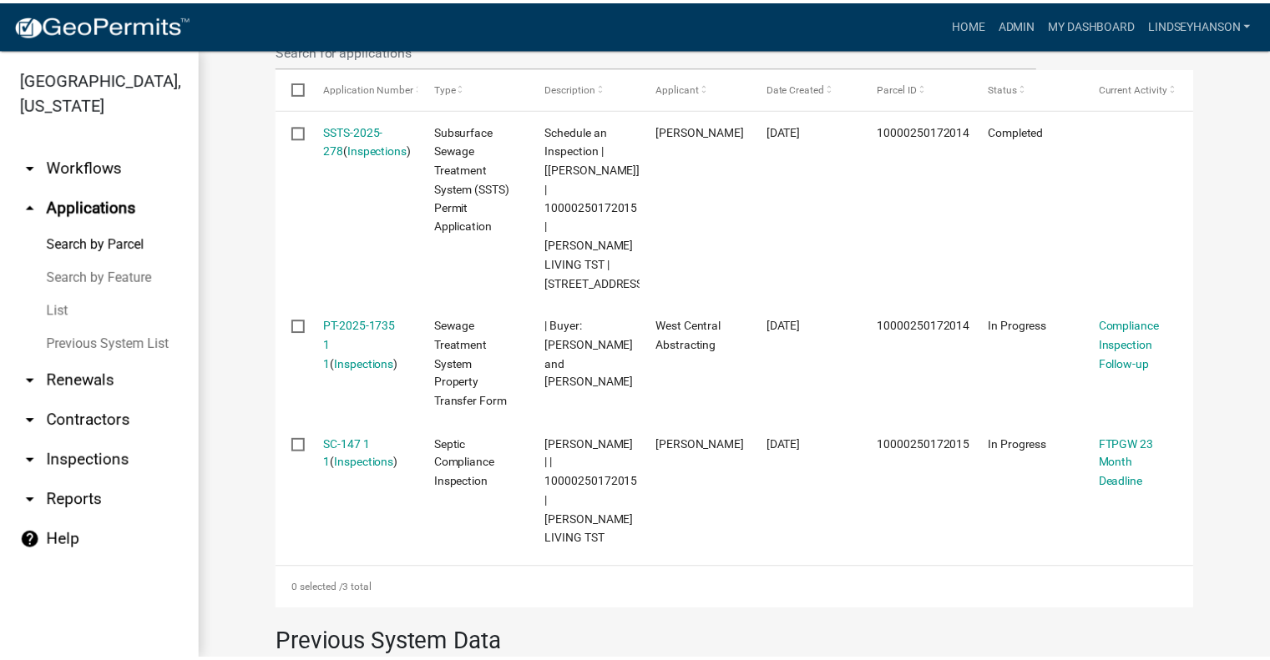
scroll to position [542, 0]
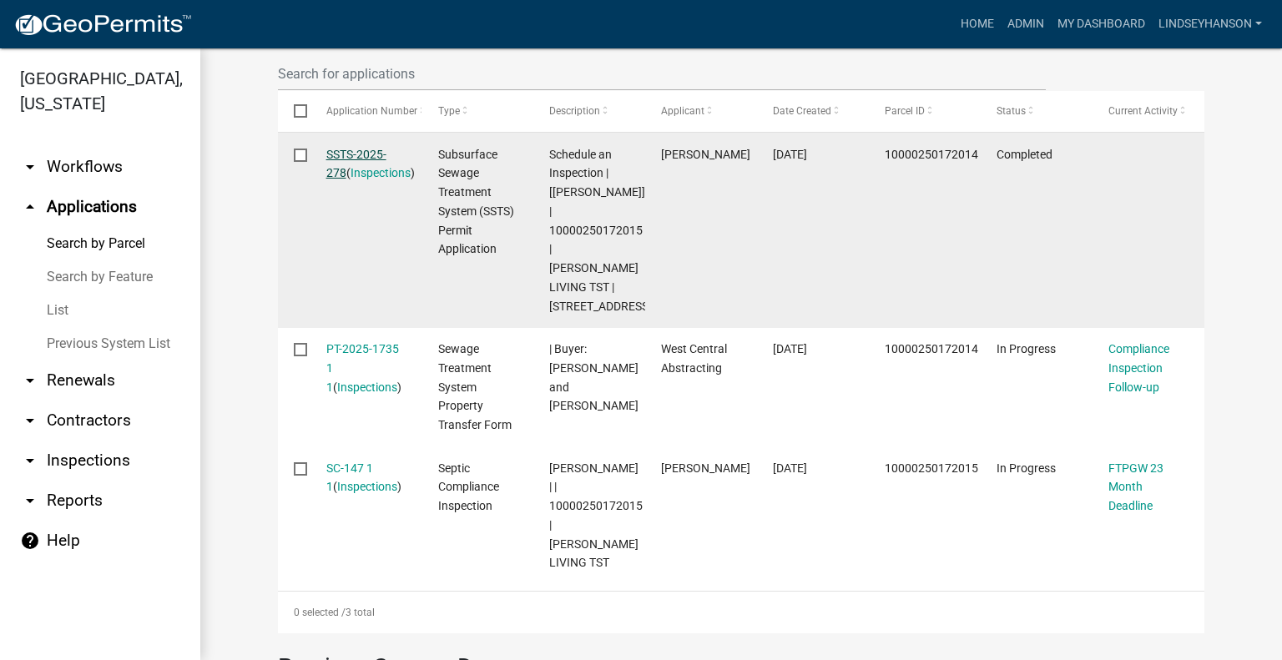
click at [351, 153] on link "SSTS-2025-278" at bounding box center [356, 164] width 60 height 33
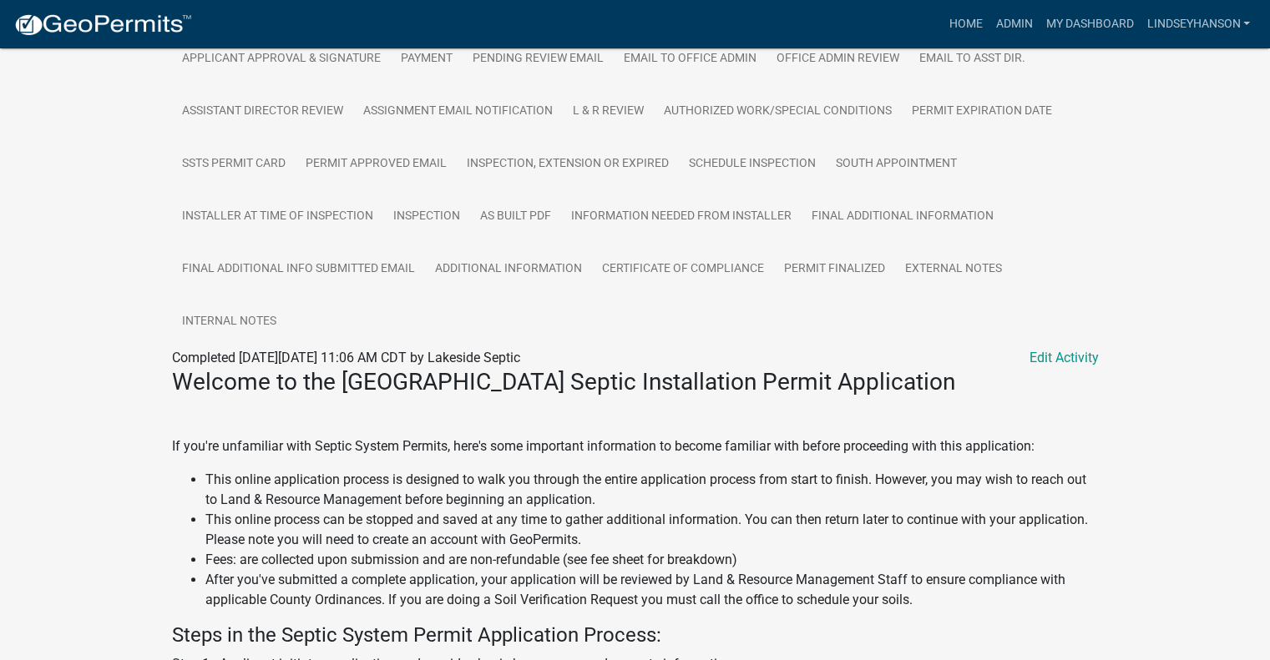
scroll to position [479, 0]
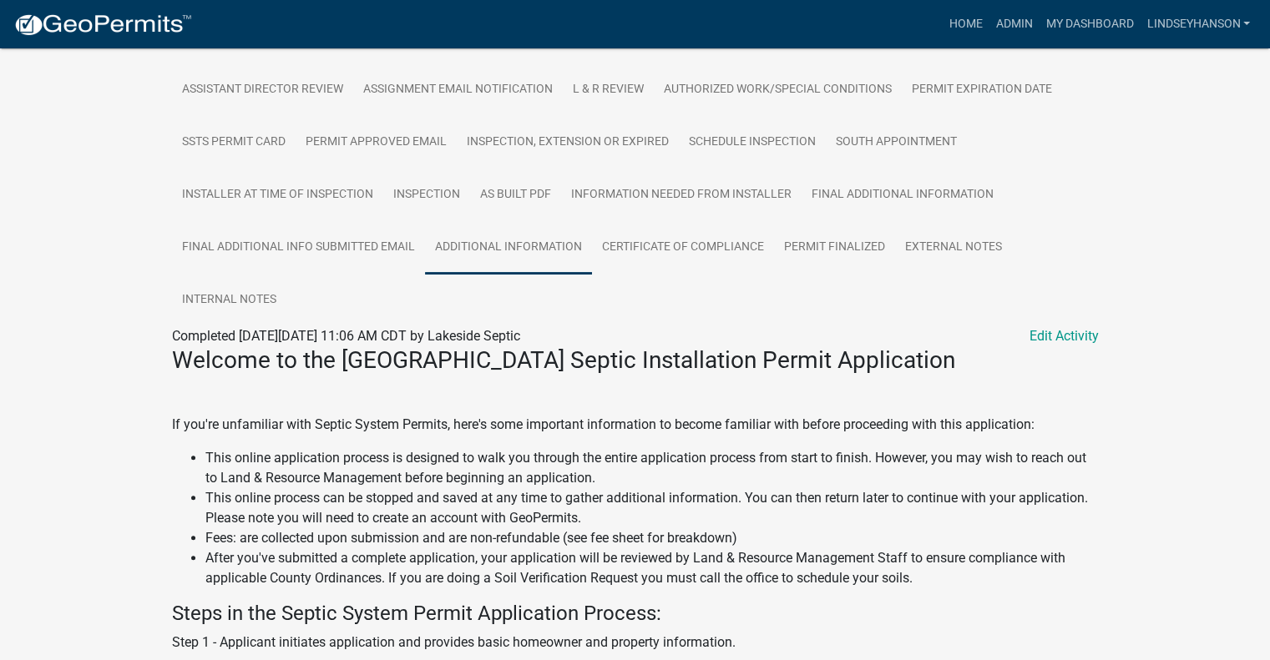
click at [508, 246] on link "Additional Information" at bounding box center [508, 247] width 167 height 53
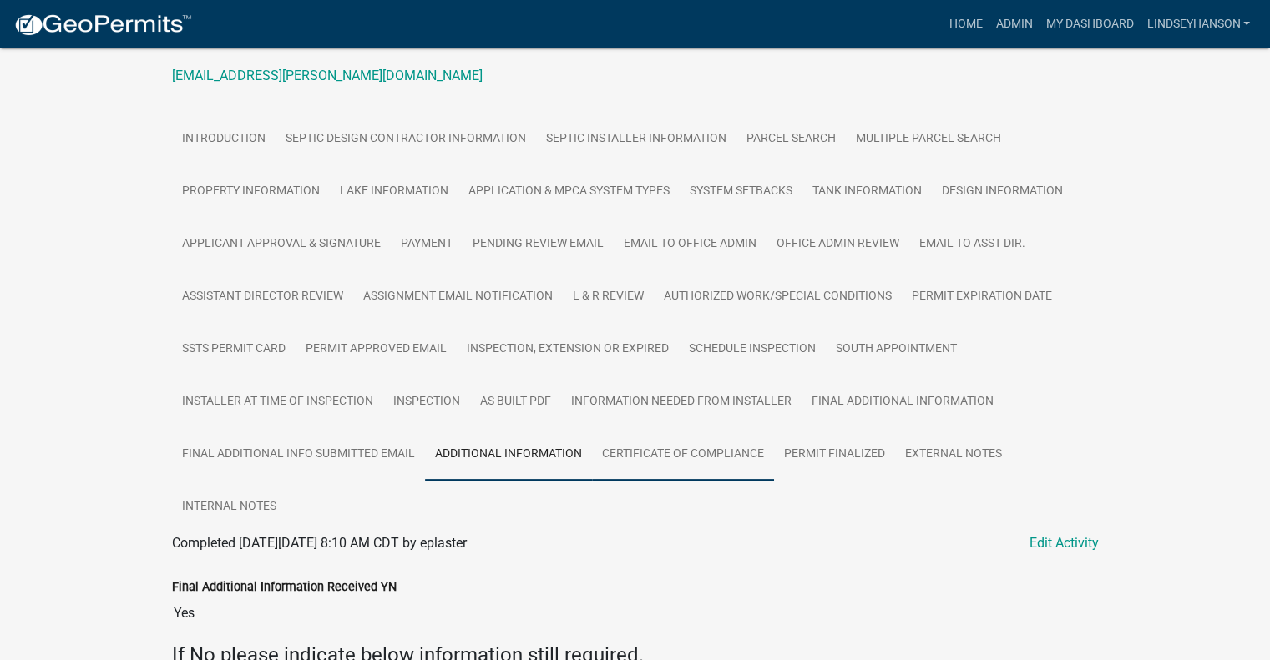
click at [663, 472] on link "Certificate of Compliance" at bounding box center [683, 454] width 182 height 53
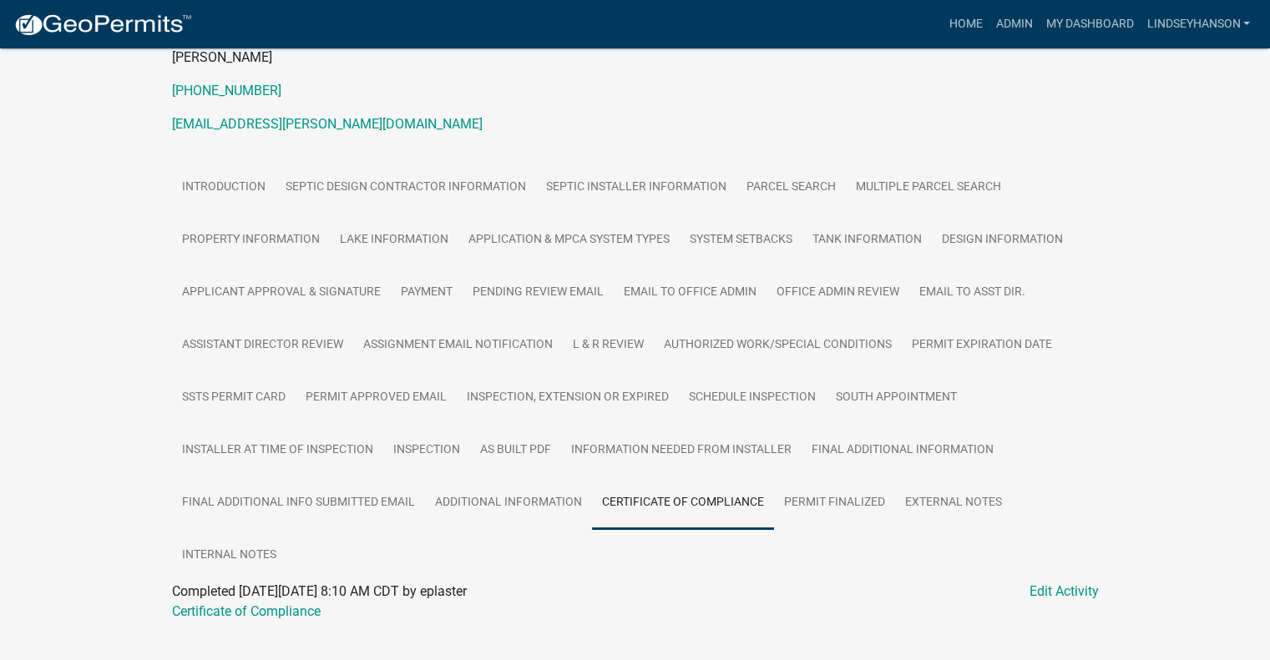
scroll to position [264, 0]
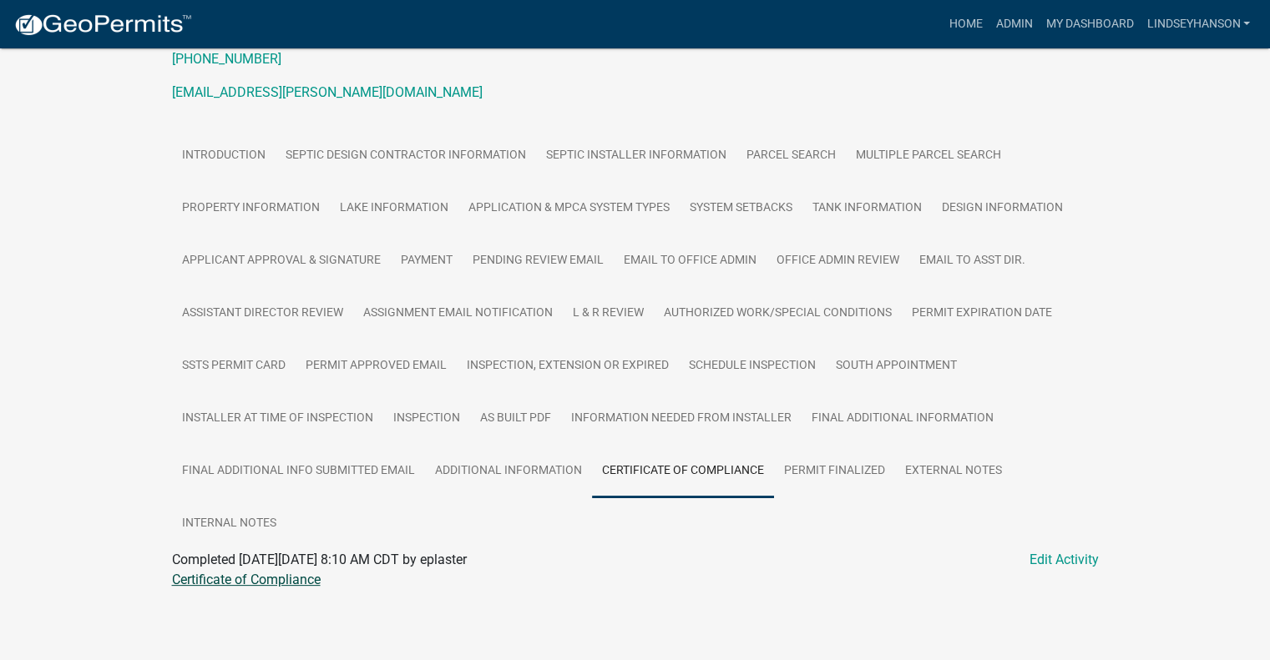
click at [297, 584] on link "Certificate of Compliance" at bounding box center [246, 580] width 149 height 16
click at [1010, 12] on link "Admin" at bounding box center [1013, 24] width 50 height 32
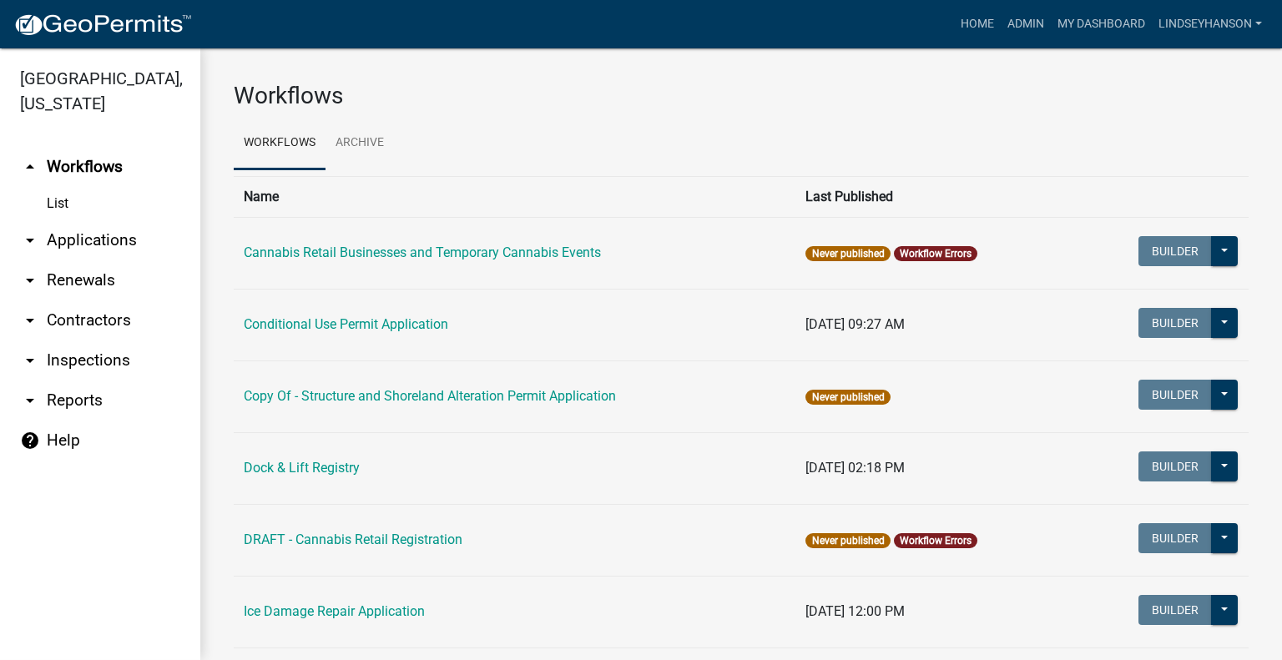
click at [96, 230] on link "arrow_drop_down Applications" at bounding box center [100, 240] width 200 height 40
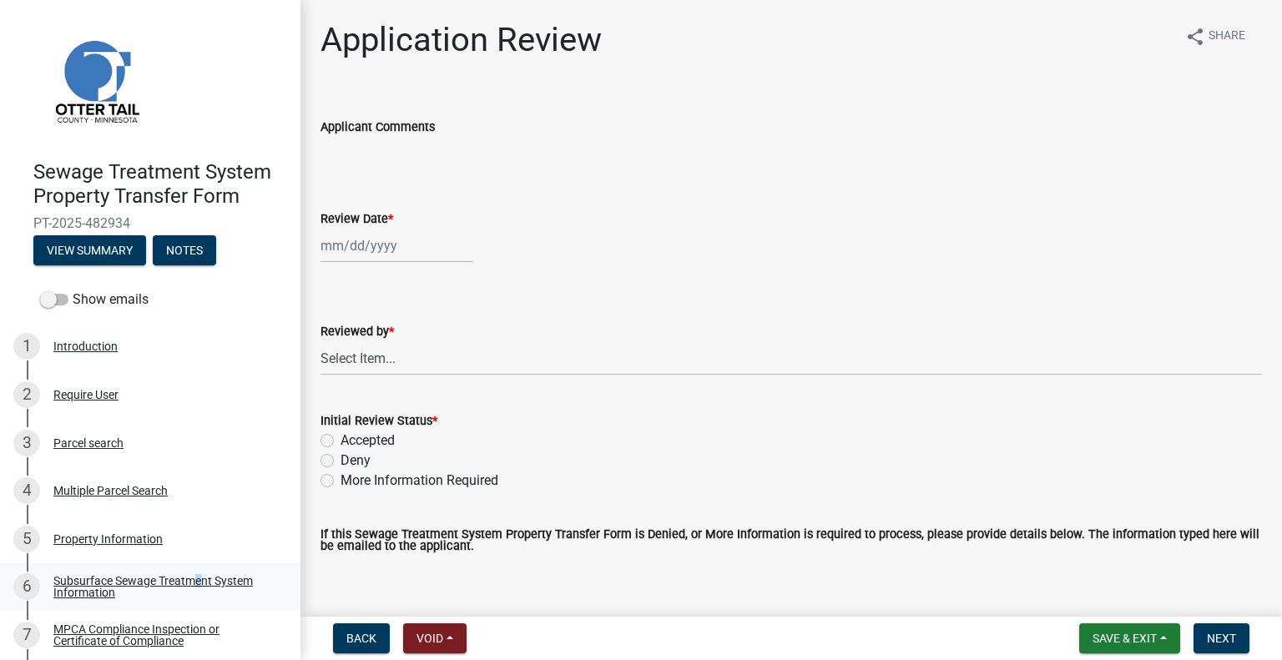
click at [191, 571] on link "6 Subsurface Sewage Treatment System Information" at bounding box center [150, 587] width 300 height 48
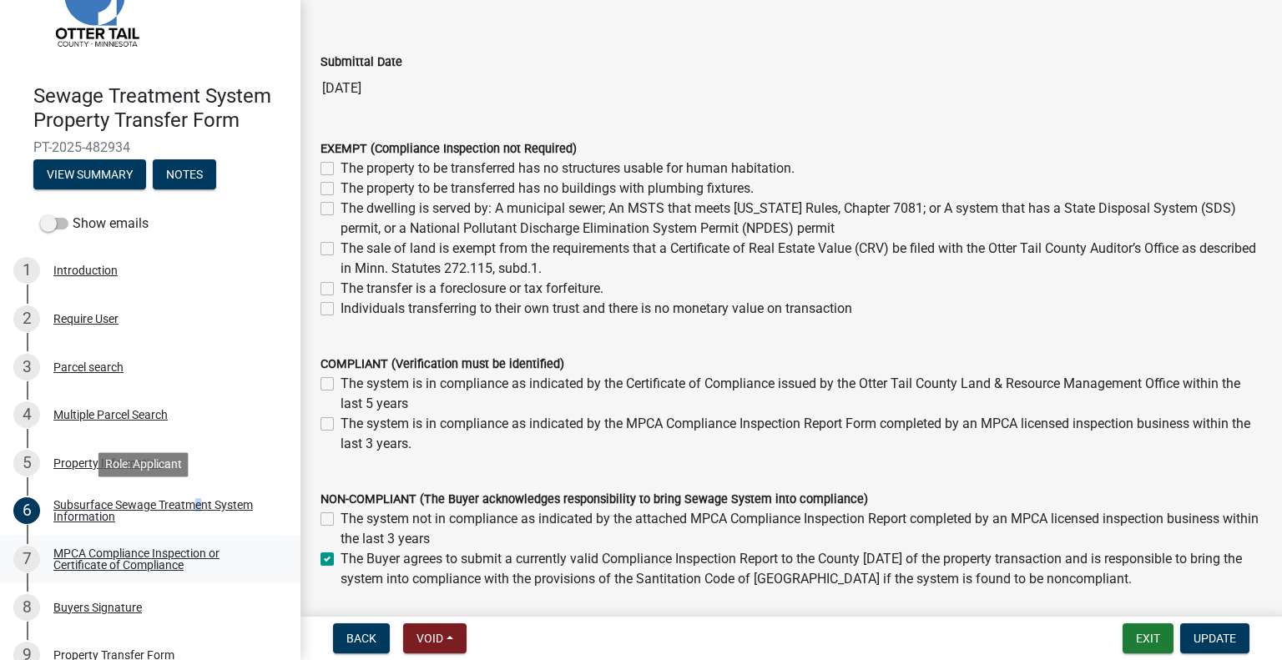
scroll to position [27, 0]
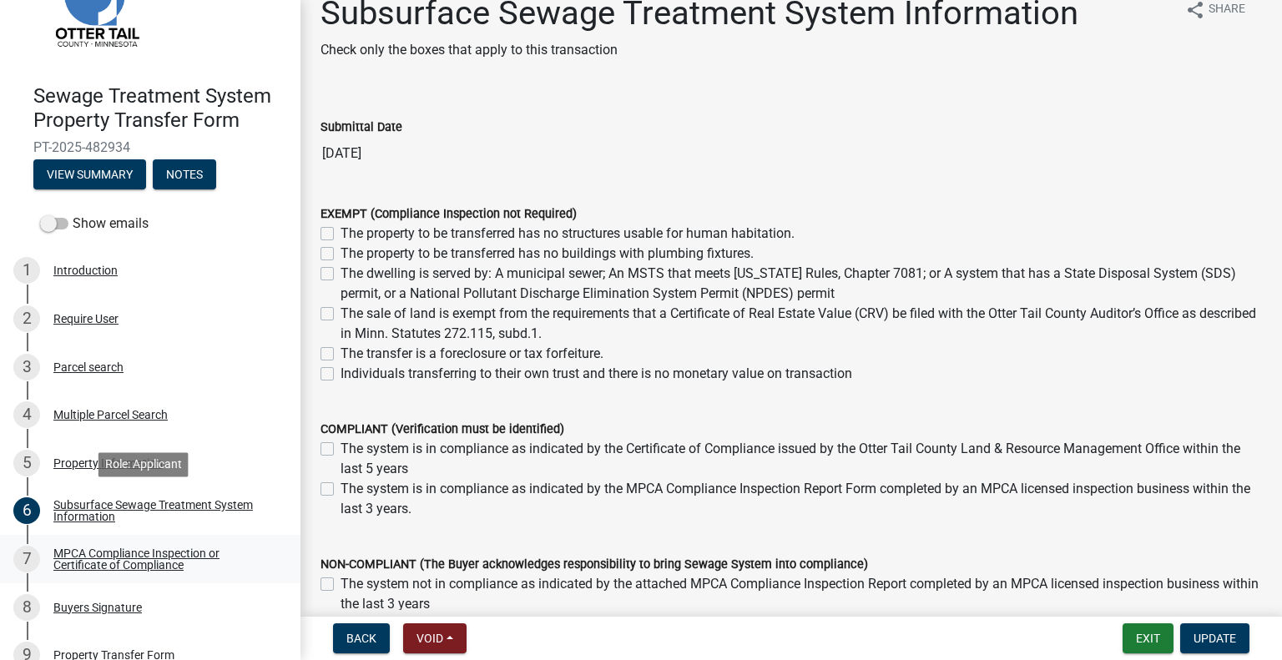
click at [183, 558] on div "MPCA Compliance Inspection or Certificate of Compliance" at bounding box center [163, 559] width 220 height 23
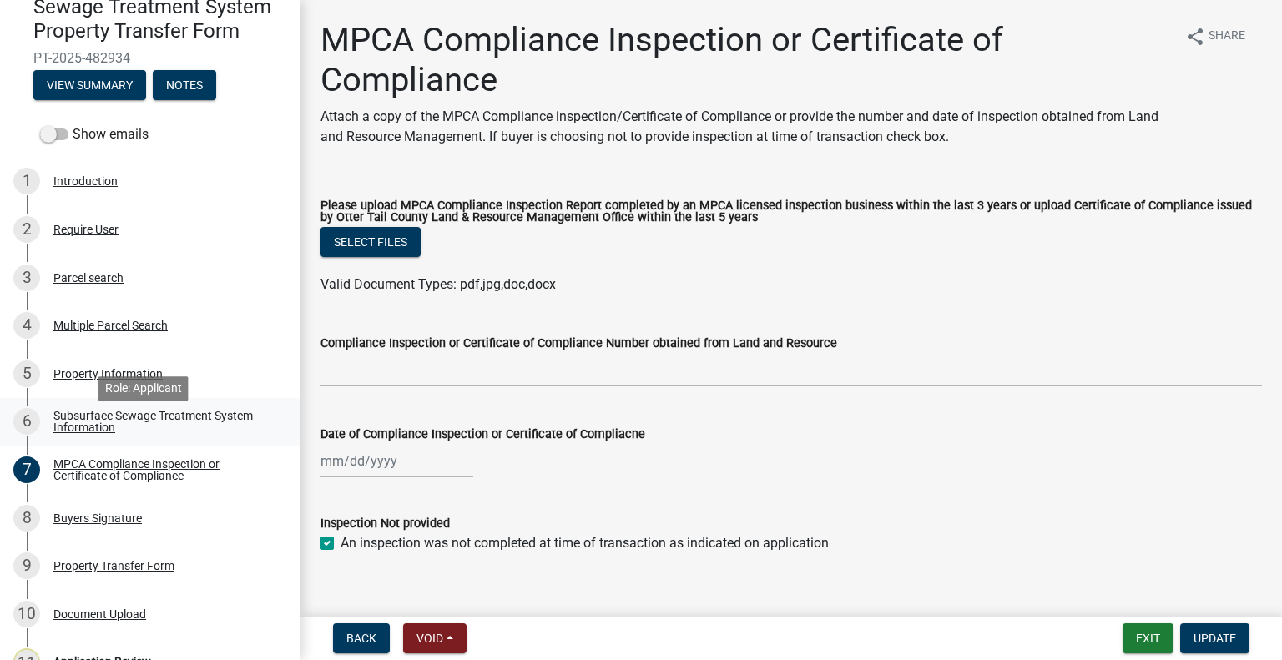
scroll to position [167, 0]
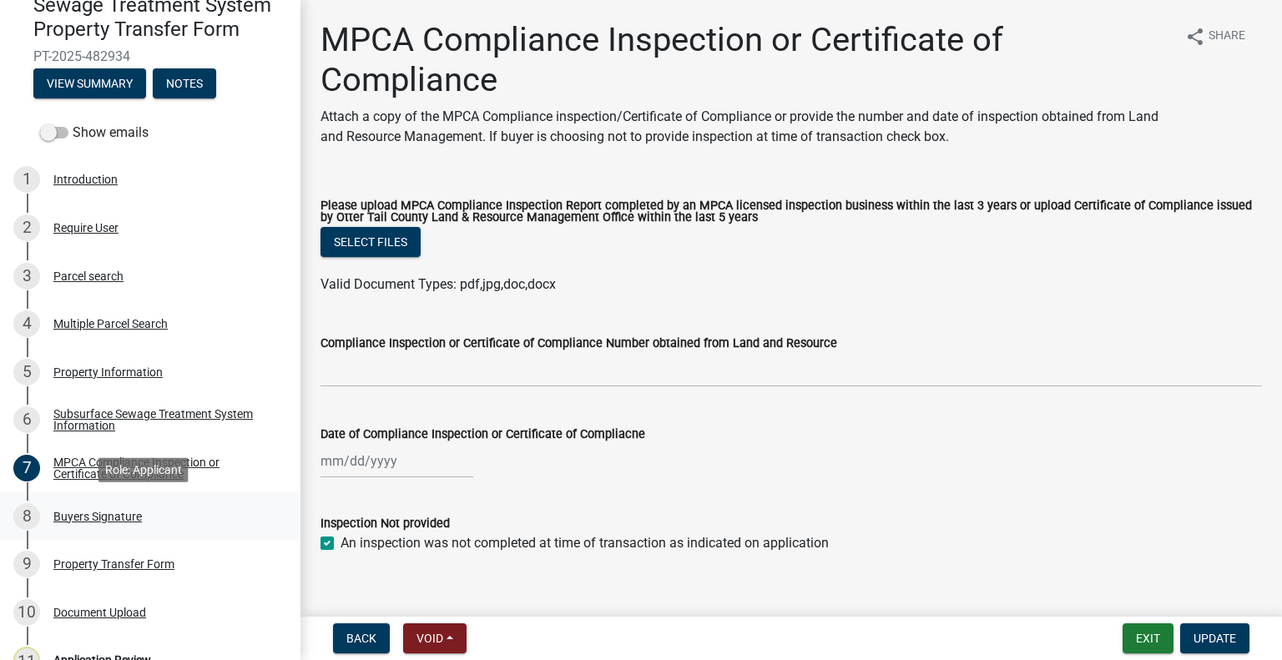
click at [181, 510] on div "8 Buyers Signature" at bounding box center [143, 516] width 260 height 27
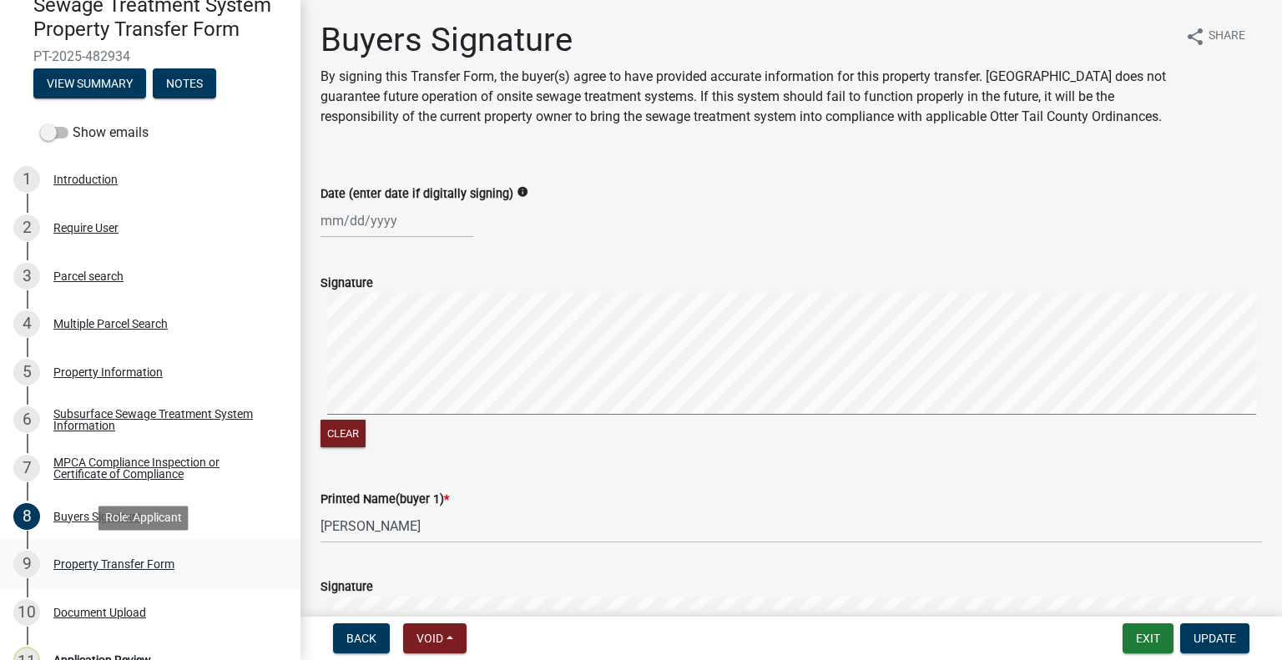
click at [165, 564] on div "Property Transfer Form" at bounding box center [113, 564] width 121 height 12
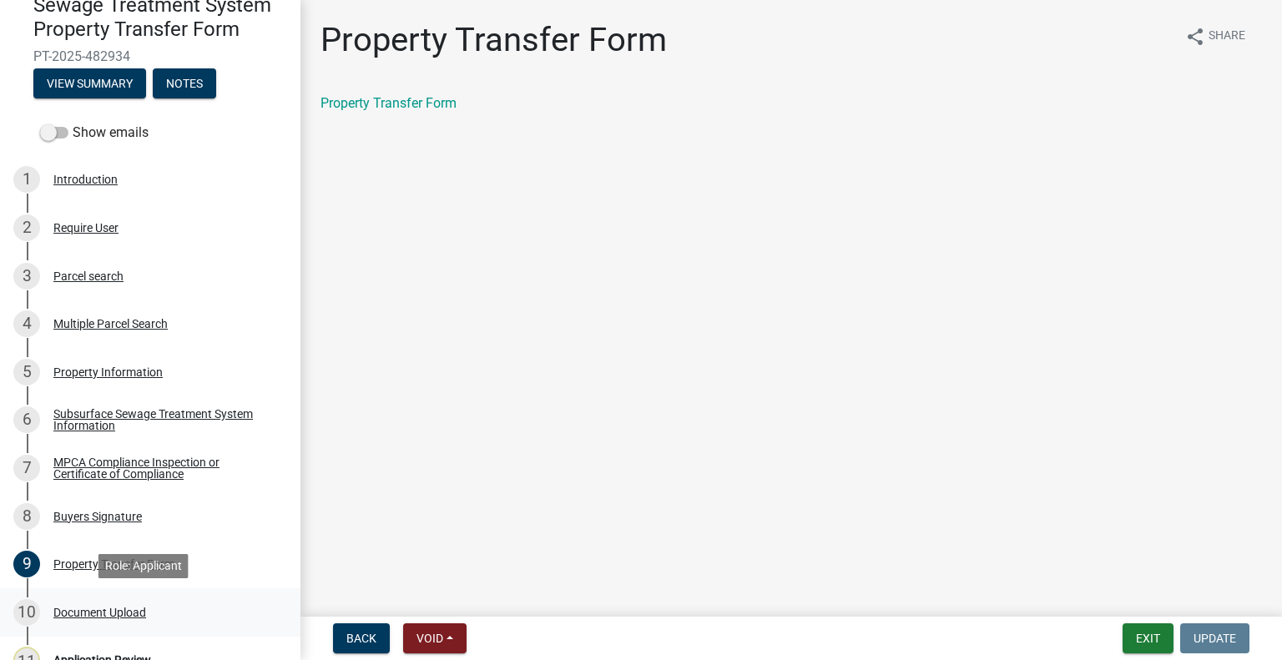
click at [150, 611] on div "10 Document Upload" at bounding box center [143, 612] width 260 height 27
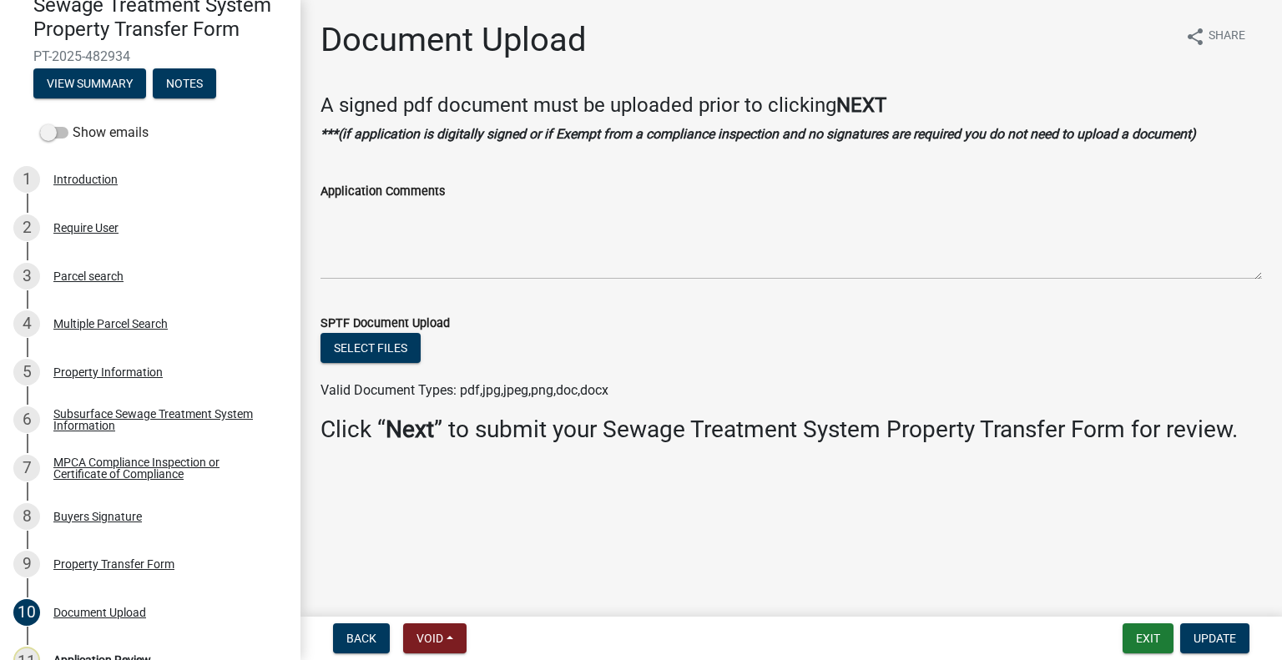
scroll to position [245, 0]
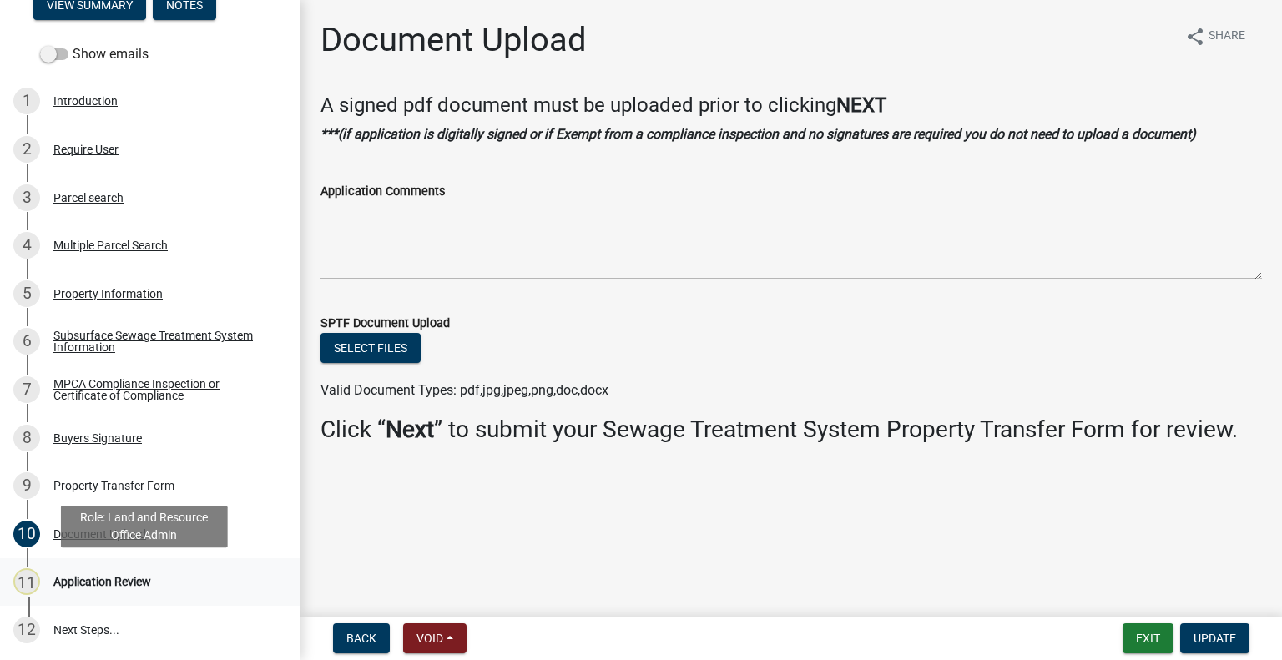
drag, startPoint x: 134, startPoint y: 565, endPoint x: 143, endPoint y: 558, distance: 11.4
click at [134, 566] on link "11 Application Review" at bounding box center [150, 582] width 300 height 48
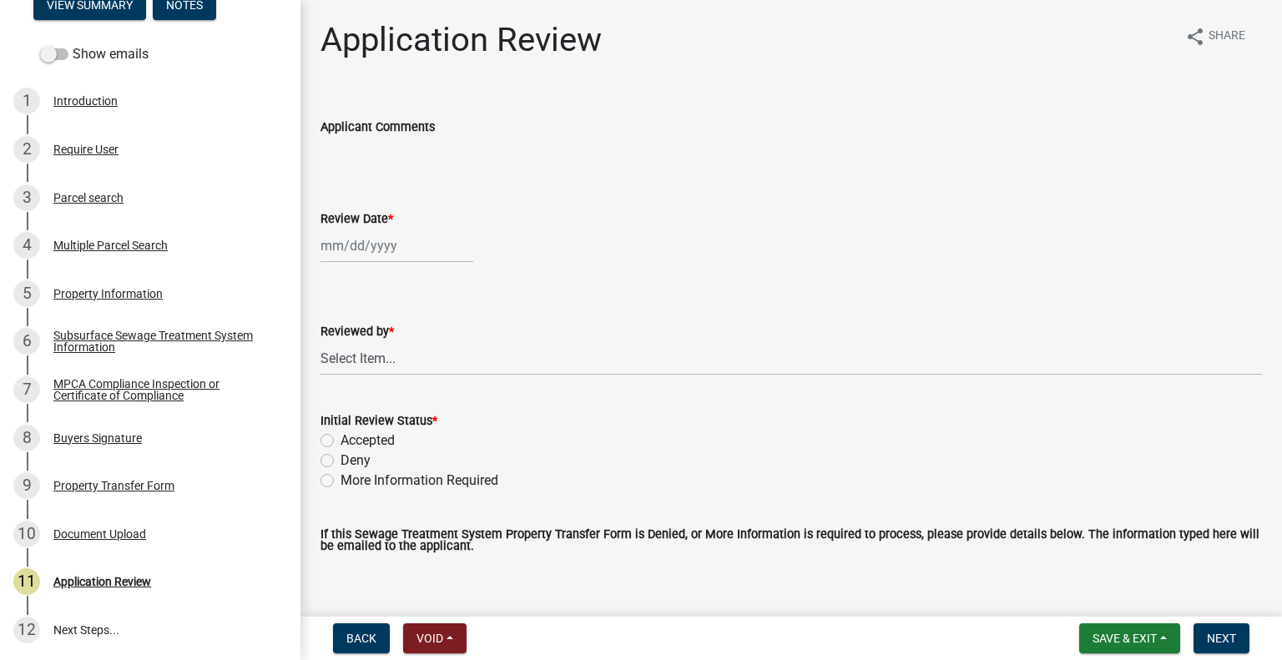
click at [422, 246] on div at bounding box center [397, 246] width 153 height 34
select select "9"
select select "2025"
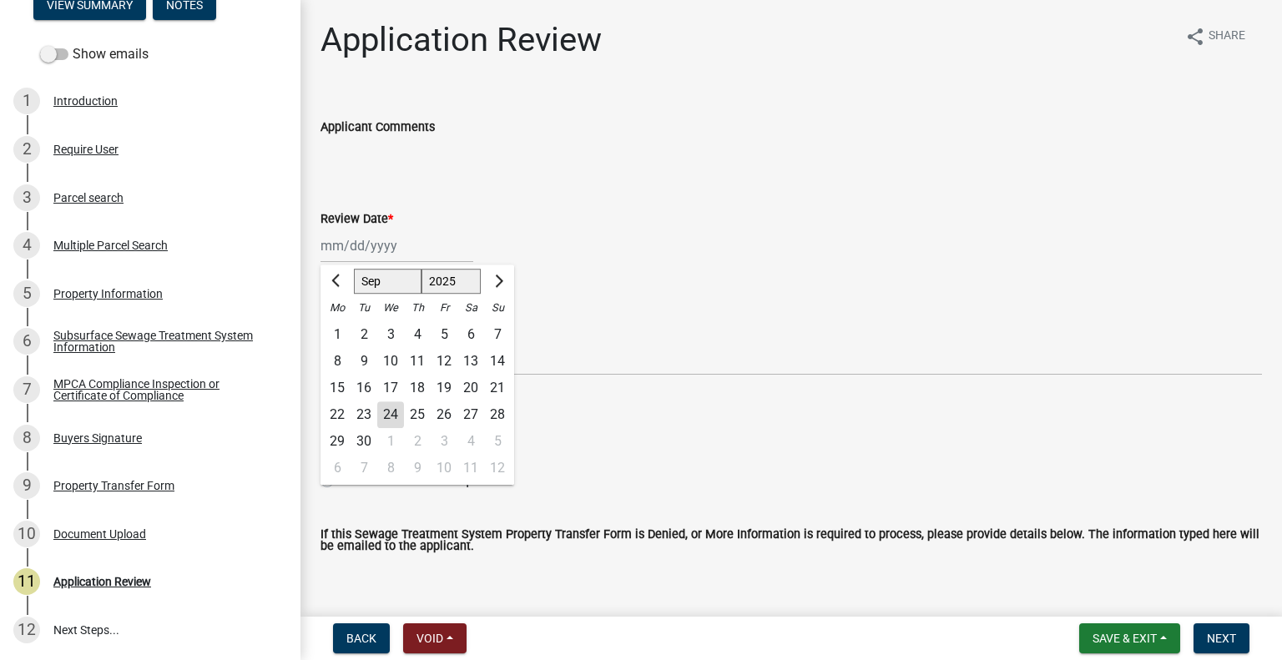
click at [397, 416] on div "24" at bounding box center [390, 414] width 27 height 27
type input "[DATE]"
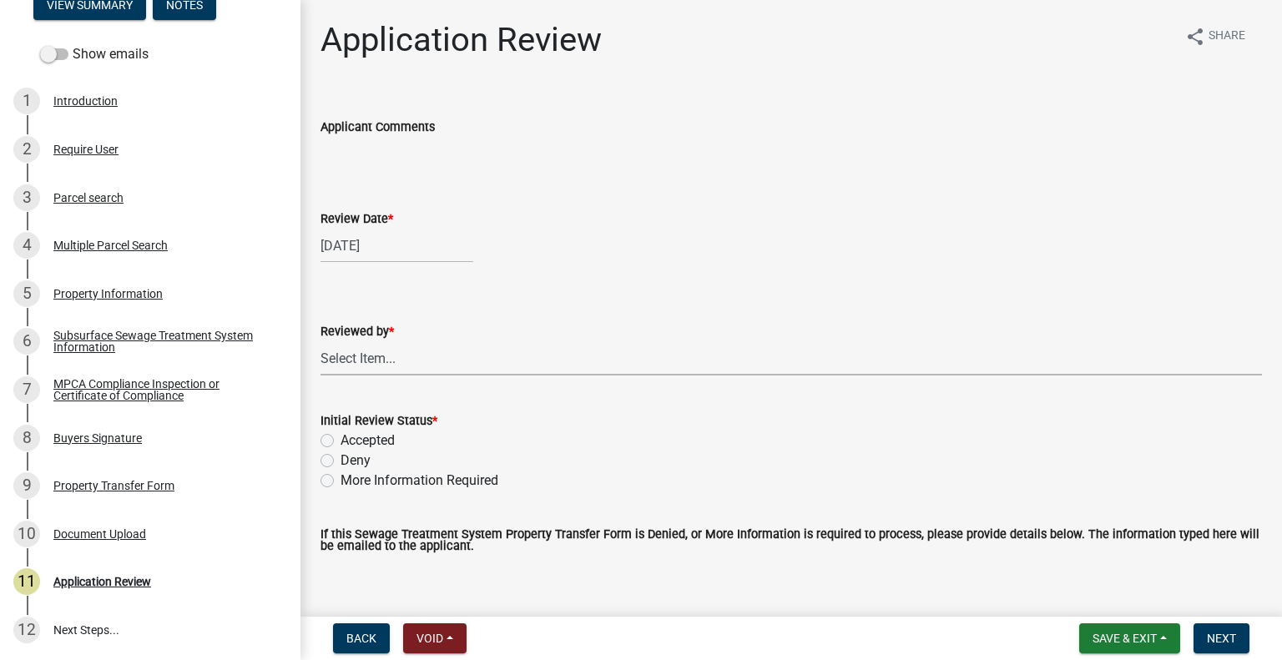
click at [401, 351] on select "Select Item... [PERSON_NAME] [PERSON_NAME] [PERSON_NAME] [PERSON_NAME] [PERSON_…" at bounding box center [792, 358] width 942 height 34
click at [321, 341] on select "Select Item... [PERSON_NAME] [PERSON_NAME] [PERSON_NAME] [PERSON_NAME] [PERSON_…" at bounding box center [792, 358] width 942 height 34
select select "2217fab6-25d2-4df2-8e35-18ddd05e0fe8"
click at [411, 475] on label "More Information Required" at bounding box center [420, 481] width 158 height 20
click at [351, 475] on input "More Information Required" at bounding box center [346, 476] width 11 height 11
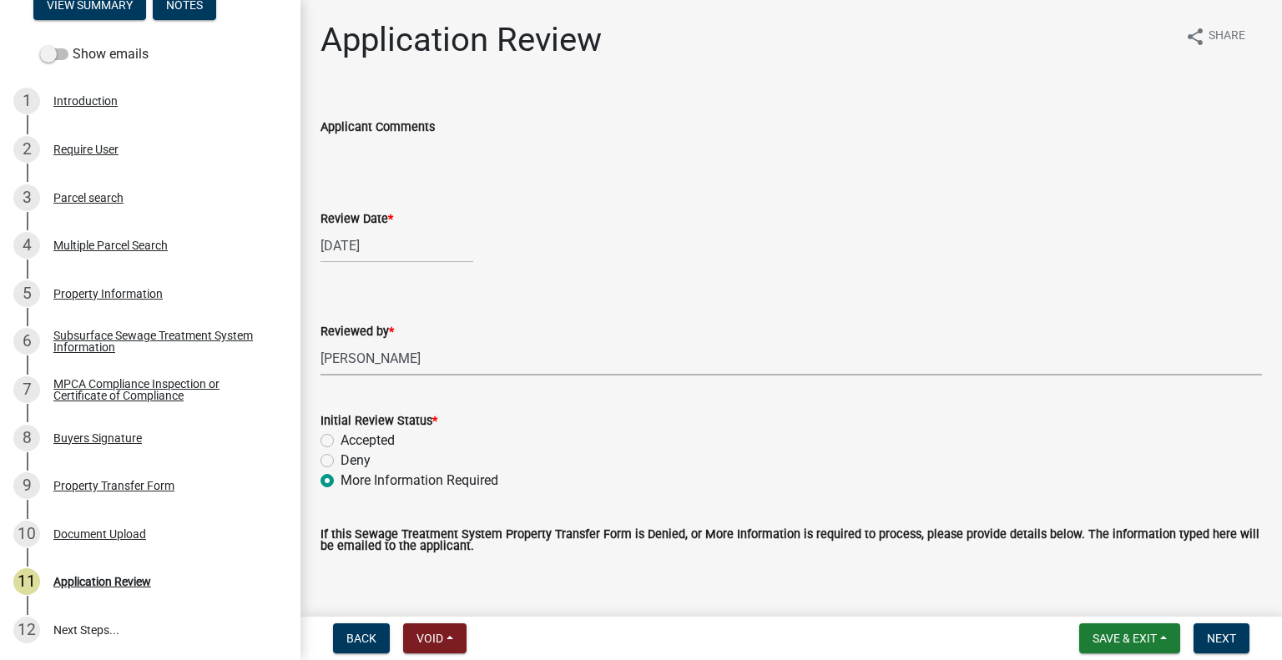
radio input "true"
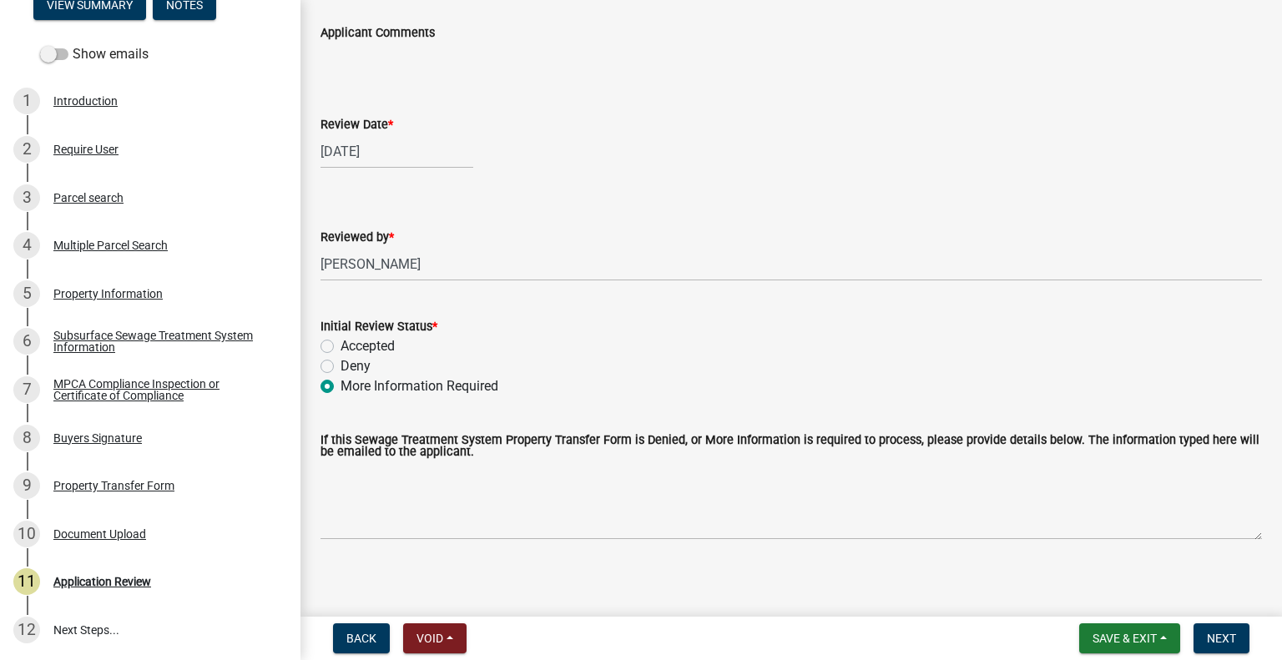
scroll to position [103, 0]
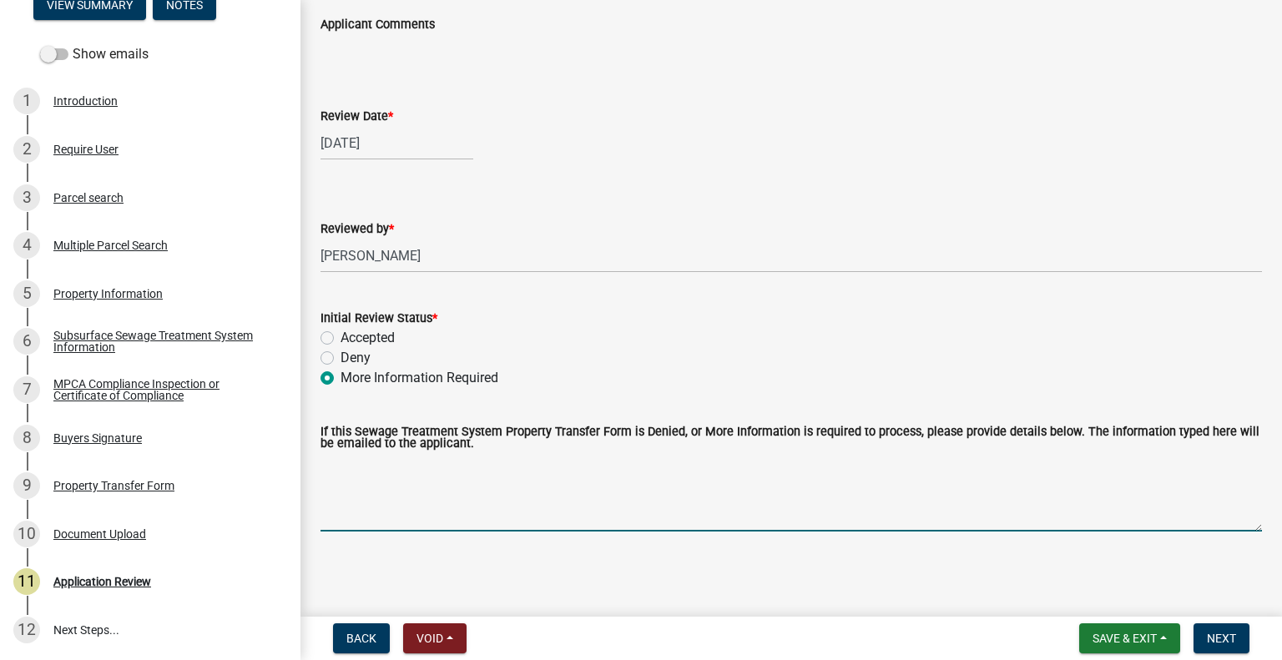
click at [441, 523] on textarea "If this Sewage Treatment System Property Transfer Form is Denied, or More Infor…" at bounding box center [792, 492] width 942 height 78
type textarea "Please have buyers sign"
click at [1215, 637] on span "Next" at bounding box center [1221, 638] width 29 height 13
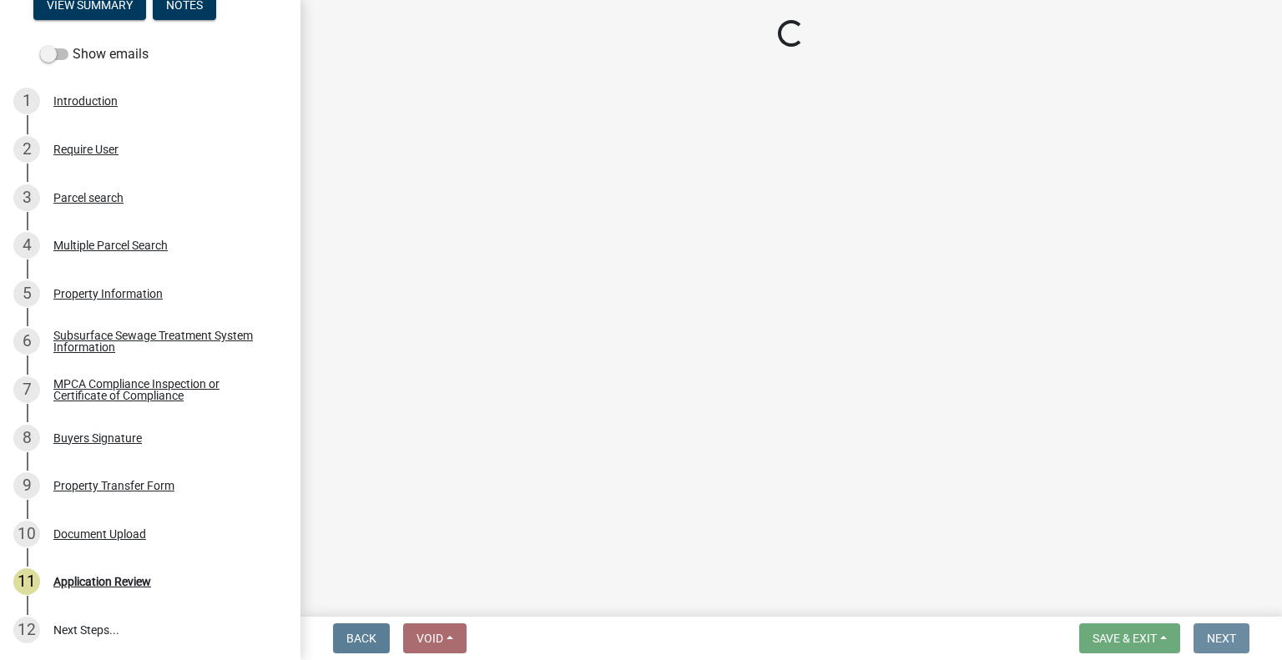
scroll to position [0, 0]
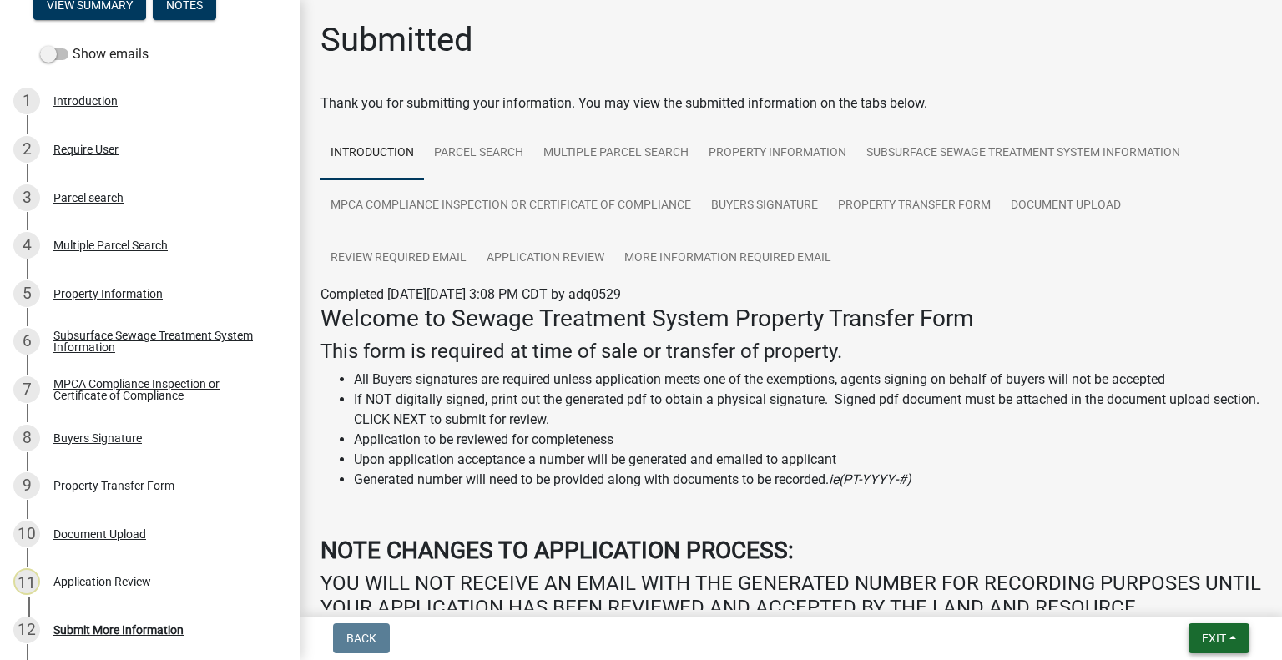
drag, startPoint x: 1224, startPoint y: 636, endPoint x: 1197, endPoint y: 613, distance: 34.9
click at [1222, 634] on span "Exit" at bounding box center [1214, 638] width 24 height 13
click at [1179, 603] on button "Save & Exit" at bounding box center [1184, 595] width 134 height 40
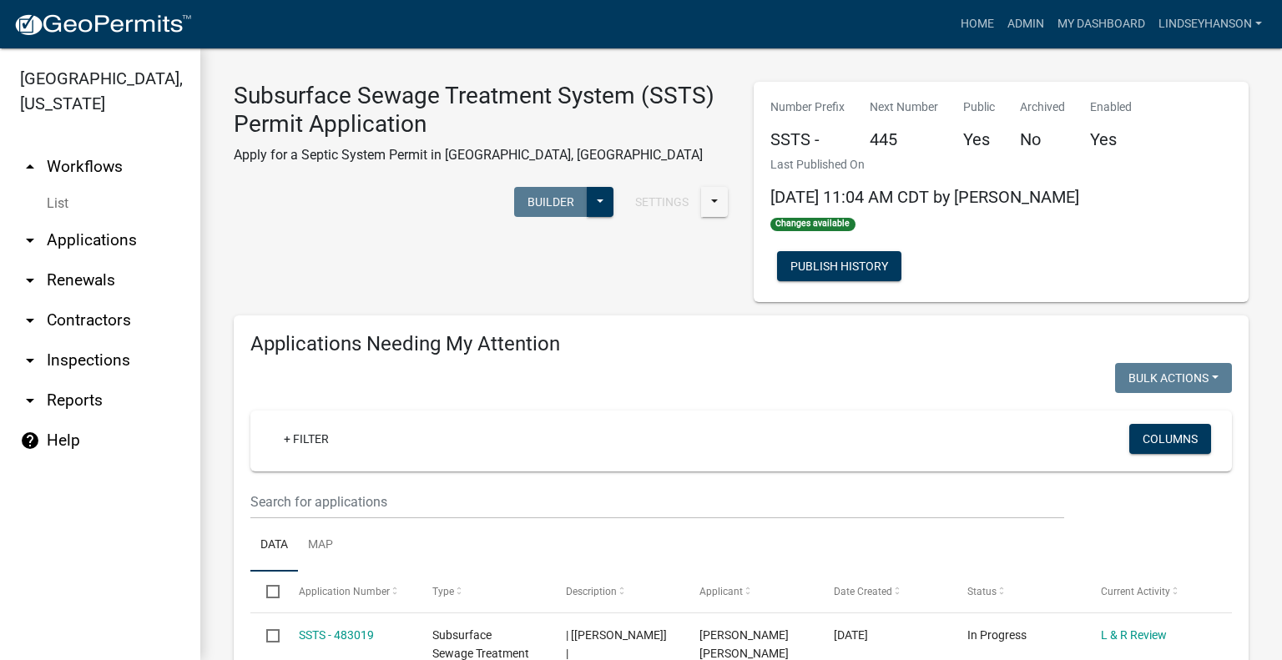
click at [134, 252] on link "arrow_drop_down Applications" at bounding box center [100, 240] width 200 height 40
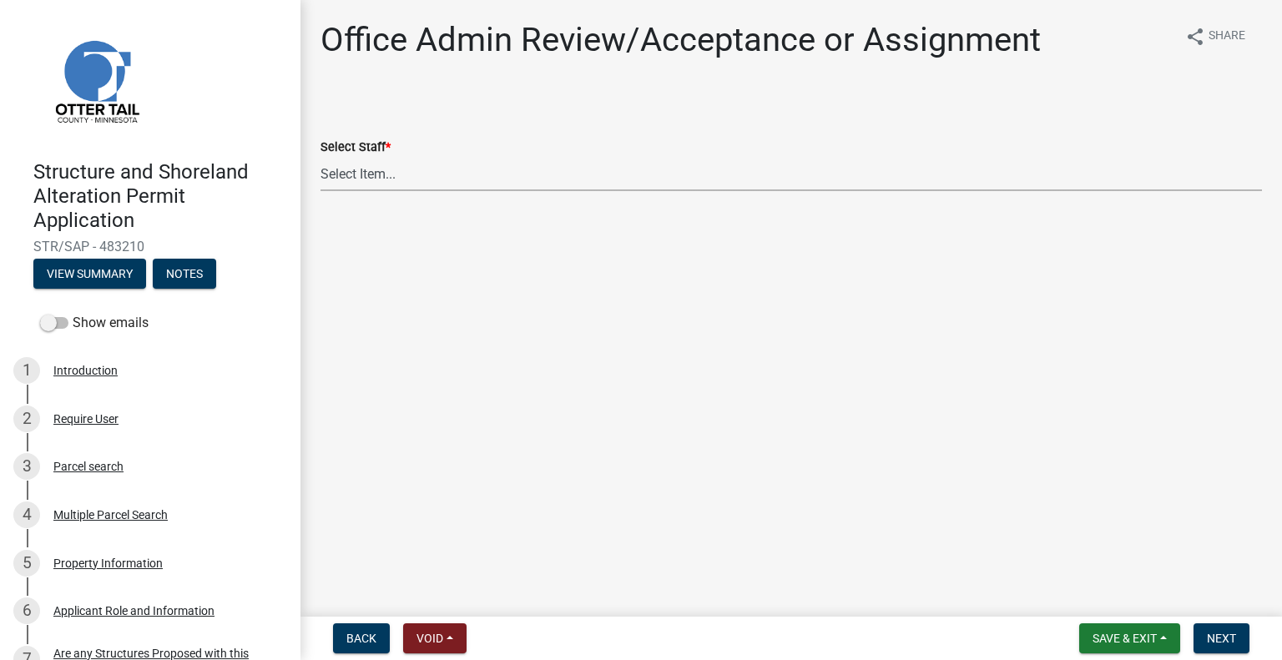
click at [419, 170] on select "Select Item... [PERSON_NAME] ([EMAIL_ADDRESS][DOMAIN_NAME]) [PERSON_NAME] ([EMA…" at bounding box center [792, 174] width 942 height 34
click at [321, 157] on select "Select Item... [PERSON_NAME] ([EMAIL_ADDRESS][DOMAIN_NAME]) [PERSON_NAME] ([EMA…" at bounding box center [792, 174] width 942 height 34
select select "587f38f5-c90e-4c12-9e10-d3e23909bbca"
click at [1216, 637] on span "Next" at bounding box center [1221, 638] width 29 height 13
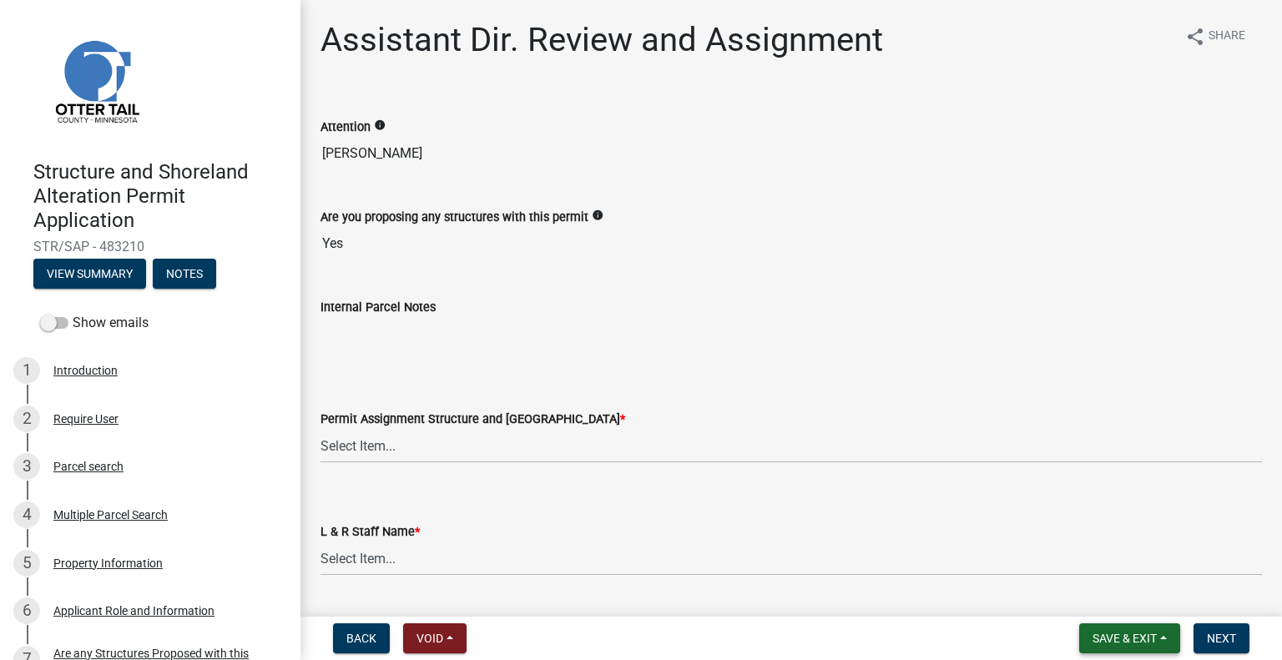
click at [1152, 647] on button "Save & Exit" at bounding box center [1129, 638] width 101 height 30
click at [1117, 611] on button "Save & Exit" at bounding box center [1114, 595] width 134 height 40
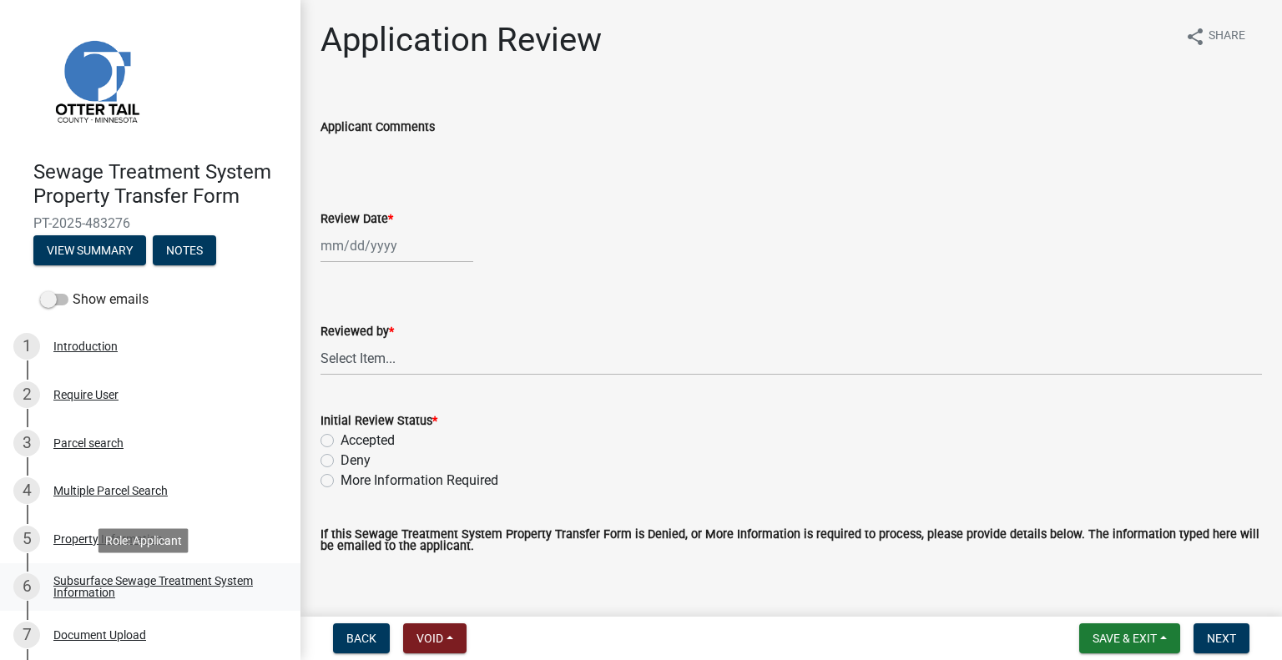
click at [178, 580] on div "Subsurface Sewage Treatment System Information" at bounding box center [163, 586] width 220 height 23
click at [217, 588] on div "Subsurface Sewage Treatment System Information" at bounding box center [163, 586] width 220 height 23
click at [234, 585] on div "Subsurface Sewage Treatment System Information" at bounding box center [163, 586] width 220 height 23
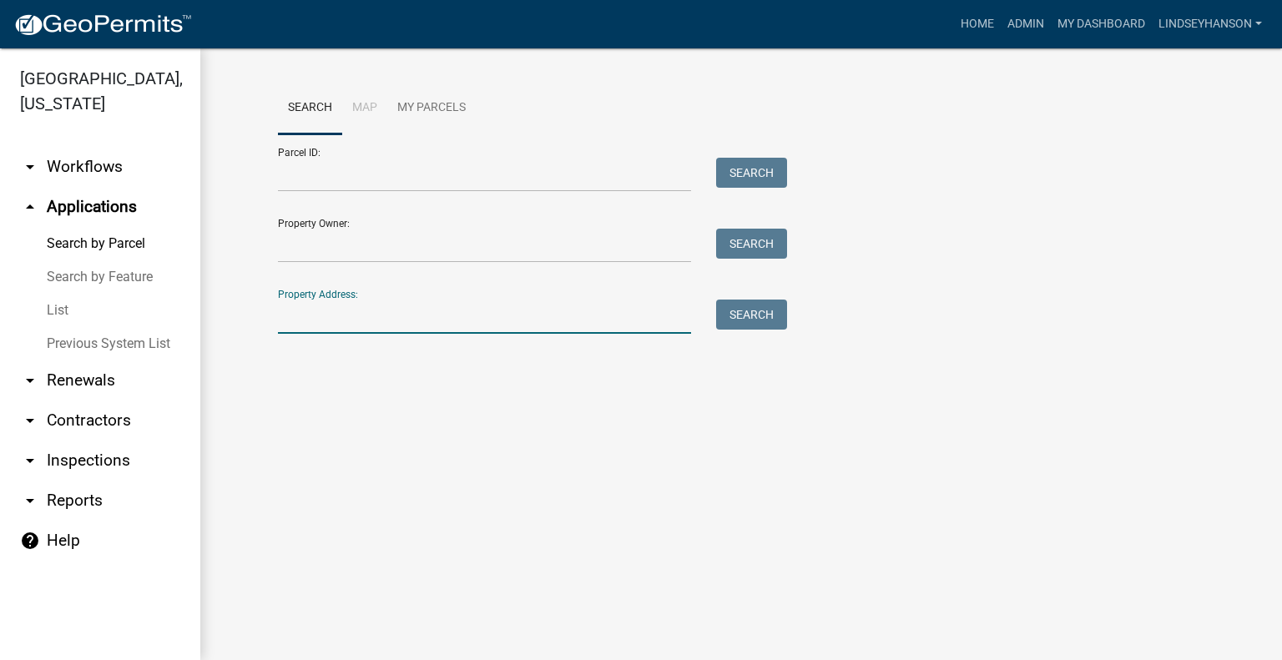
click at [525, 323] on input "Property Address:" at bounding box center [484, 317] width 413 height 34
click at [97, 183] on link "arrow_drop_down Workflows" at bounding box center [100, 167] width 200 height 40
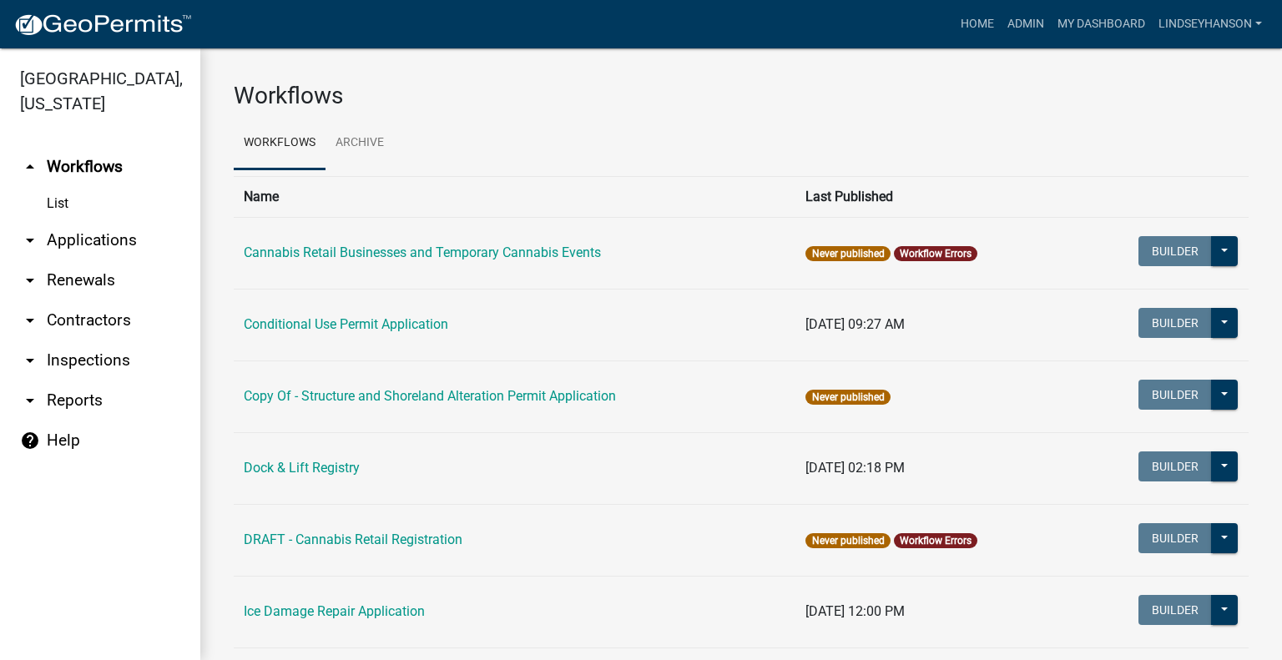
drag, startPoint x: 110, startPoint y: 233, endPoint x: 140, endPoint y: 243, distance: 31.7
click at [110, 232] on link "arrow_drop_down Applications" at bounding box center [100, 240] width 200 height 40
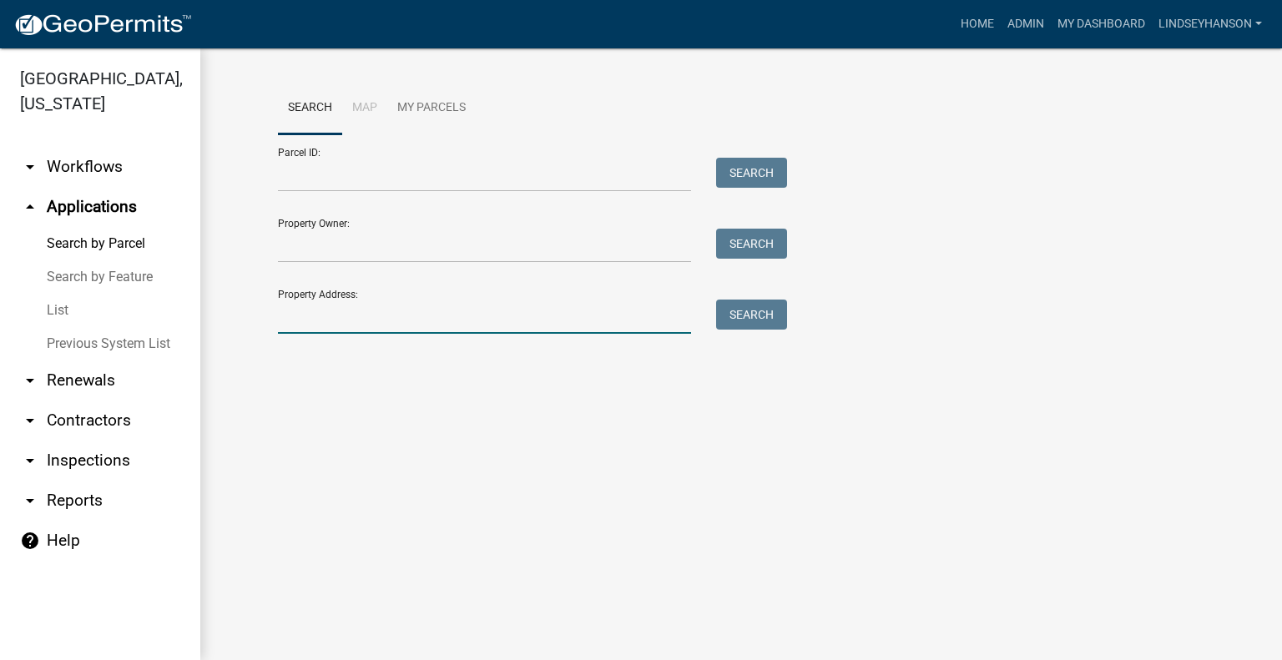
click at [419, 316] on input "Property Address:" at bounding box center [484, 317] width 413 height 34
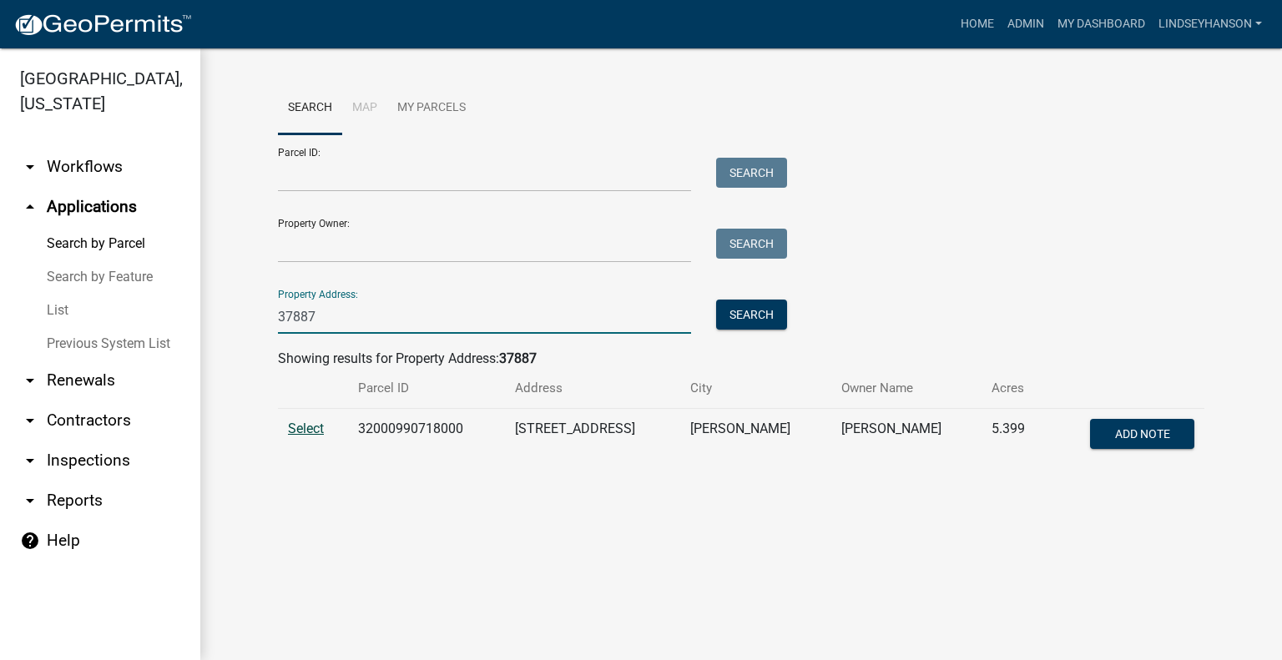
type input "37887"
click at [313, 432] on span "Select" at bounding box center [306, 429] width 36 height 16
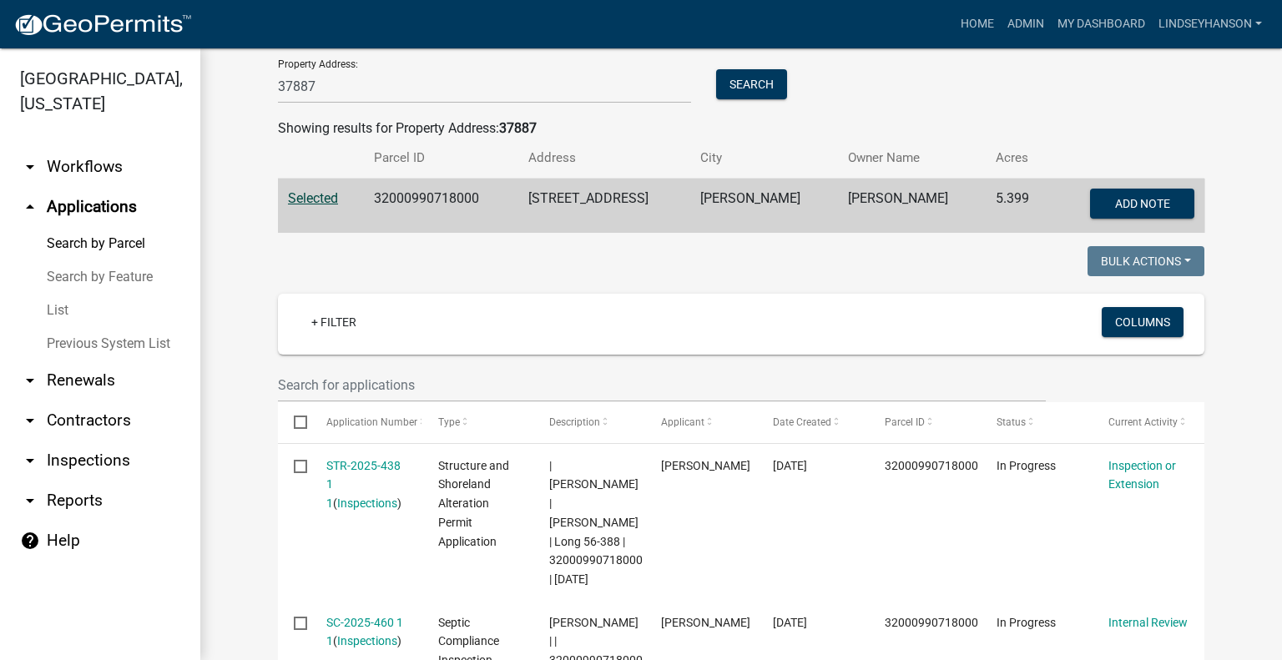
scroll to position [226, 0]
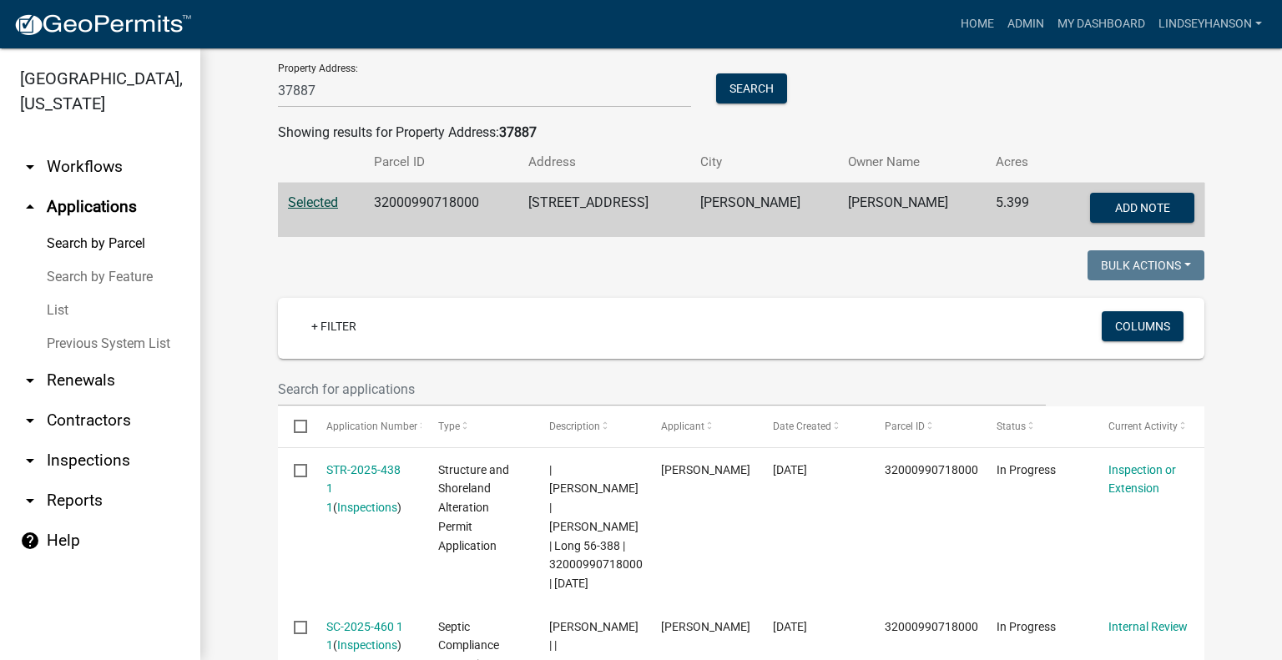
click at [456, 199] on td "32000990718000" at bounding box center [441, 210] width 154 height 55
click at [455, 199] on td "32000990718000" at bounding box center [441, 210] width 154 height 55
copy td "32000990718000"
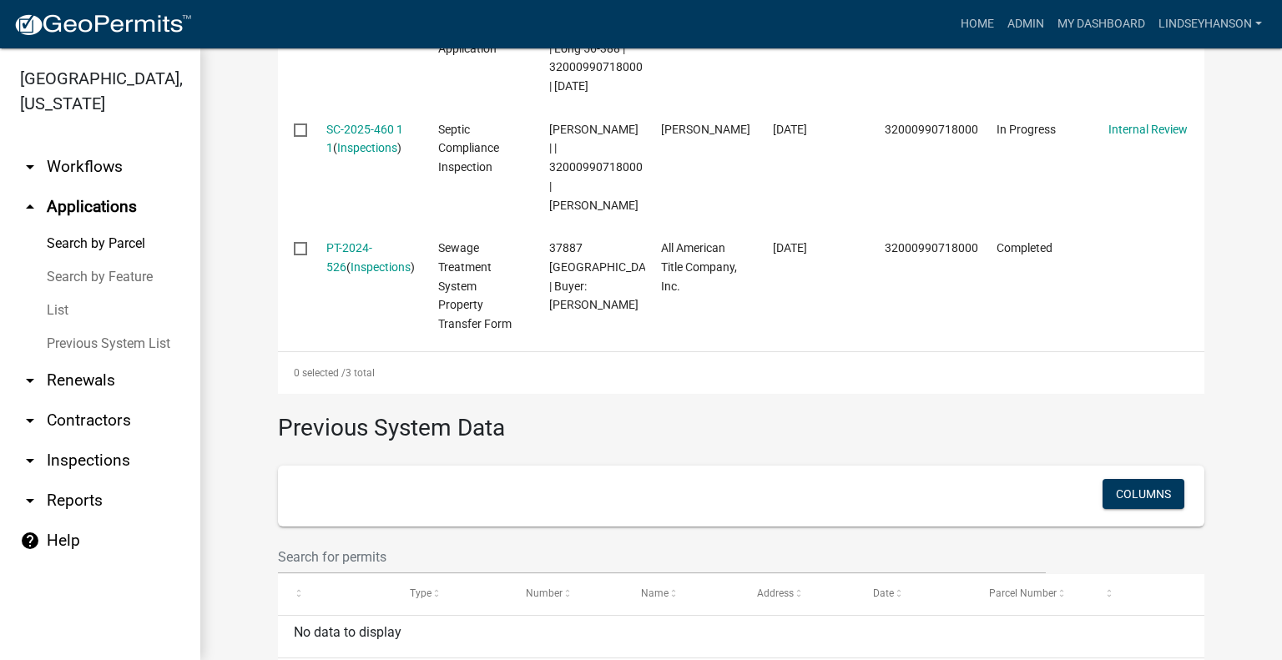
scroll to position [727, 0]
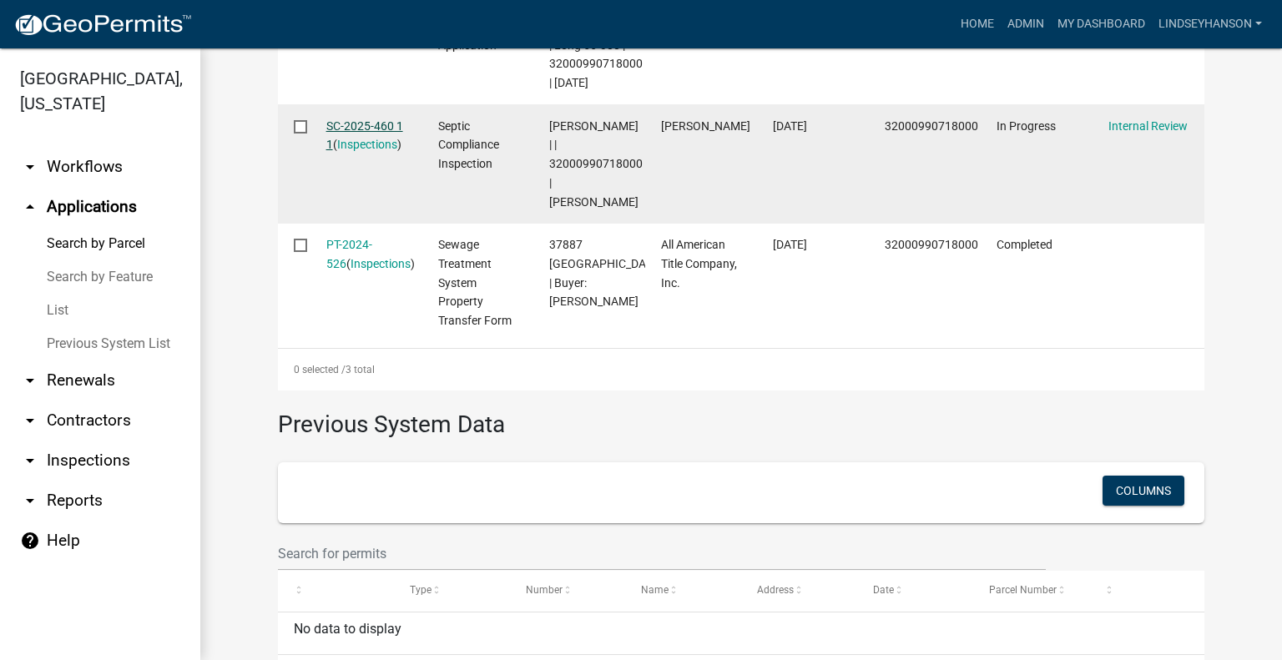
click at [361, 143] on link "SC-2025-460 1 1" at bounding box center [364, 135] width 77 height 33
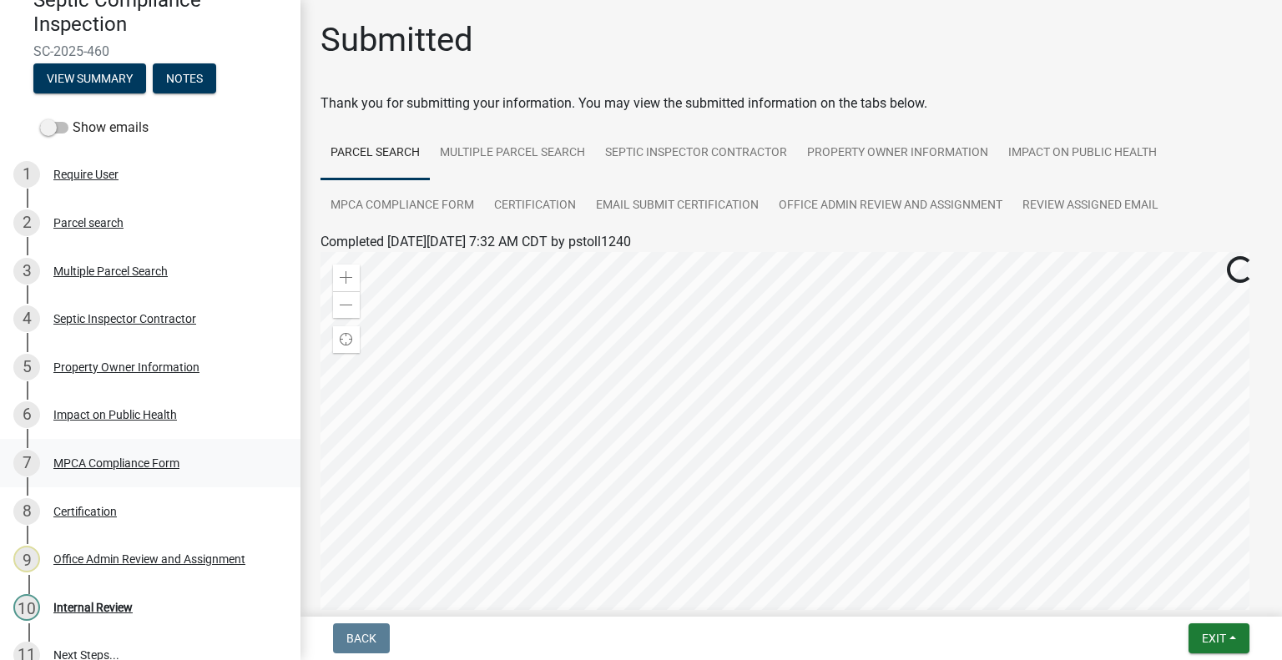
scroll to position [187, 0]
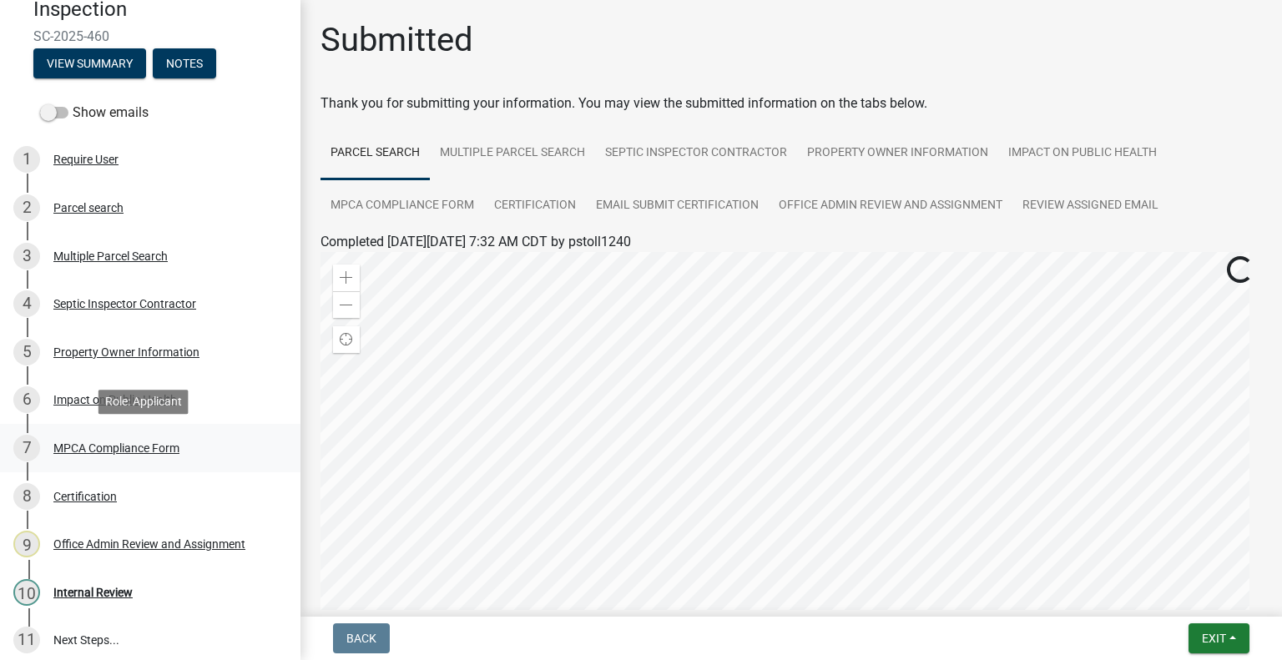
click at [188, 441] on div "7 MPCA Compliance Form" at bounding box center [143, 448] width 260 height 27
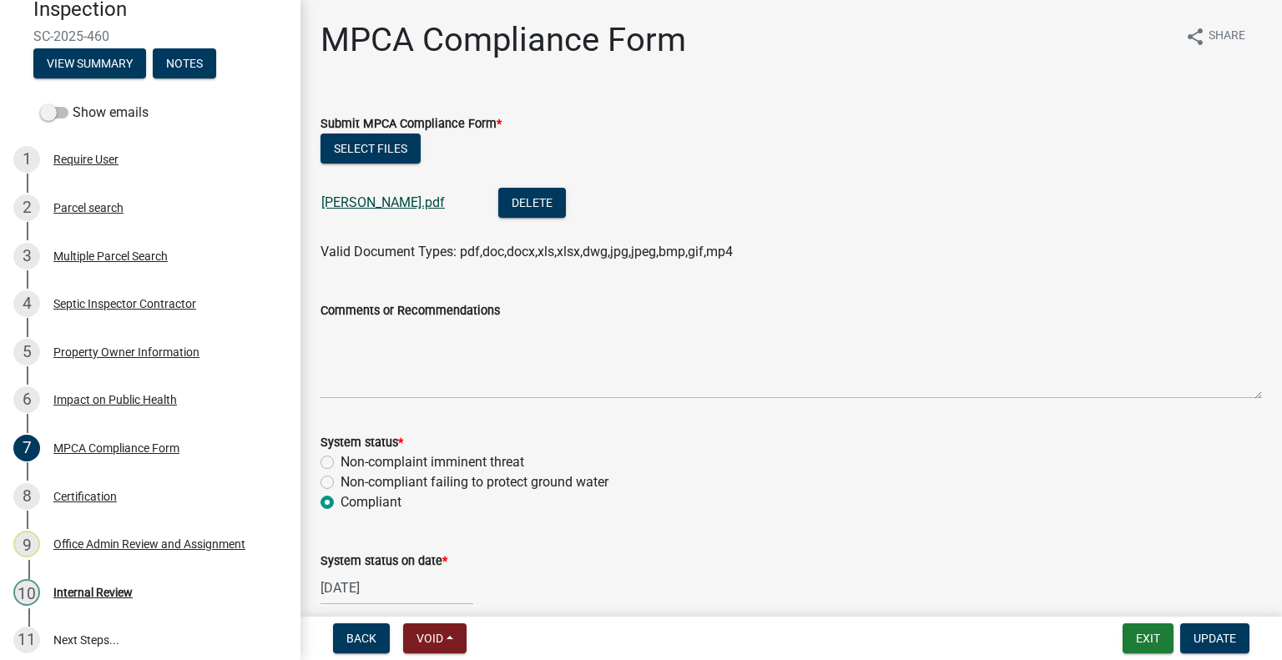
click at [377, 206] on link "[PERSON_NAME].pdf" at bounding box center [383, 202] width 124 height 16
click at [1138, 623] on button "Exit" at bounding box center [1148, 638] width 51 height 30
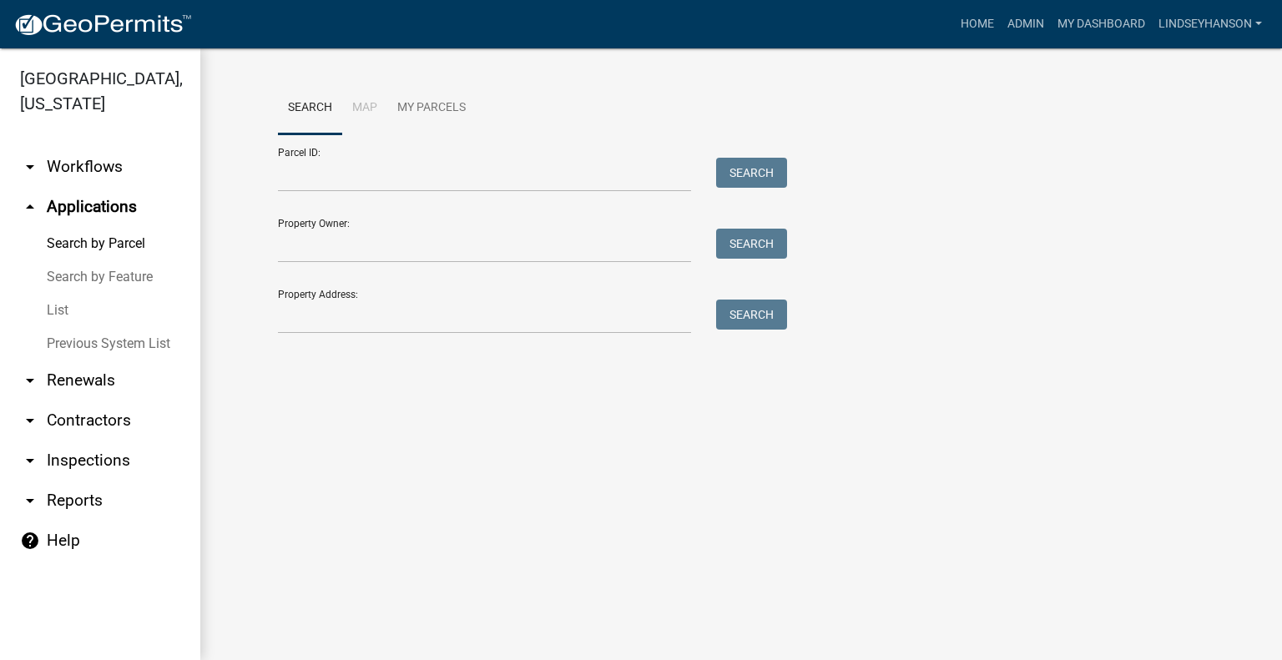
click at [123, 169] on link "arrow_drop_down Workflows" at bounding box center [100, 167] width 200 height 40
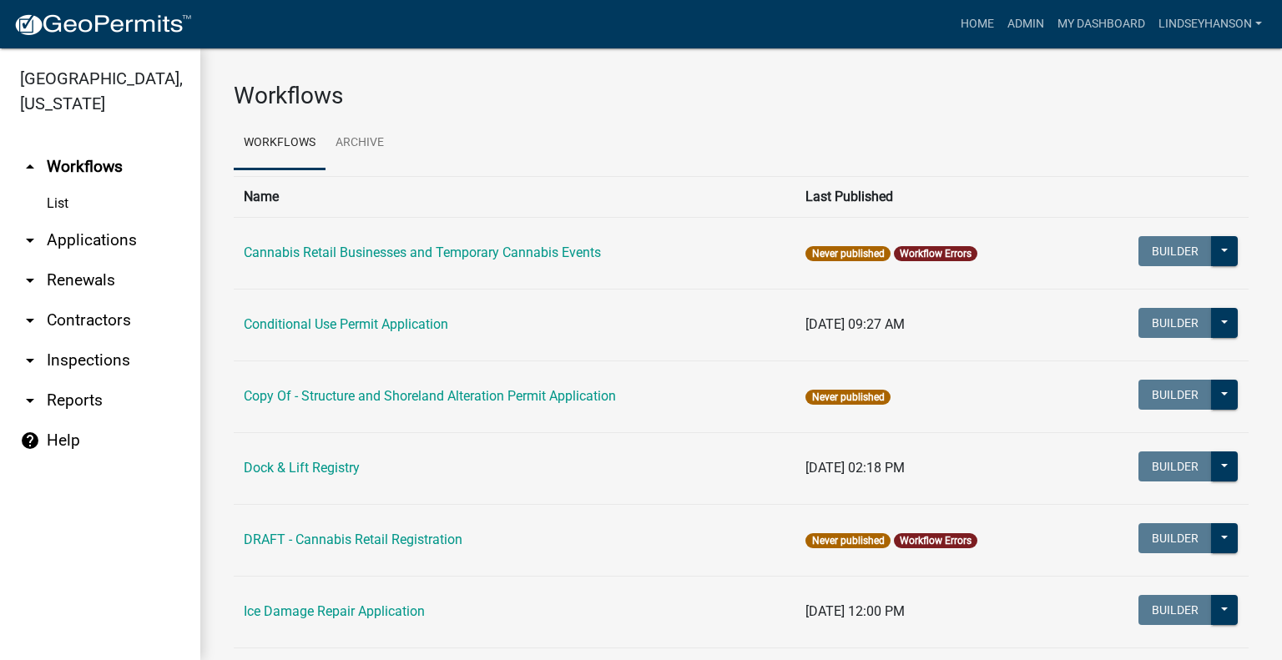
click at [108, 234] on link "arrow_drop_down Applications" at bounding box center [100, 240] width 200 height 40
